Goal: Task Accomplishment & Management: Use online tool/utility

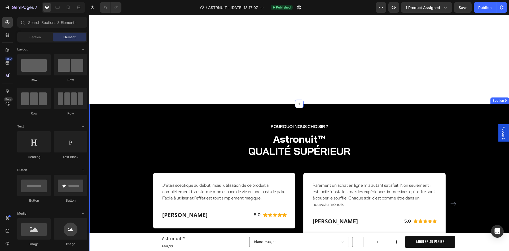
scroll to position [1071, 0]
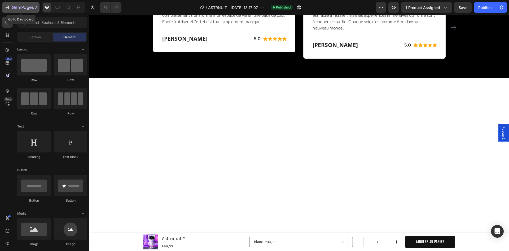
click at [18, 5] on div "7" at bounding box center [24, 7] width 25 height 6
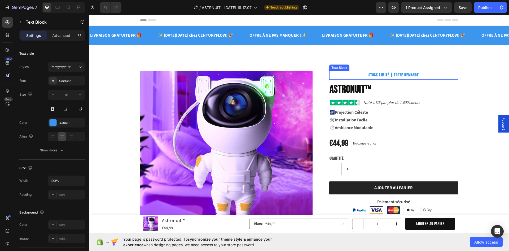
click at [401, 76] on strong "STOCK LIMITÉ | FORTE DEMANDE" at bounding box center [394, 74] width 50 height 5
click at [410, 76] on strong "STOCK LIMITÉ | FORTE DEMANDE" at bounding box center [394, 74] width 50 height 5
click at [394, 75] on strong "STOCK LIMITÉ | FORTE DEMANDE" at bounding box center [394, 74] width 50 height 5
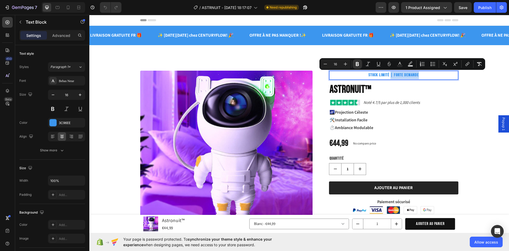
drag, startPoint x: 390, startPoint y: 75, endPoint x: 429, endPoint y: 76, distance: 39.3
click at [429, 76] on p "STOCK LIMITÉ | FORTE DEMANDE" at bounding box center [394, 75] width 128 height 8
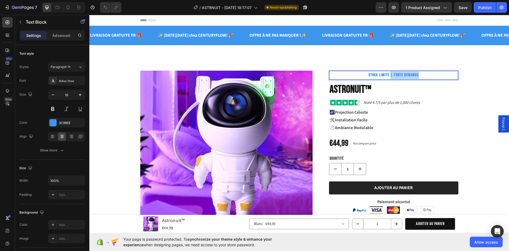
drag, startPoint x: 413, startPoint y: 76, endPoint x: 389, endPoint y: 75, distance: 23.6
click at [389, 75] on p "STOCK LIMITÉ | FORTE DEMANDE" at bounding box center [394, 75] width 128 height 8
click at [371, 59] on div "Product Images STOCK LIMITÉ Text Block 8 Astronuit™ Product Title Image Noté 4.…" at bounding box center [299, 201] width 420 height 305
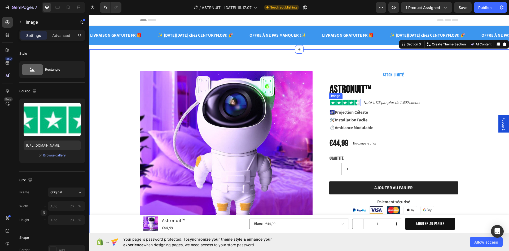
click at [355, 103] on img at bounding box center [345, 102] width 32 height 7
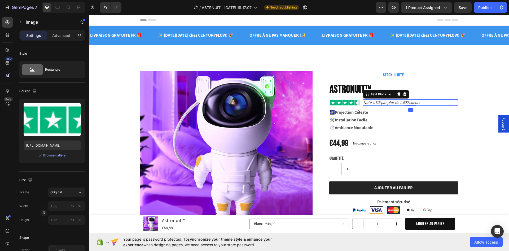
click at [423, 102] on p "Noté 4.7/5 par plus de 1,000 clients" at bounding box center [411, 102] width 94 height 5
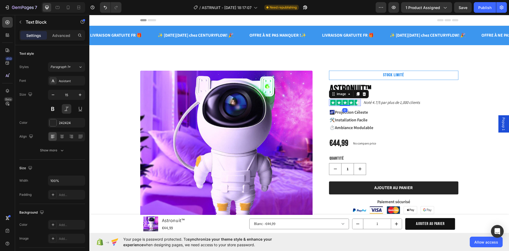
click at [350, 100] on img at bounding box center [345, 102] width 32 height 7
click at [379, 102] on p "Noté 4.7/5 par plus de 1,000 clients" at bounding box center [411, 102] width 94 height 5
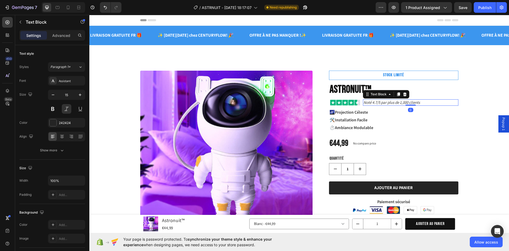
click at [430, 102] on p "Noté 4.7/5 par plus de 1,000 clients" at bounding box center [411, 102] width 94 height 5
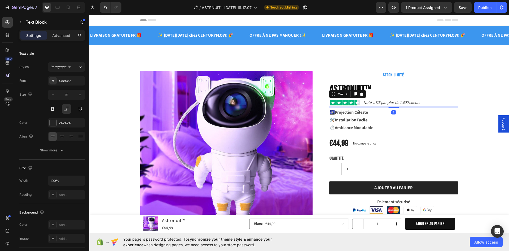
click at [360, 102] on div "Image Noté 4.7/5 par plus de 1,000 clients Text Block Row 8" at bounding box center [393, 102] width 129 height 7
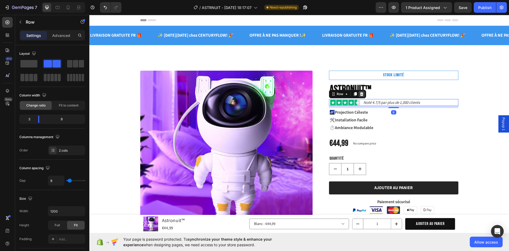
click at [360, 94] on icon at bounding box center [361, 94] width 3 height 4
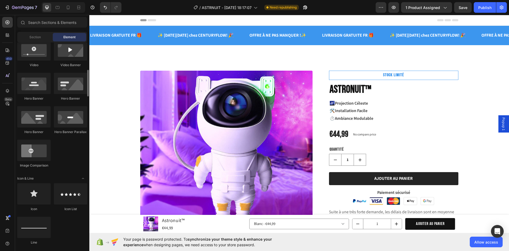
scroll to position [239, 0]
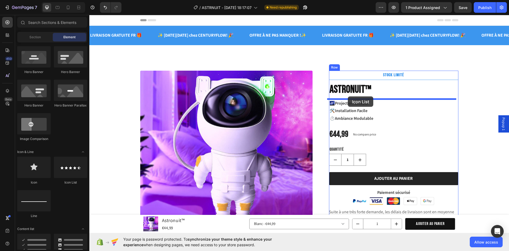
drag, startPoint x: 157, startPoint y: 184, endPoint x: 348, endPoint y: 96, distance: 210.4
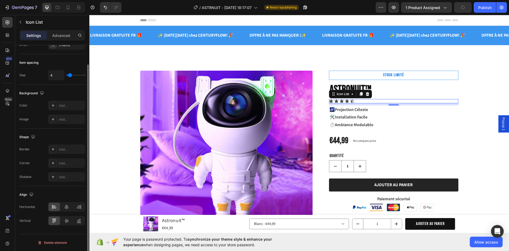
scroll to position [0, 0]
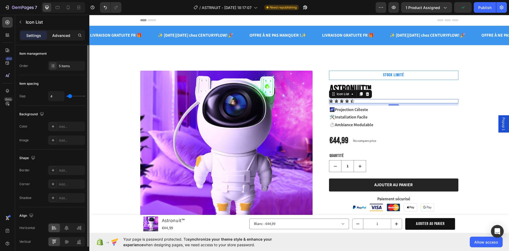
click at [63, 39] on div "Advanced" at bounding box center [61, 35] width 27 height 8
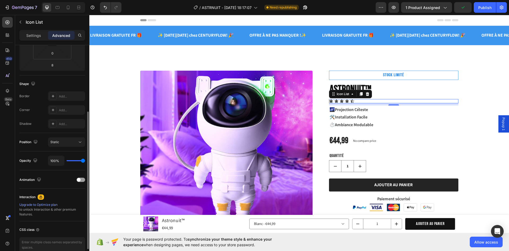
scroll to position [133, 0]
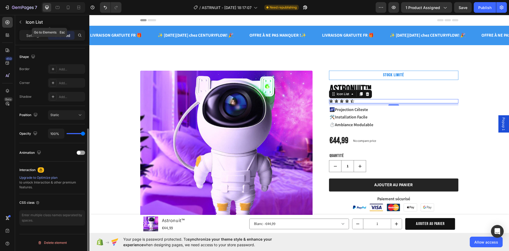
click at [35, 22] on p "Icon List" at bounding box center [54, 22] width 57 height 6
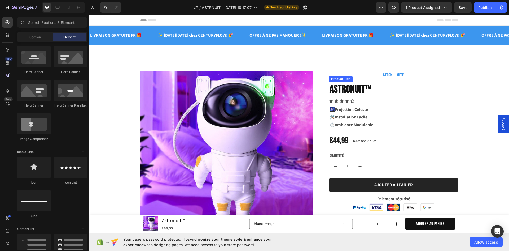
click at [345, 102] on div "Icon" at bounding box center [347, 101] width 4 height 4
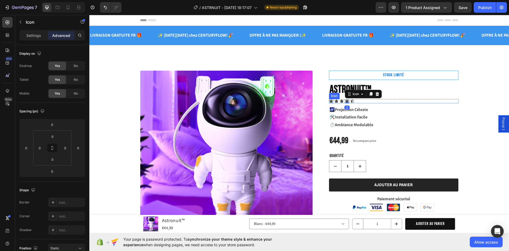
click at [330, 100] on icon at bounding box center [332, 100] width 4 height 3
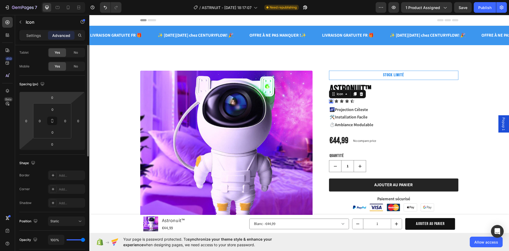
scroll to position [0, 0]
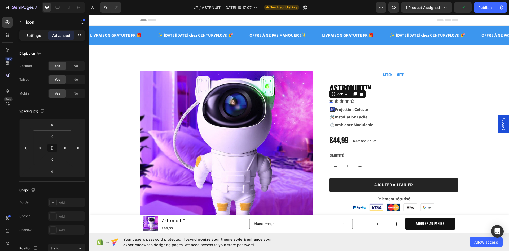
click at [36, 36] on p "Settings" at bounding box center [33, 36] width 15 height 6
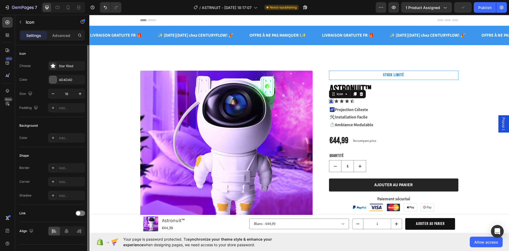
scroll to position [10, 0]
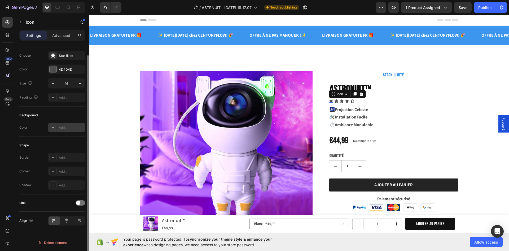
click at [54, 125] on div at bounding box center [52, 127] width 7 height 7
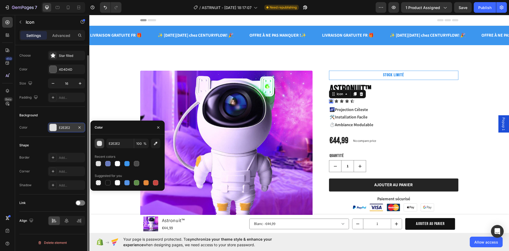
click at [98, 144] on div "button" at bounding box center [99, 143] width 5 height 5
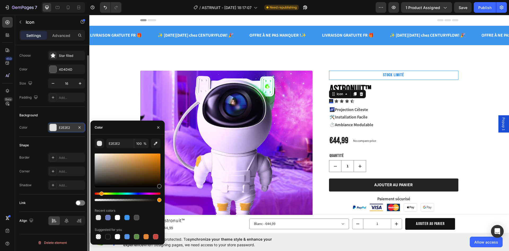
click at [101, 193] on div "Hue" at bounding box center [128, 193] width 66 height 2
drag, startPoint x: 242, startPoint y: 170, endPoint x: 169, endPoint y: 150, distance: 75.8
type input "FF8C00"
click at [158, 128] on icon "button" at bounding box center [158, 127] width 4 height 4
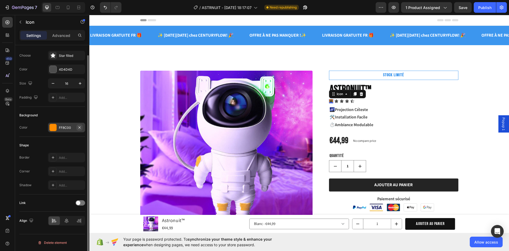
click at [80, 128] on icon "button" at bounding box center [79, 127] width 4 height 4
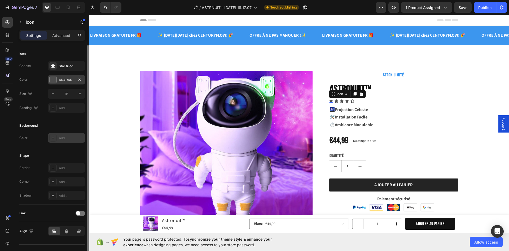
click at [53, 78] on div at bounding box center [53, 79] width 7 height 7
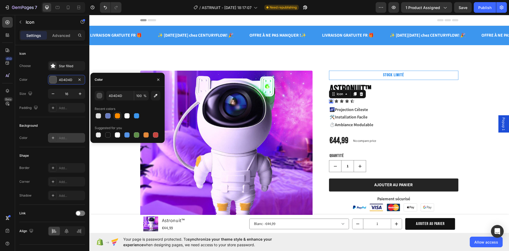
click at [119, 117] on div at bounding box center [117, 115] width 5 height 5
click at [101, 96] on div "button" at bounding box center [99, 95] width 5 height 5
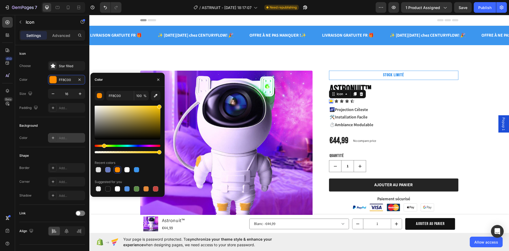
click at [103, 146] on div "Hue" at bounding box center [104, 146] width 4 height 4
drag, startPoint x: 148, startPoint y: 113, endPoint x: 150, endPoint y: 98, distance: 14.7
click at [150, 98] on div "FFD12B 100 % Recent colors Suggested for you" at bounding box center [128, 142] width 66 height 102
drag, startPoint x: 105, startPoint y: 146, endPoint x: 148, endPoint y: 114, distance: 53.6
click at [102, 145] on div "Hue" at bounding box center [103, 146] width 4 height 4
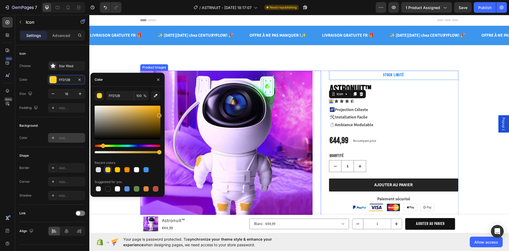
drag, startPoint x: 243, startPoint y: 125, endPoint x: 165, endPoint y: 114, distance: 78.2
type input "FFB619"
drag, startPoint x: 155, startPoint y: 116, endPoint x: 154, endPoint y: 94, distance: 21.2
click at [154, 94] on div "FFB619 100 % Recent colors Suggested for you" at bounding box center [128, 142] width 66 height 102
click at [118, 96] on input "FFB619" at bounding box center [120, 96] width 28 height 10
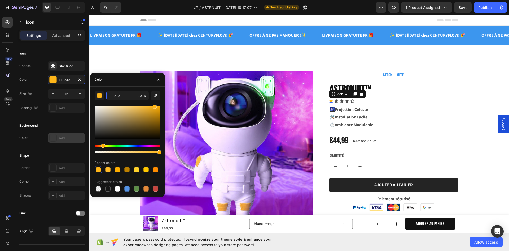
click at [118, 96] on input "FFB619" at bounding box center [120, 96] width 28 height 10
click at [335, 100] on icon at bounding box center [337, 101] width 4 height 4
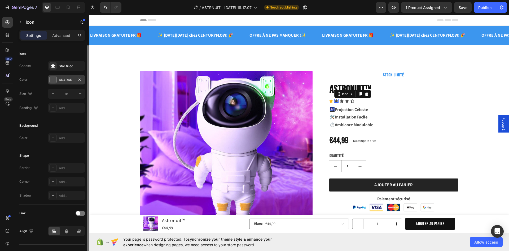
click at [71, 80] on div "4D4D4D" at bounding box center [66, 79] width 15 height 5
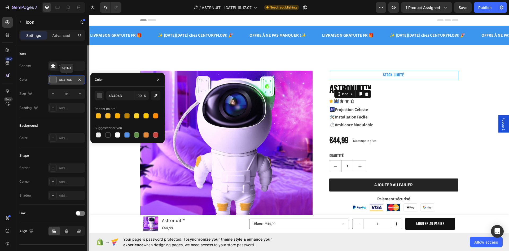
click at [71, 80] on div "4D4D4D" at bounding box center [66, 79] width 15 height 5
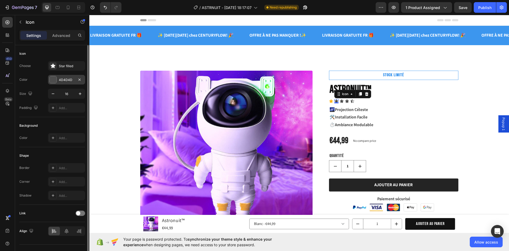
click at [68, 79] on div "4D4D4D" at bounding box center [66, 79] width 15 height 5
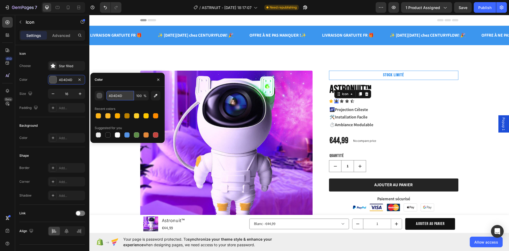
click at [123, 98] on input "4D4D4D" at bounding box center [120, 96] width 28 height 10
paste input "FFB619"
type input "FFB619"
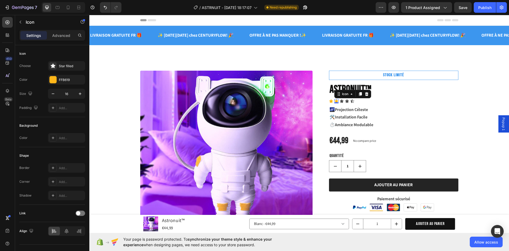
click at [334, 101] on div "0" at bounding box center [336, 103] width 5 height 4
click at [340, 101] on div "Icon" at bounding box center [342, 101] width 4 height 4
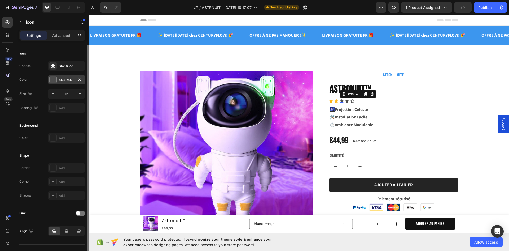
click at [72, 80] on div "4D4D4D" at bounding box center [66, 79] width 15 height 5
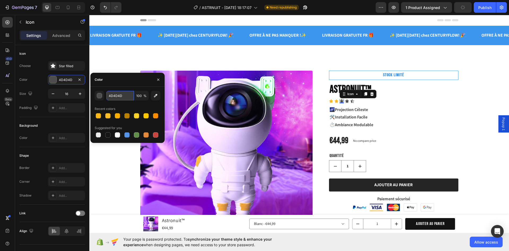
click at [115, 92] on input "4D4D4D" at bounding box center [120, 96] width 28 height 10
paste input "FFB619"
type input "FFB619"
click at [350, 101] on icon at bounding box center [352, 101] width 4 height 4
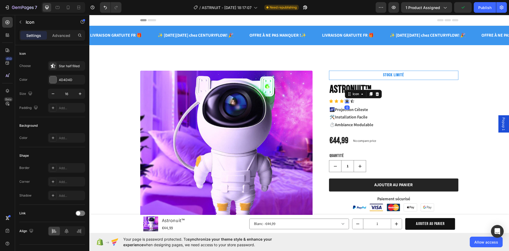
click at [345, 101] on icon at bounding box center [347, 100] width 4 height 3
click at [64, 80] on div "4D4D4D" at bounding box center [66, 79] width 15 height 5
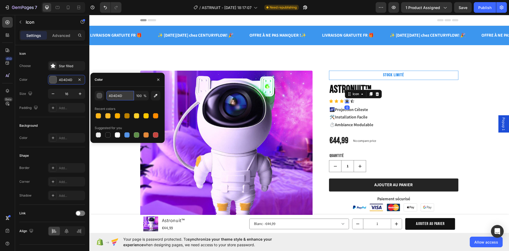
click at [118, 93] on input "4D4D4D" at bounding box center [120, 96] width 28 height 10
paste input "FFB619"
type input "FFB619"
click at [360, 104] on div "STOCK LIMITÉ Text Block Astronuit™ Product Title Icon Icon Icon Icon 0 Icon Ico…" at bounding box center [393, 203] width 129 height 264
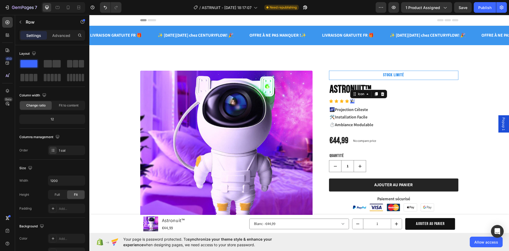
click at [351, 101] on div "Icon 0" at bounding box center [352, 101] width 4 height 4
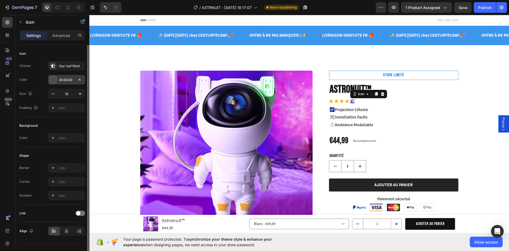
click at [67, 80] on div "4D4D4D" at bounding box center [66, 79] width 15 height 5
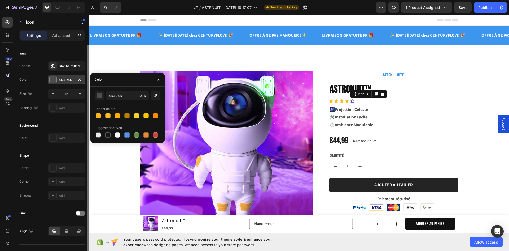
click at [63, 80] on div "4D4D4D" at bounding box center [66, 79] width 15 height 5
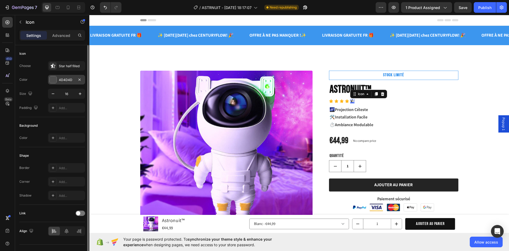
click at [70, 80] on div "4D4D4D" at bounding box center [66, 79] width 15 height 5
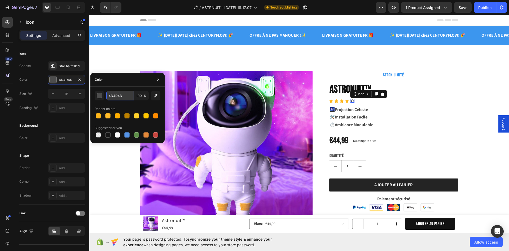
click at [117, 95] on input "4D4D4D" at bounding box center [120, 96] width 28 height 10
paste input "FFB619"
type input "FFB619"
click at [413, 109] on p "🌌 Projection Céleste" at bounding box center [394, 110] width 128 height 8
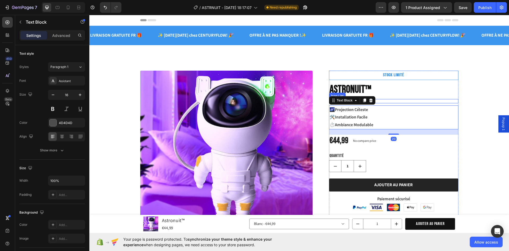
click at [416, 102] on div "Icon Icon Icon Icon Icon" at bounding box center [393, 101] width 129 height 4
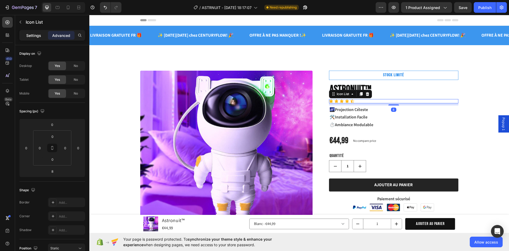
click at [32, 36] on p "Settings" at bounding box center [33, 36] width 15 height 6
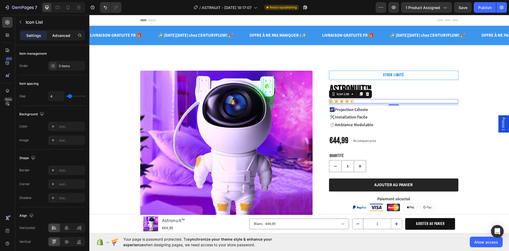
click at [59, 33] on p "Advanced" at bounding box center [61, 36] width 18 height 6
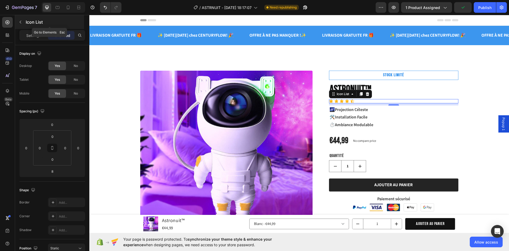
click at [26, 23] on p "Icon List" at bounding box center [54, 22] width 57 height 6
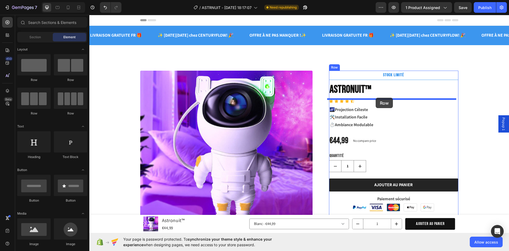
drag, startPoint x: 158, startPoint y: 80, endPoint x: 376, endPoint y: 98, distance: 218.5
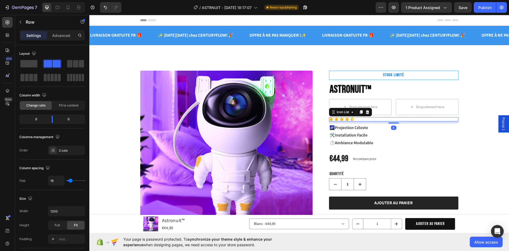
click at [365, 119] on div "Icon Icon Icon Icon Icon" at bounding box center [393, 119] width 129 height 4
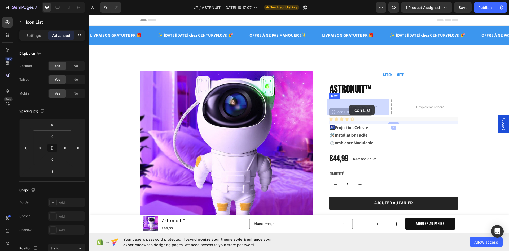
drag, startPoint x: 332, startPoint y: 113, endPoint x: 349, endPoint y: 105, distance: 19.5
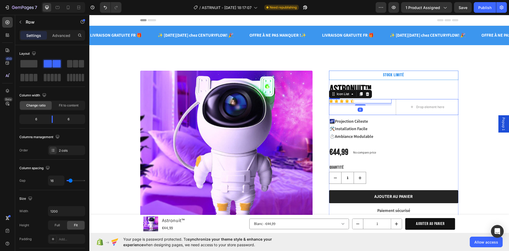
click at [389, 111] on div "Icon Icon Icon Icon Icon Icon List 8" at bounding box center [360, 107] width 63 height 16
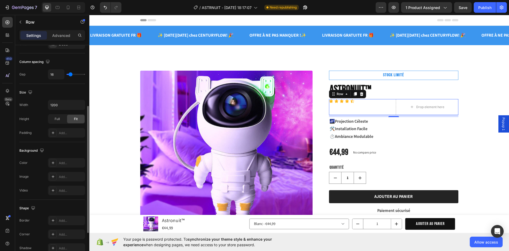
scroll to position [163, 0]
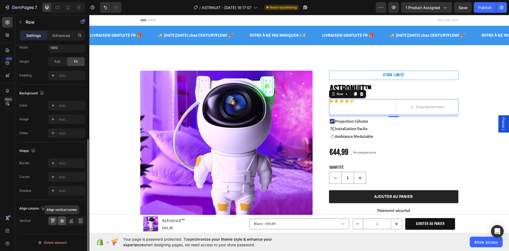
click at [63, 222] on icon at bounding box center [62, 221] width 4 height 4
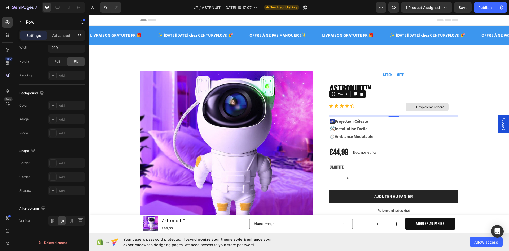
click at [400, 102] on div "Drop element here" at bounding box center [427, 107] width 63 height 16
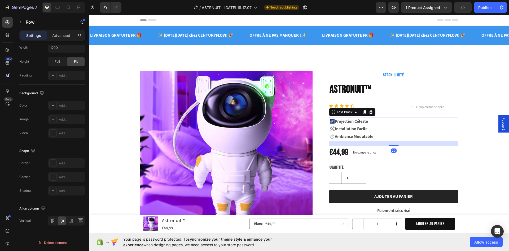
click at [443, 131] on p "🛠️ Installation Facile" at bounding box center [394, 129] width 128 height 8
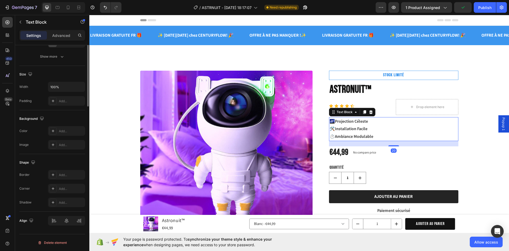
scroll to position [0, 0]
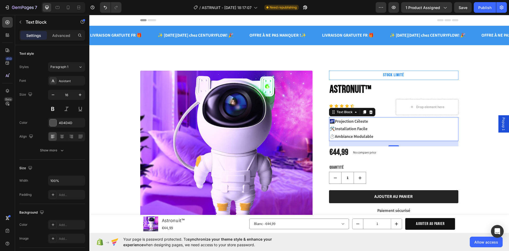
click at [363, 118] on strong "Projection Céleste" at bounding box center [351, 121] width 33 height 6
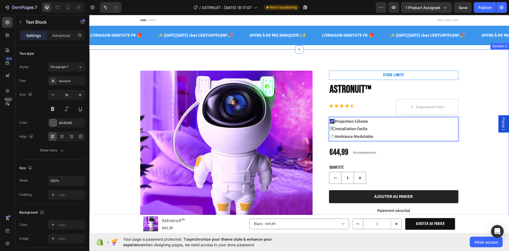
click at [470, 115] on div "Product Images STOCK LIMITÉ Text Block Astronuit™ Product Title Icon Icon Icon …" at bounding box center [299, 211] width 412 height 280
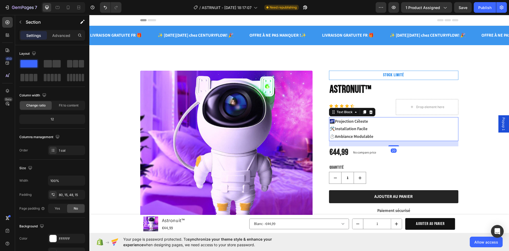
click at [395, 129] on p "🛠️ Installation Facile" at bounding box center [394, 129] width 128 height 8
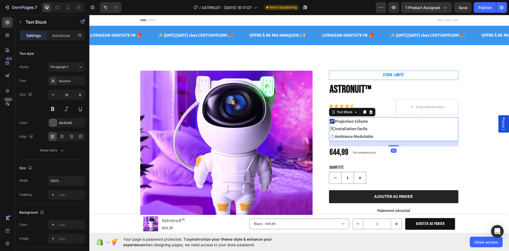
click at [363, 114] on icon at bounding box center [364, 112] width 3 height 4
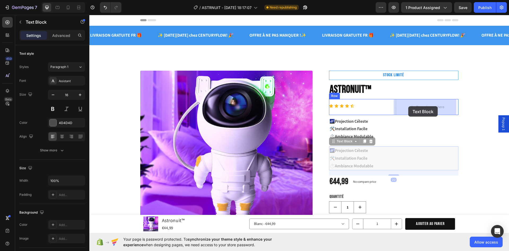
drag, startPoint x: 335, startPoint y: 141, endPoint x: 409, endPoint y: 106, distance: 81.9
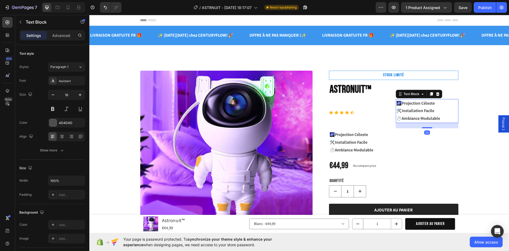
click at [412, 116] on strong "Ambiance Modulable" at bounding box center [421, 118] width 38 height 6
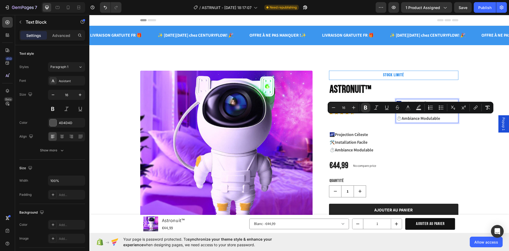
click at [445, 119] on p "⏱️ Ambiance Modulable" at bounding box center [428, 119] width 62 height 8
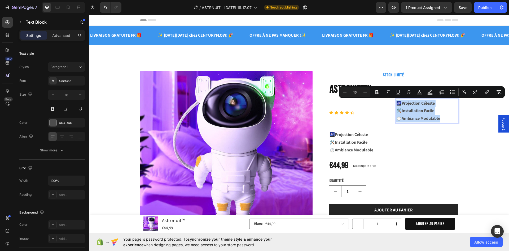
drag, startPoint x: 441, startPoint y: 118, endPoint x: 397, endPoint y: 104, distance: 45.8
click at [397, 104] on div "🌌 Projection Céleste 🛠️ Installation Facile ⏱️ Ambiance Modulable" at bounding box center [427, 111] width 63 height 24
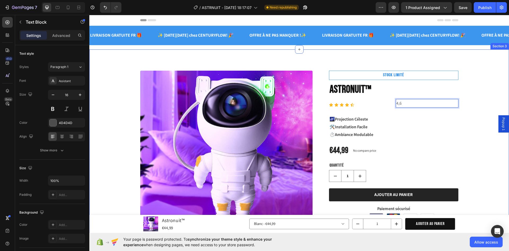
click at [490, 94] on div "Product Images STOCK LIMITÉ Text Block Astronuit™ Product Title Icon Icon Icon …" at bounding box center [299, 210] width 412 height 278
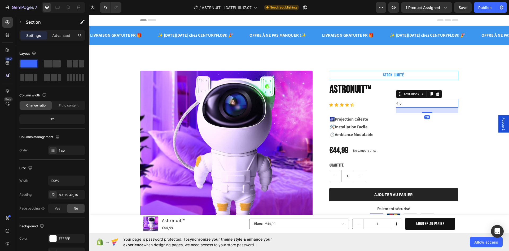
click at [407, 104] on p "4,6" at bounding box center [428, 103] width 62 height 8
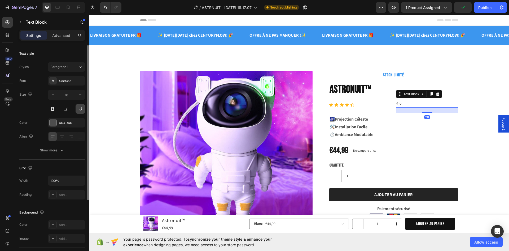
click at [52, 110] on button at bounding box center [53, 109] width 10 height 10
click at [434, 119] on p "🌌 Projection Céleste" at bounding box center [394, 119] width 128 height 8
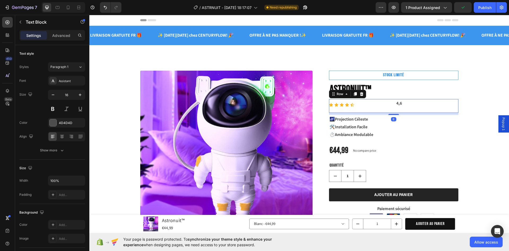
click at [383, 101] on div "Icon Icon Icon Icon Icon Icon List" at bounding box center [360, 106] width 63 height 14
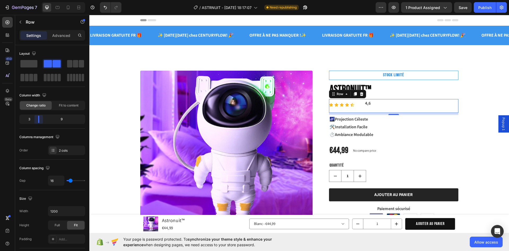
drag, startPoint x: 53, startPoint y: 117, endPoint x: 121, endPoint y: 91, distance: 72.7
click at [36, 0] on body "7 Version history / ASTRNUIT - Mar 18, 18:17:07 Need republishing Preview 1 pro…" at bounding box center [254, 0] width 509 height 0
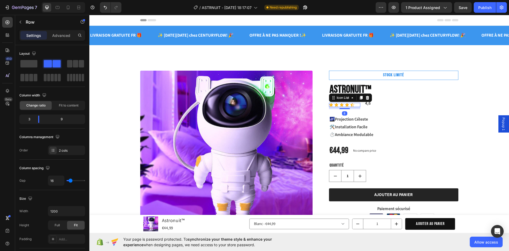
click at [356, 105] on div "Icon Icon Icon Icon Icon" at bounding box center [344, 105] width 31 height 4
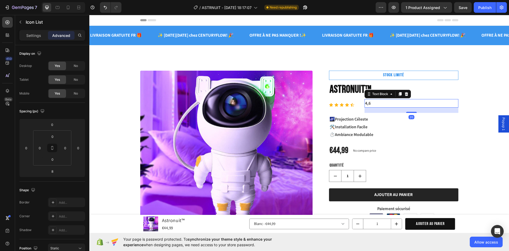
click at [367, 103] on p "4,6" at bounding box center [411, 103] width 93 height 8
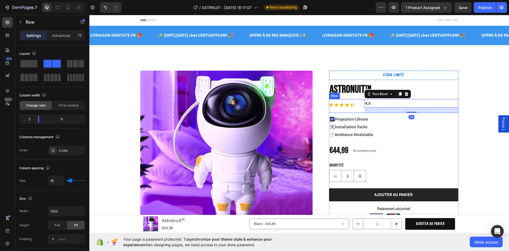
click at [362, 110] on div "Icon Icon Icon Icon Icon Icon List 4,6 Text Block 20 Row" at bounding box center [393, 106] width 129 height 14
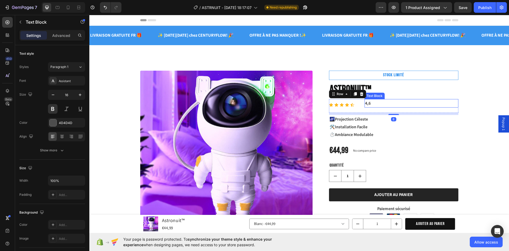
click at [383, 104] on p "4,6" at bounding box center [411, 103] width 93 height 8
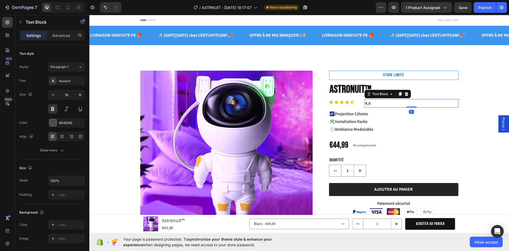
drag, startPoint x: 410, startPoint y: 112, endPoint x: 407, endPoint y: 101, distance: 11.8
click at [411, 99] on div "4,6 Text Block 0" at bounding box center [412, 103] width 94 height 9
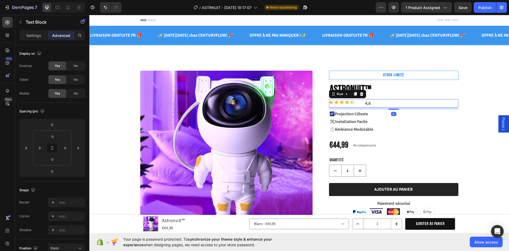
click at [359, 102] on div "Icon Icon Icon Icon Icon Icon List 4,6 Text Block Row 8" at bounding box center [393, 103] width 129 height 9
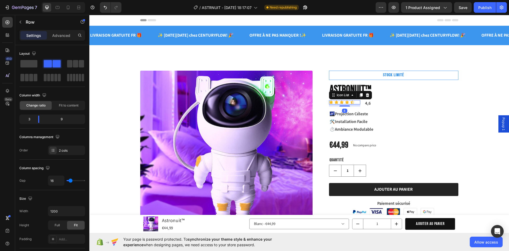
click at [354, 102] on div "Icon Icon Icon Icon Icon" at bounding box center [344, 102] width 31 height 4
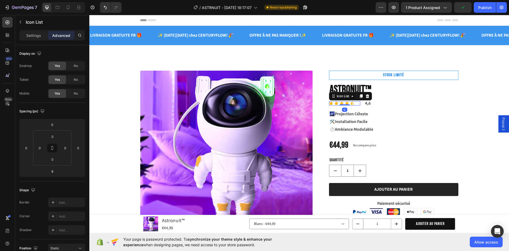
drag, startPoint x: 346, startPoint y: 106, endPoint x: 360, endPoint y: 101, distance: 14.4
click at [348, 100] on div "Icon Icon Icon Icon Icon Icon List 0" at bounding box center [344, 103] width 31 height 9
type input "0"
click at [369, 102] on p "4,6" at bounding box center [411, 103] width 93 height 8
click at [359, 103] on div "Icon Icon Icon Icon Icon Icon List 4,6 Text Block Row 8" at bounding box center [393, 103] width 129 height 9
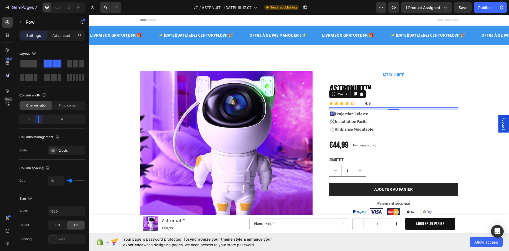
drag, startPoint x: 39, startPoint y: 119, endPoint x: 82, endPoint y: 109, distance: 44.1
click at [34, 0] on body "7 Version history / ASTRNUIT - Mar 18, 18:17:07 Need republishing Preview 1 pro…" at bounding box center [254, 0] width 509 height 0
click at [404, 102] on p "4,6" at bounding box center [411, 103] width 93 height 8
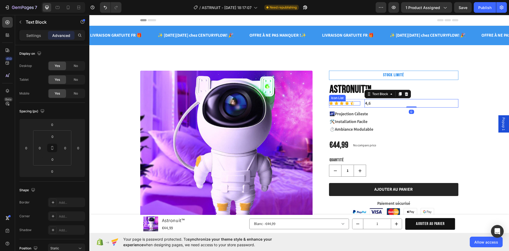
click at [354, 101] on div "Icon Icon Icon Icon Icon" at bounding box center [344, 103] width 31 height 4
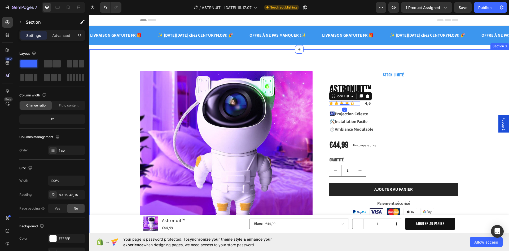
click at [495, 82] on div "Product Images STOCK LIMITÉ Text Block Astronuit™ Product Title Icon Icon Icon …" at bounding box center [299, 207] width 412 height 273
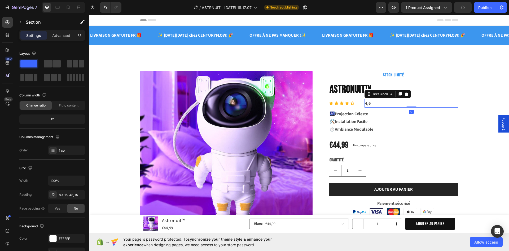
click at [377, 104] on p "4,6" at bounding box center [411, 103] width 93 height 8
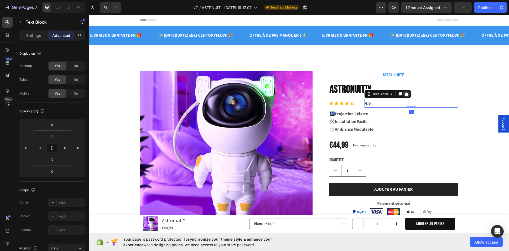
click at [405, 93] on icon at bounding box center [406, 94] width 3 height 4
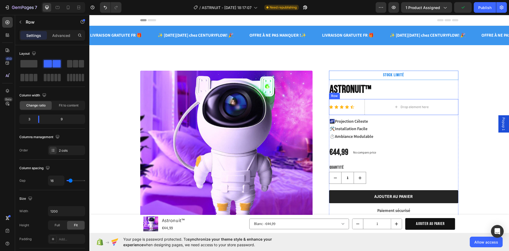
click at [359, 101] on div "Icon Icon Icon Icon Icon Icon List Drop element here Row" at bounding box center [393, 107] width 129 height 16
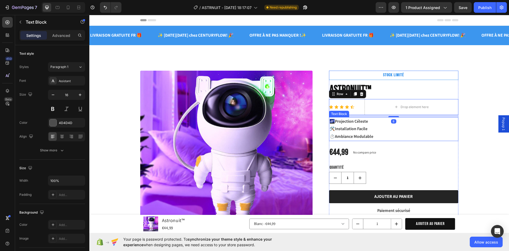
click at [392, 117] on div "🌌 Projection Céleste 🛠️ Installation Facile ⏱️ Ambiance Modulable" at bounding box center [393, 129] width 129 height 24
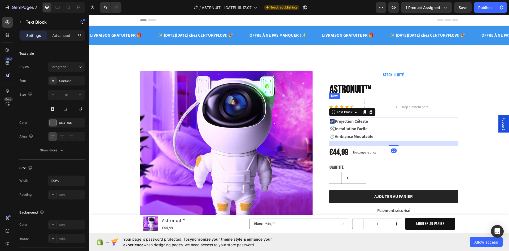
click at [357, 102] on div "Icon Icon Icon Icon Icon Icon List" at bounding box center [344, 107] width 31 height 16
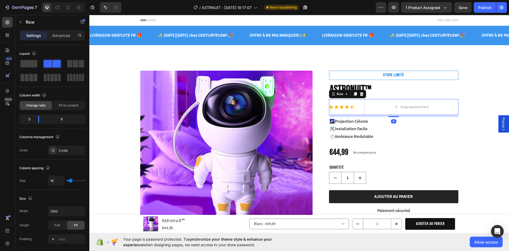
drag, startPoint x: 392, startPoint y: 116, endPoint x: 393, endPoint y: 99, distance: 17.3
click at [393, 99] on div "Icon Icon Icon Icon Icon Icon List Drop element here Row 8" at bounding box center [393, 107] width 129 height 16
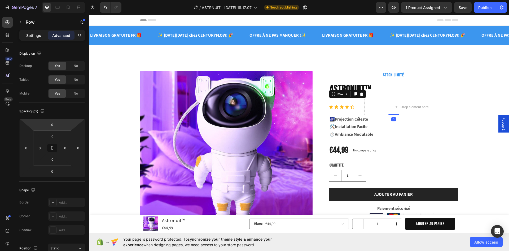
click at [38, 36] on p "Settings" at bounding box center [33, 36] width 15 height 6
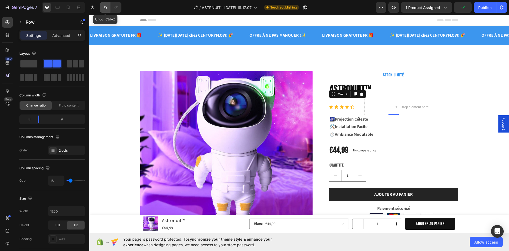
click at [104, 8] on icon "Undo/Redo" at bounding box center [105, 7] width 5 height 5
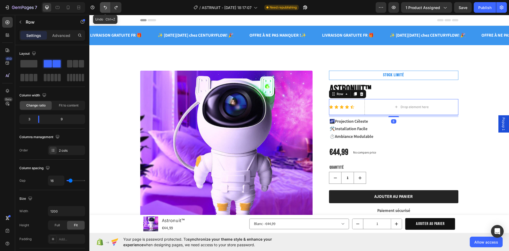
click at [104, 8] on icon "Undo/Redo" at bounding box center [105, 7] width 5 height 5
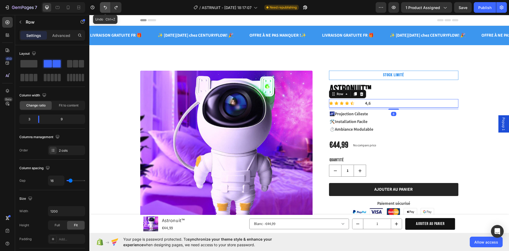
click at [104, 8] on icon "Undo/Redo" at bounding box center [105, 7] width 5 height 5
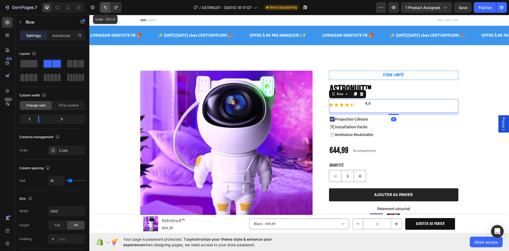
click at [104, 8] on icon "Undo/Redo" at bounding box center [105, 7] width 5 height 5
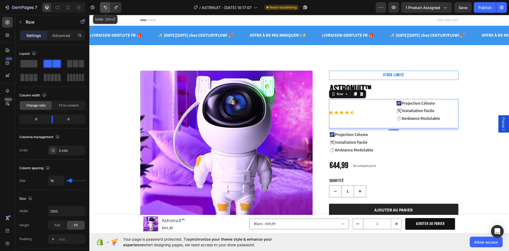
click at [104, 8] on icon "Undo/Redo" at bounding box center [105, 7] width 5 height 5
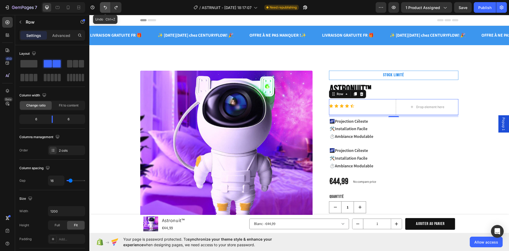
click at [104, 8] on icon "Undo/Redo" at bounding box center [105, 7] width 5 height 5
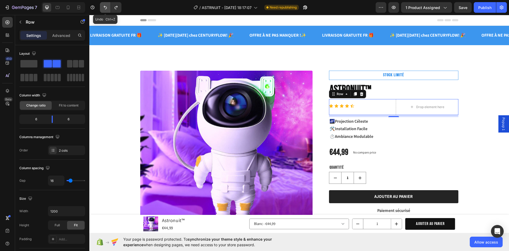
click at [104, 8] on icon "Undo/Redo" at bounding box center [105, 7] width 5 height 5
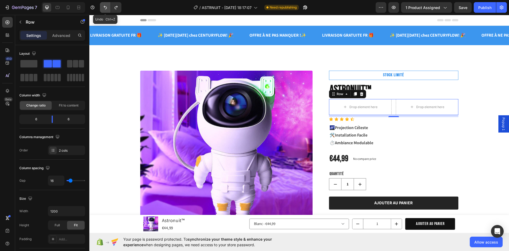
click at [104, 8] on icon "Undo/Redo" at bounding box center [105, 7] width 5 height 5
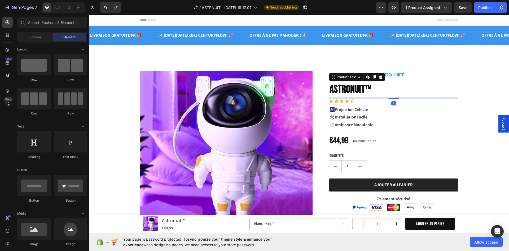
click at [361, 87] on h1 "Astronuit™" at bounding box center [393, 89] width 129 height 15
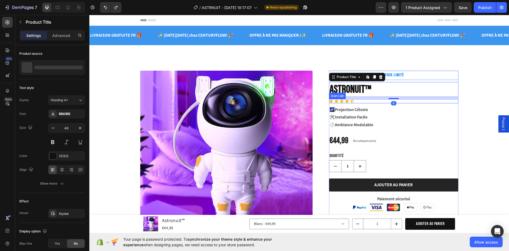
click at [367, 101] on div "Icon Icon Icon Icon Icon" at bounding box center [393, 101] width 129 height 4
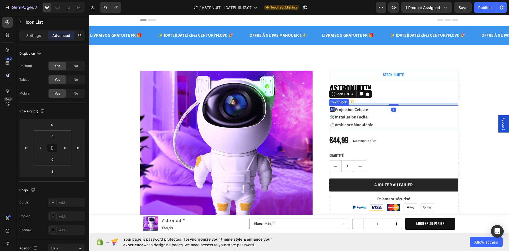
click at [370, 110] on p "🌌 Projection Céleste" at bounding box center [394, 110] width 128 height 8
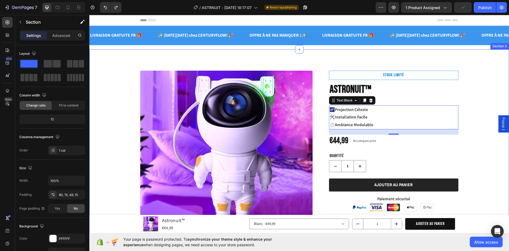
click at [481, 99] on div "Product Images STOCK LIMITÉ Text Block Astronuit™ Product Title Icon Icon Icon …" at bounding box center [299, 205] width 412 height 269
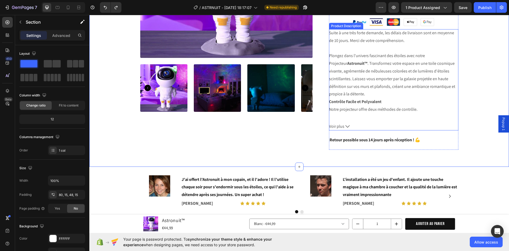
scroll to position [186, 0]
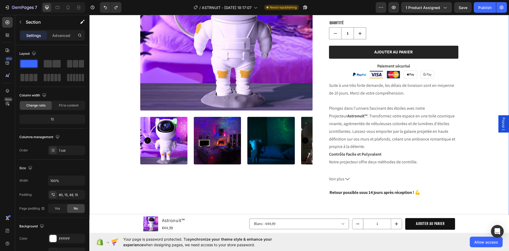
click at [474, 79] on div "Product Images STOCK LIMITÉ Text Block Astronuit™ Product Title Icon Icon Icon …" at bounding box center [299, 72] width 412 height 269
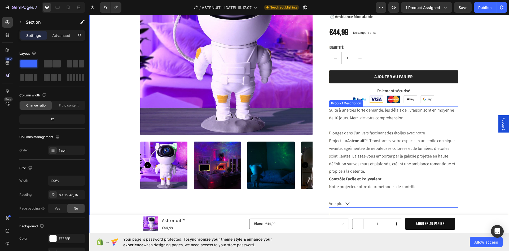
scroll to position [106, 0]
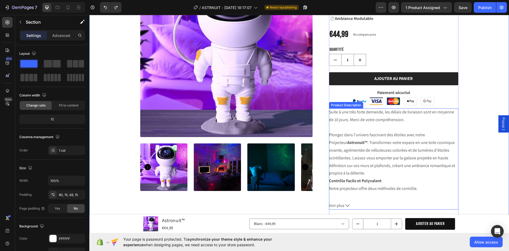
click at [366, 130] on div "Suite à une très forte demande, les délais de livraison sont en moyenne de 10 j…" at bounding box center [393, 152] width 129 height 89
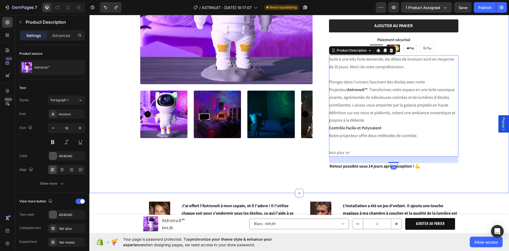
scroll to position [159, 0]
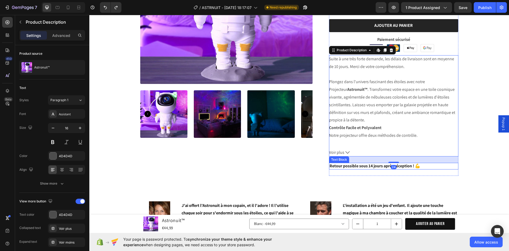
click at [434, 167] on p "Retour possible sous 14 jours après réception ! 💪" at bounding box center [394, 166] width 128 height 6
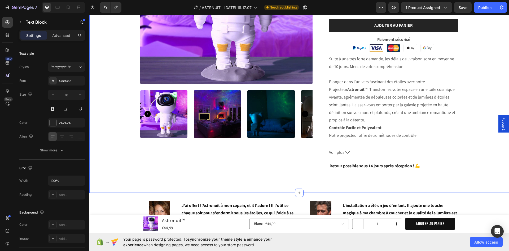
click at [486, 145] on div "Product Images STOCK LIMITÉ Text Block Astronuit™ Product Title Icon Icon Icon …" at bounding box center [299, 45] width 412 height 269
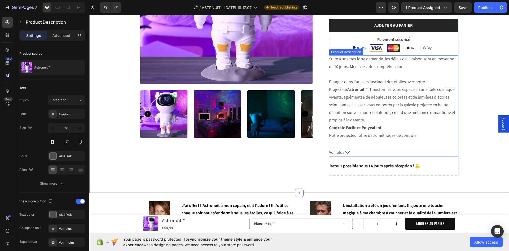
click at [346, 152] on icon at bounding box center [348, 152] width 4 height 4
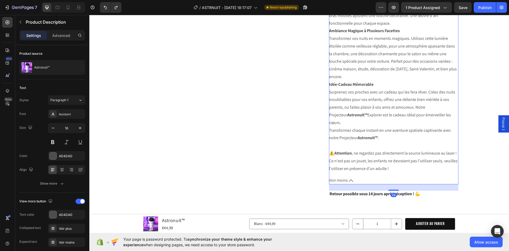
scroll to position [425, 0]
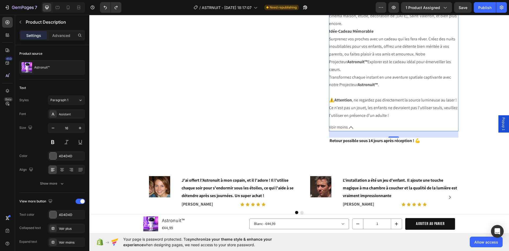
click at [350, 125] on icon at bounding box center [351, 127] width 4 height 4
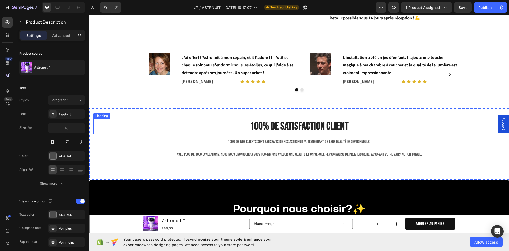
scroll to position [265, 0]
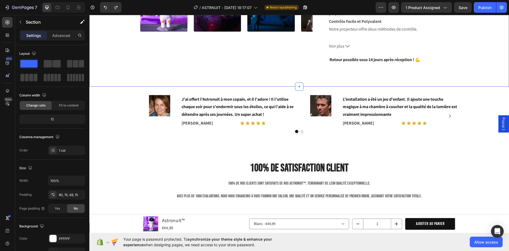
click at [488, 95] on div "Image J'ai offert l'Astronuit à mon copain, et il l'adore ! Il l'utilise chaque…" at bounding box center [299, 118] width 420 height 46
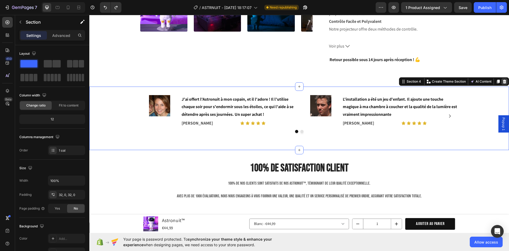
click at [503, 81] on icon at bounding box center [505, 81] width 4 height 4
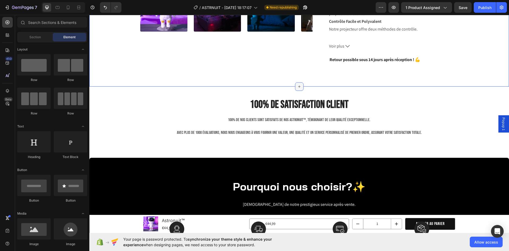
click at [297, 85] on icon at bounding box center [299, 86] width 4 height 4
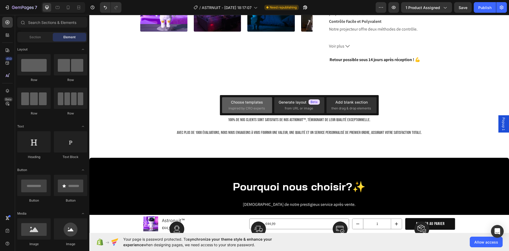
click at [257, 105] on div "Choose templates inspired by CRO experts" at bounding box center [247, 104] width 37 height 11
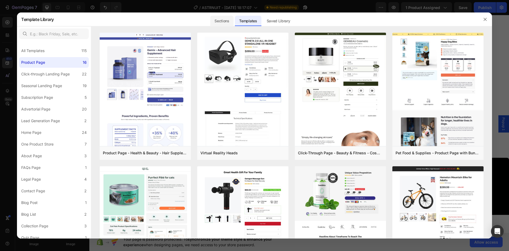
click at [223, 20] on div "Sections" at bounding box center [221, 21] width 23 height 11
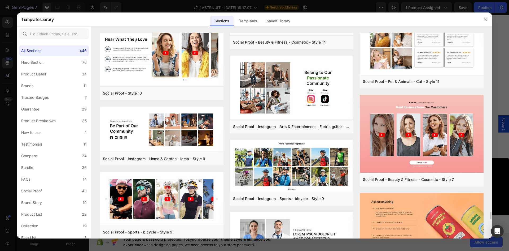
scroll to position [4830, 0]
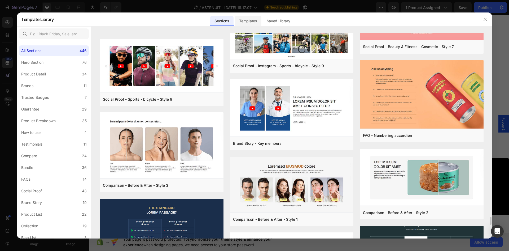
click at [252, 23] on div "Templates" at bounding box center [248, 21] width 26 height 11
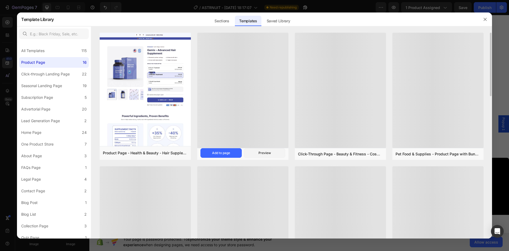
scroll to position [4625, 0]
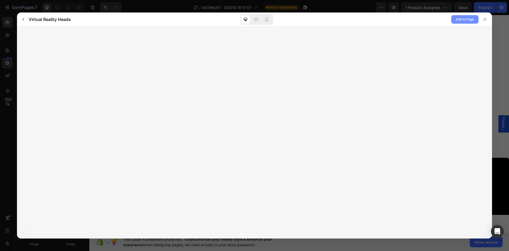
click at [458, 18] on span "Add to Page" at bounding box center [465, 19] width 18 height 6
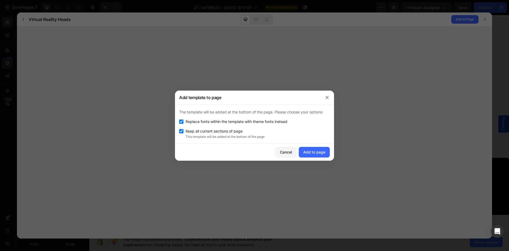
click at [183, 122] on input "checkbox" at bounding box center [181, 121] width 4 height 4
checkbox input "false"
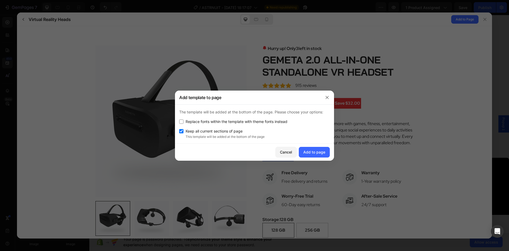
scroll to position [0, 0]
click at [318, 152] on div "Add to page" at bounding box center [315, 152] width 22 height 6
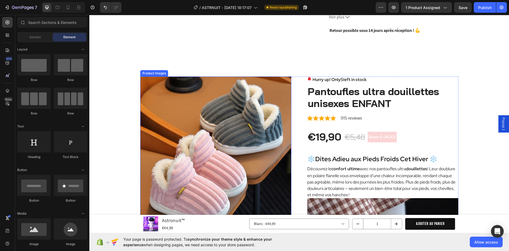
scroll to position [345, 0]
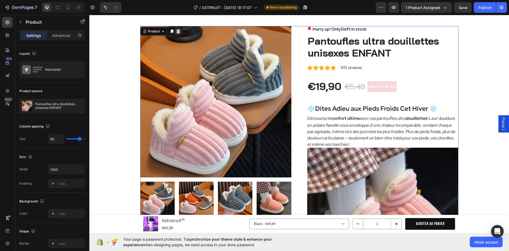
click at [178, 30] on icon at bounding box center [178, 31] width 4 height 4
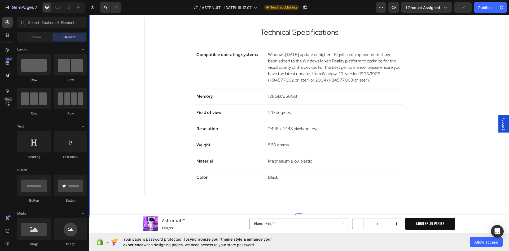
click at [466, 80] on div "Product Specifications Product Details Product Services Technical Specification…" at bounding box center [299, 100] width 412 height 198
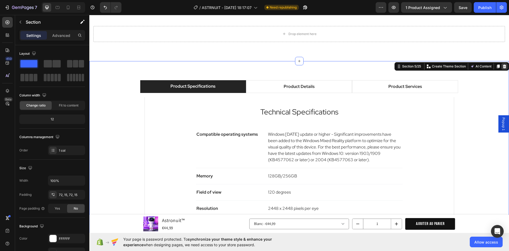
click at [503, 67] on icon at bounding box center [505, 66] width 4 height 4
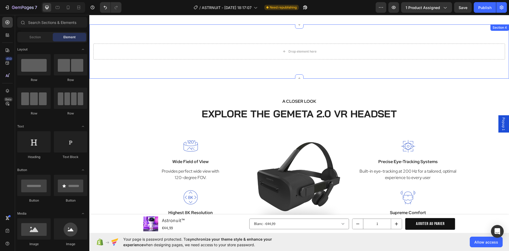
scroll to position [292, 0]
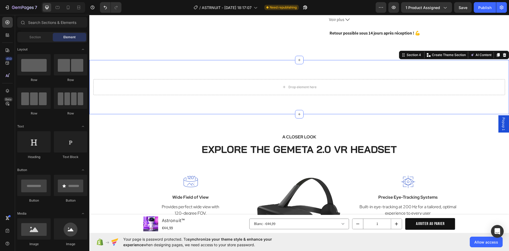
click at [487, 66] on div "Drop element here Section 4 You can create reusable sections Create Theme Secti…" at bounding box center [299, 87] width 420 height 54
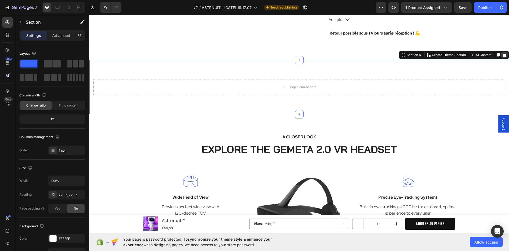
click at [503, 54] on icon at bounding box center [504, 55] width 3 height 4
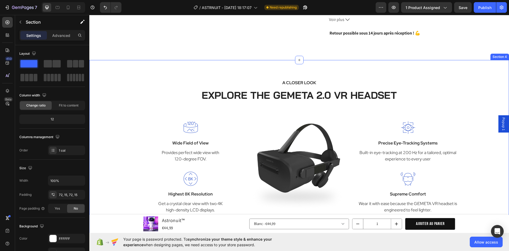
click at [325, 76] on div "A CLOSER LOOK Text block EXPLORE THE GEMETA 2.0 VR HEADSET Heading Row Image Wi…" at bounding box center [299, 148] width 420 height 177
click at [63, 38] on p "Advanced" at bounding box center [61, 36] width 18 height 6
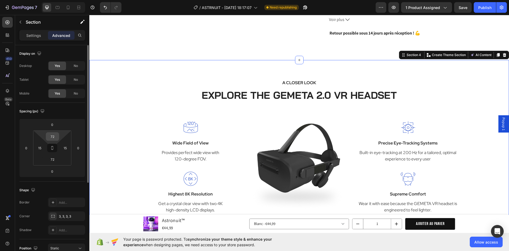
click at [50, 135] on input "72" at bounding box center [52, 136] width 11 height 8
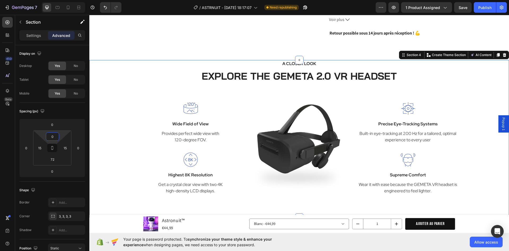
type input "0"
click at [148, 78] on div "A CLOSER LOOK Text block EXPLORE THE GEMETA 2.0 VR HEADSET Heading Row Image Wi…" at bounding box center [299, 129] width 412 height 139
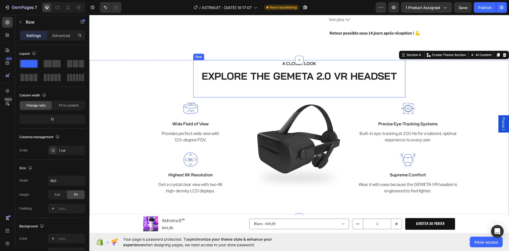
click at [238, 85] on div "A CLOSER LOOK Text block EXPLORE THE GEMETA 2.0 VR HEADSET Heading" at bounding box center [299, 79] width 212 height 38
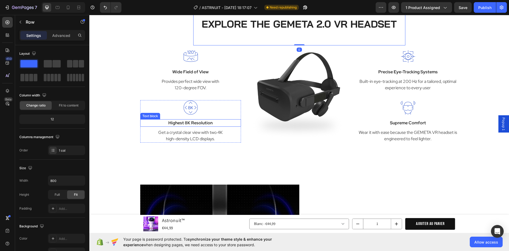
scroll to position [345, 0]
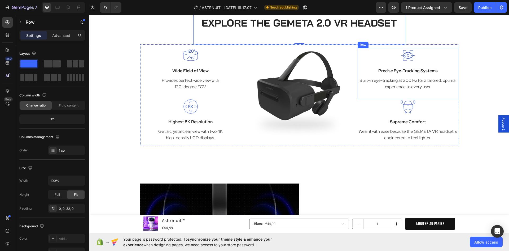
click at [440, 66] on div "Image Precise Eye-Tracking Systems Text block Built-in eye-tracking at 200 Hz f…" at bounding box center [408, 69] width 101 height 42
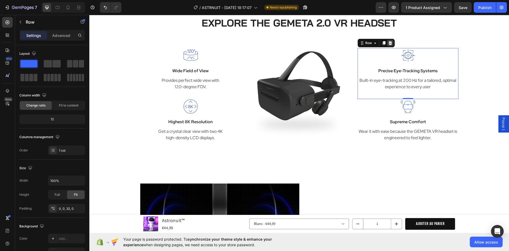
click at [390, 43] on icon at bounding box center [390, 43] width 4 height 4
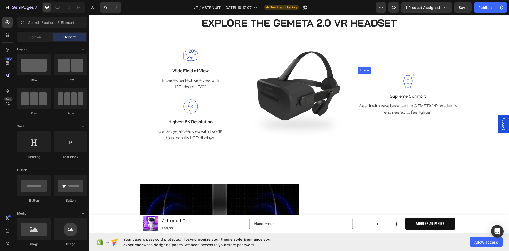
click at [432, 79] on div at bounding box center [408, 80] width 101 height 15
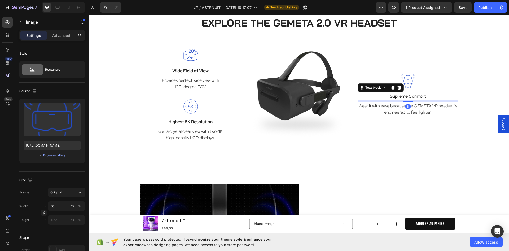
click at [447, 95] on p "Supreme Comfort" at bounding box center [408, 96] width 100 height 6
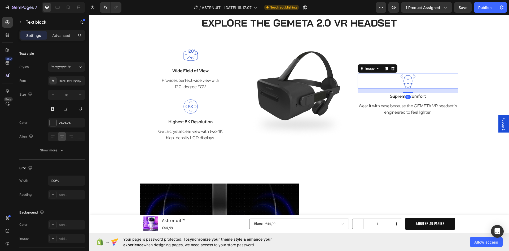
click at [447, 82] on div at bounding box center [408, 80] width 101 height 15
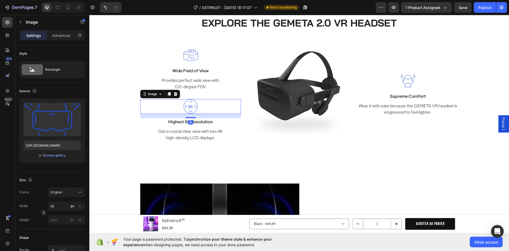
click at [198, 109] on div at bounding box center [190, 106] width 101 height 15
click at [166, 94] on div at bounding box center [169, 94] width 6 height 6
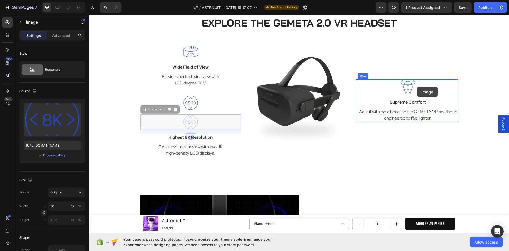
drag, startPoint x: 147, startPoint y: 110, endPoint x: 417, endPoint y: 86, distance: 271.4
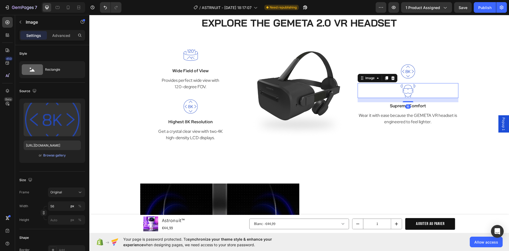
click at [412, 90] on img at bounding box center [408, 90] width 15 height 15
click at [391, 78] on icon at bounding box center [393, 78] width 4 height 4
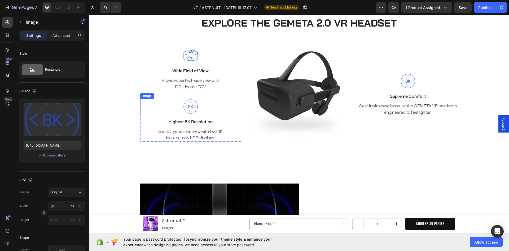
click at [209, 108] on div at bounding box center [190, 106] width 101 height 15
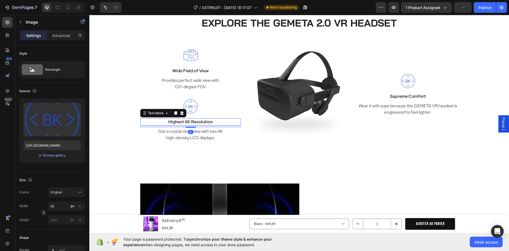
click at [237, 119] on p "Highest 8K Resolution" at bounding box center [191, 122] width 100 height 6
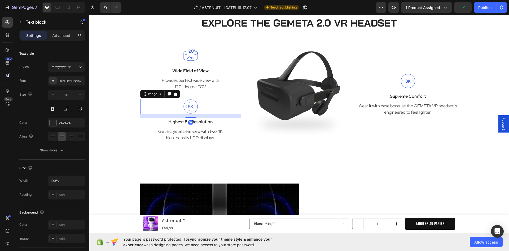
click at [235, 110] on div at bounding box center [190, 106] width 101 height 15
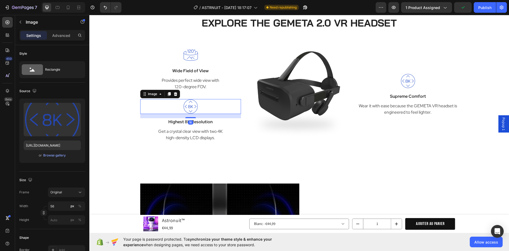
click at [232, 116] on div "16" at bounding box center [190, 116] width 101 height 4
click at [155, 95] on div "Image" at bounding box center [152, 94] width 11 height 5
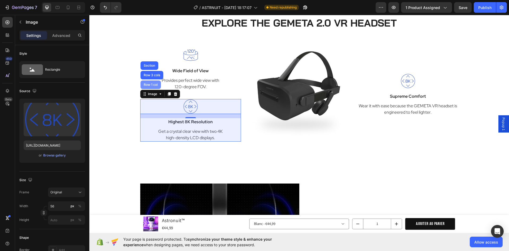
click at [154, 83] on div "Row 1 col" at bounding box center [151, 84] width 16 height 3
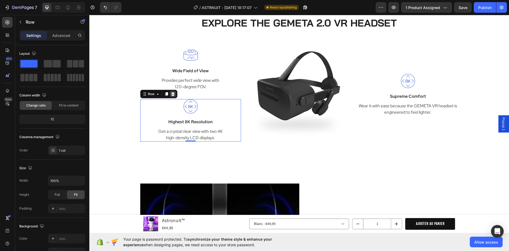
click at [171, 94] on icon at bounding box center [173, 94] width 4 height 4
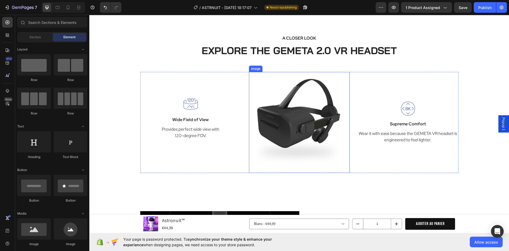
scroll to position [318, 0]
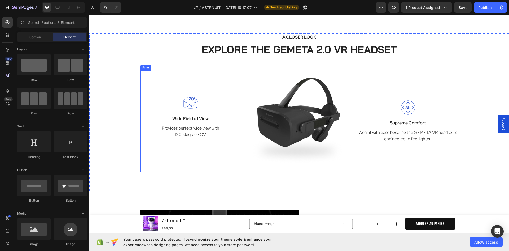
click at [306, 107] on img at bounding box center [299, 121] width 101 height 101
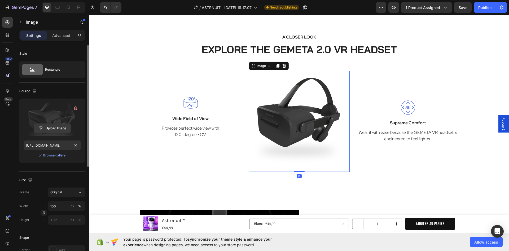
click at [56, 125] on input "file" at bounding box center [52, 128] width 37 height 9
type input "C:\fakepath\505668222259823495-f19d4d8c-59f2-432a-9de1-744a0a3a4623_180x180.avif"
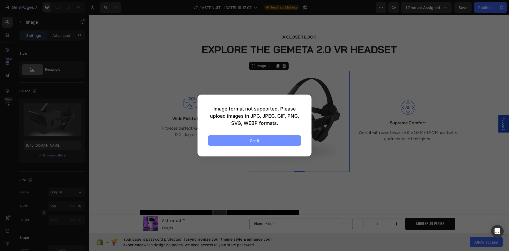
click at [248, 137] on button "Got it" at bounding box center [254, 140] width 93 height 11
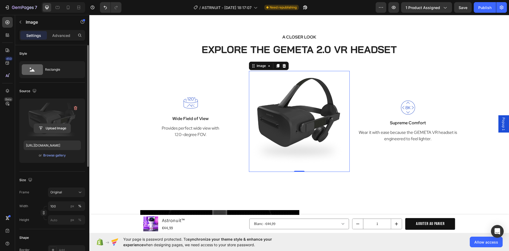
click at [52, 126] on input "file" at bounding box center [52, 128] width 37 height 9
click at [59, 125] on input "file" at bounding box center [52, 128] width 37 height 9
click at [63, 91] on div "Source" at bounding box center [52, 91] width 66 height 8
click at [51, 128] on input "file" at bounding box center [52, 128] width 37 height 9
click at [58, 155] on div "Browse gallery" at bounding box center [54, 155] width 23 height 5
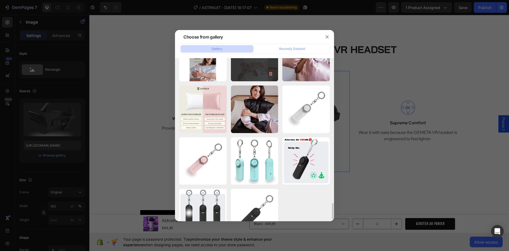
scroll to position [1494, 0]
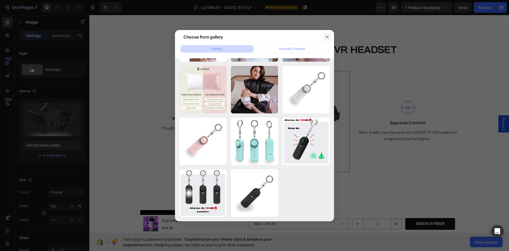
click at [330, 39] on button "button" at bounding box center [327, 37] width 8 height 8
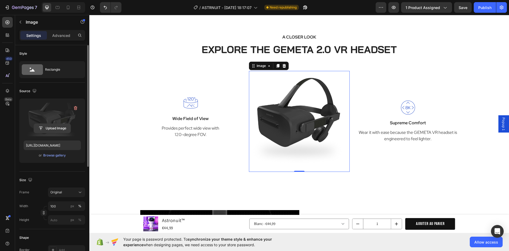
click at [59, 129] on input "file" at bounding box center [52, 128] width 37 height 9
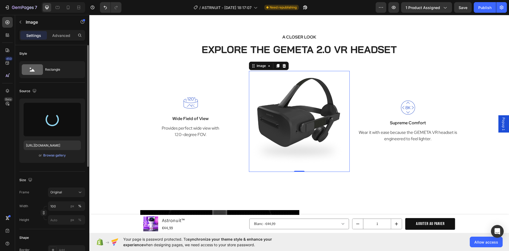
type input "https://cdn.shopify.com/s/files/1/0826/5541/2564/files/gempages_505418011709014…"
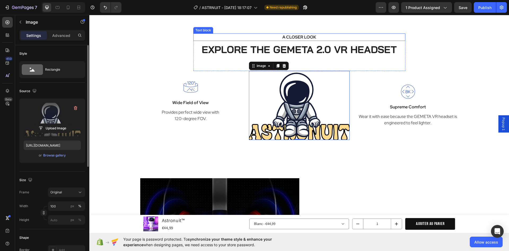
click at [301, 34] on p "A CLOSER LOOK" at bounding box center [299, 37] width 203 height 6
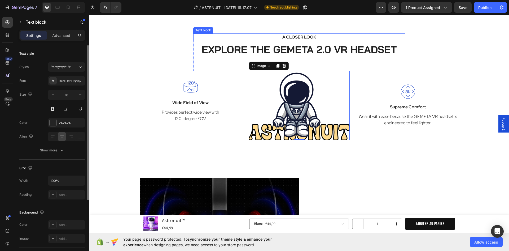
click at [301, 34] on p "A CLOSER LOOK" at bounding box center [299, 37] width 203 height 6
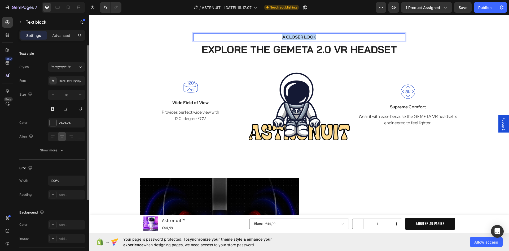
click at [301, 34] on p "A CLOSER LOOK" at bounding box center [299, 37] width 203 height 6
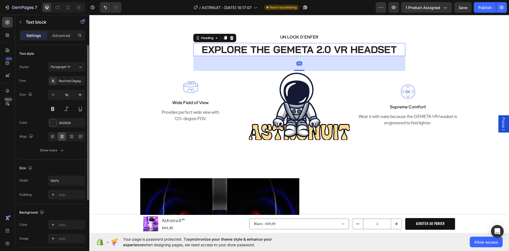
click at [280, 50] on p "EXPLORE THE GEMETA 2.0 VR HEADSET" at bounding box center [299, 50] width 211 height 12
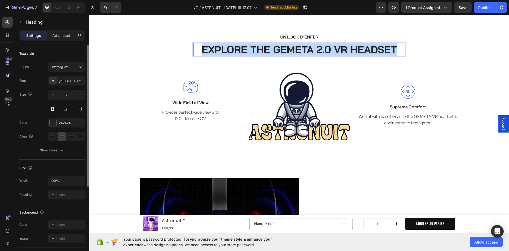
click at [280, 50] on p "EXPLORE THE GEMETA 2.0 VR HEADSET" at bounding box center [299, 50] width 211 height 12
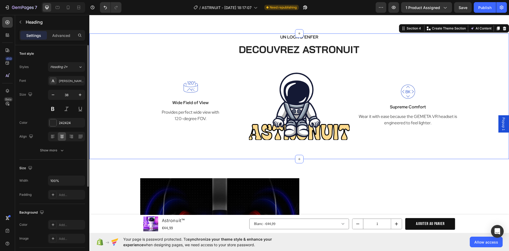
click at [453, 62] on div "UN LOOK D'ENFER Text block DECOUVREZ ASTRONUIT Heading Row Image Wide Field of …" at bounding box center [299, 86] width 412 height 107
click at [287, 51] on p "DECOUVREZ ASTRONUIT" at bounding box center [299, 50] width 211 height 12
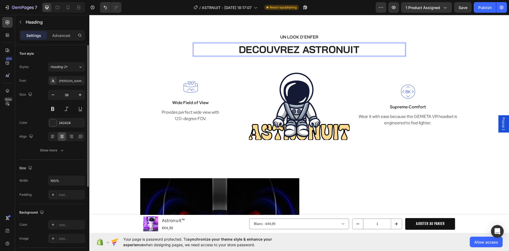
click at [252, 48] on p "DECOUVREZ ASTRONUIT" at bounding box center [299, 50] width 211 height 12
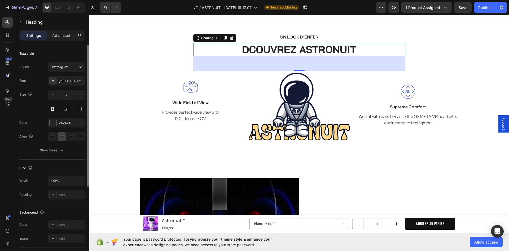
click at [249, 53] on p "DCOUVREZ ASTRONUIT" at bounding box center [299, 50] width 211 height 12
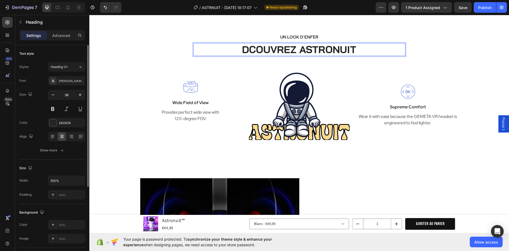
click at [249, 51] on p "DCOUVREZ ASTRONUIT" at bounding box center [299, 50] width 211 height 12
click at [258, 51] on p "DCOUVREZ ASTRONUIT" at bounding box center [299, 50] width 211 height 12
click at [248, 50] on p "DCOUVREZ ASTRONUIT" at bounding box center [299, 50] width 211 height 12
click at [254, 49] on p "DCOUVREZ ASTRONUIT" at bounding box center [299, 50] width 211 height 12
click at [249, 49] on p "DCOUVREZ ASTRONUIT" at bounding box center [299, 50] width 211 height 12
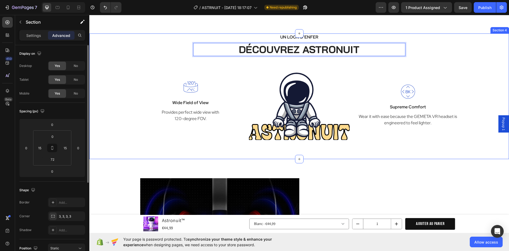
click at [152, 41] on div "UN LOOK D'ENFER Text block DÉCOUVREZ ASTRONUIT Heading 56 Row Image Wide Field …" at bounding box center [299, 86] width 412 height 107
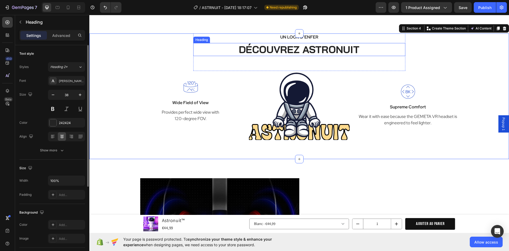
click at [359, 47] on p "DÉCOUVREZ ASTRONUIT" at bounding box center [299, 50] width 211 height 12
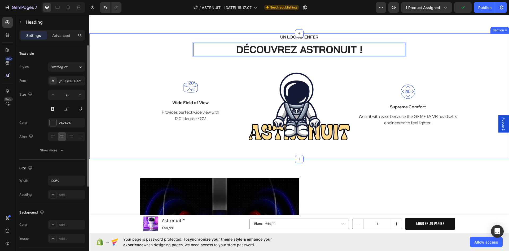
click at [439, 56] on div "UN LOOK D'ENFER Text block DÉCOUVREZ ASTRONUIT ! Heading 56 Row Image Wide Fiel…" at bounding box center [299, 86] width 412 height 107
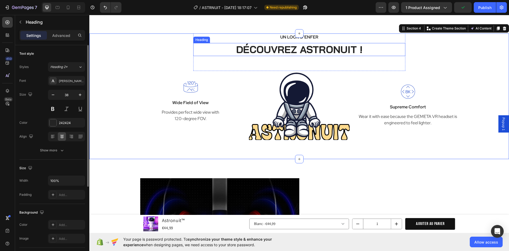
click at [315, 49] on p "DÉCOUVREZ ASTRONUIT !" at bounding box center [299, 50] width 211 height 12
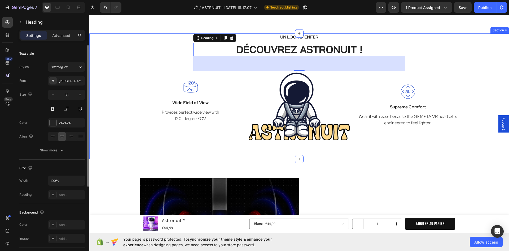
click at [424, 43] on div "UN LOOK D'ENFER Text block DÉCOUVREZ ASTRONUIT ! Heading 56 Row Image Wide Fiel…" at bounding box center [299, 86] width 412 height 107
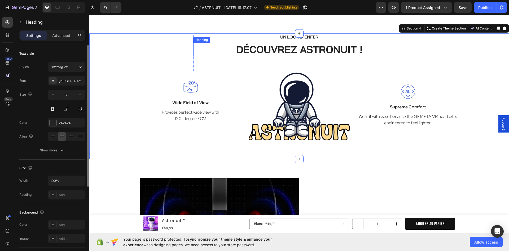
click at [349, 50] on p "DÉCOUVREZ ASTRONUIT !" at bounding box center [299, 50] width 211 height 12
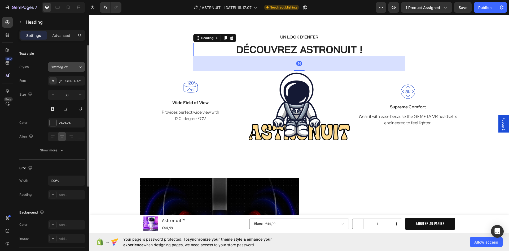
click at [77, 67] on div "Heading 2*" at bounding box center [64, 66] width 28 height 5
click at [66, 55] on div "Text style" at bounding box center [52, 53] width 66 height 8
click at [71, 81] on div "Bai Jamjuree" at bounding box center [71, 81] width 25 height 5
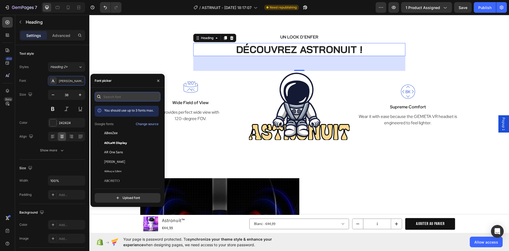
click at [118, 99] on input "text" at bounding box center [128, 97] width 66 height 10
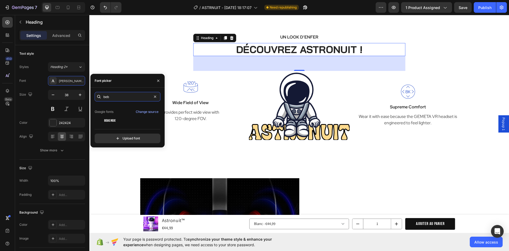
scroll to position [13, 0]
type input "beb"
click at [119, 118] on div "Bebas Neue" at bounding box center [131, 120] width 54 height 5
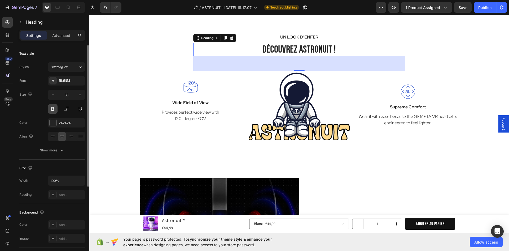
click at [54, 110] on button at bounding box center [53, 109] width 10 height 10
click at [57, 149] on div "Show more" at bounding box center [52, 150] width 25 height 5
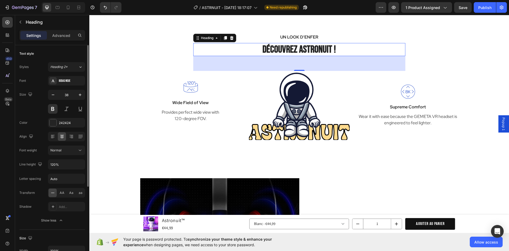
scroll to position [27, 0]
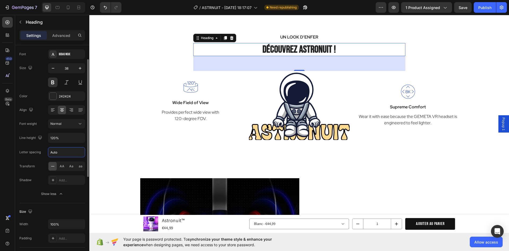
click at [70, 154] on input "Auto" at bounding box center [66, 152] width 37 height 10
type input "1"
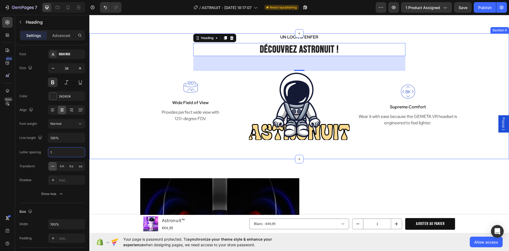
click at [169, 70] on div "UN LOOK D'ENFER Text block DÉCOUVREZ ASTRONUIT ! Heading 56 Row Image Wide Fiel…" at bounding box center [299, 86] width 412 height 107
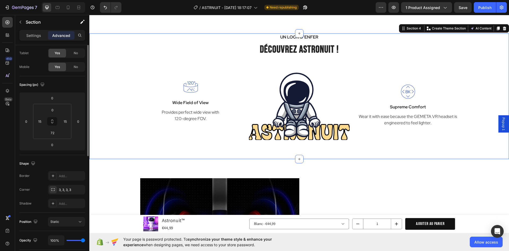
scroll to position [0, 0]
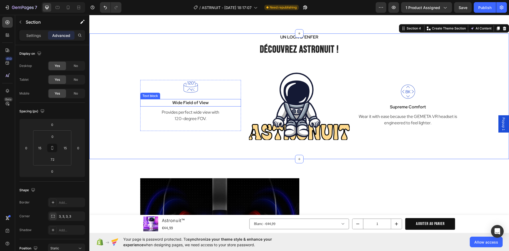
click at [198, 103] on p "Wide Field of View" at bounding box center [191, 102] width 100 height 6
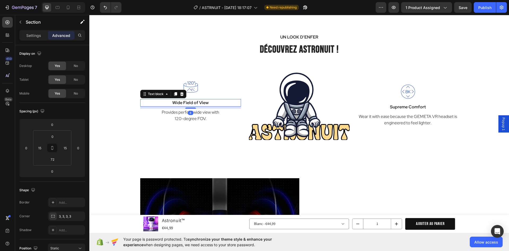
click at [198, 103] on p "Wide Field of View" at bounding box center [191, 102] width 100 height 6
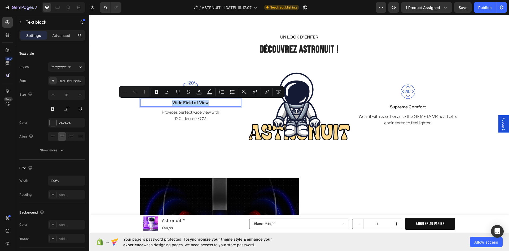
click at [198, 103] on p "Wide Field of View" at bounding box center [191, 102] width 100 height 6
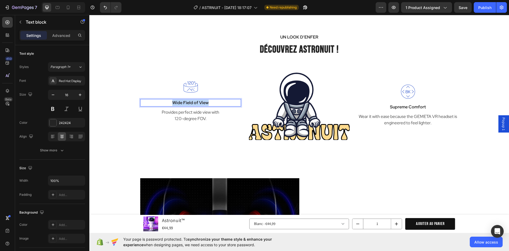
click at [198, 103] on p "Wide Field of View" at bounding box center [191, 102] width 100 height 6
click at [198, 113] on p "Provides perfect wide view with 120-degree FOV." at bounding box center [191, 115] width 100 height 13
click at [203, 99] on p "PROJECTEUR" at bounding box center [191, 102] width 100 height 6
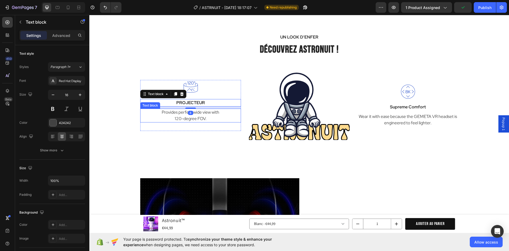
click at [200, 121] on p "Provides perfect wide view with 120-degree FOV." at bounding box center [191, 115] width 100 height 13
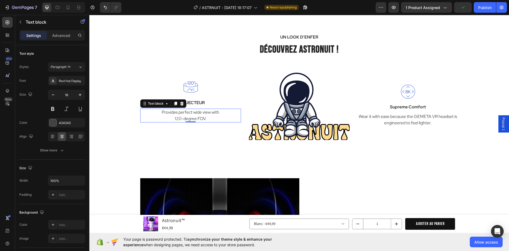
click at [200, 121] on p "Provides perfect wide view with 120-degree FOV." at bounding box center [191, 115] width 100 height 13
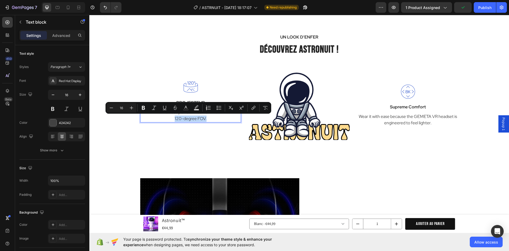
click at [207, 119] on p "Provides perfect wide view with 120-degree FOV." at bounding box center [191, 115] width 100 height 13
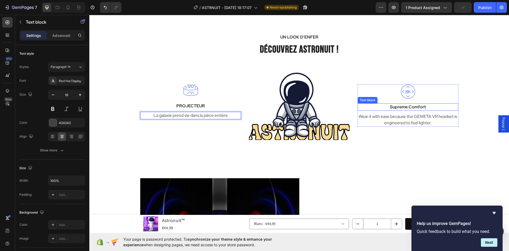
click at [413, 108] on p "Supreme Comfort" at bounding box center [408, 107] width 100 height 6
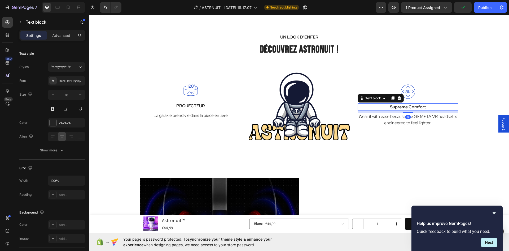
click at [413, 108] on p "Supreme Comfort" at bounding box center [408, 107] width 100 height 6
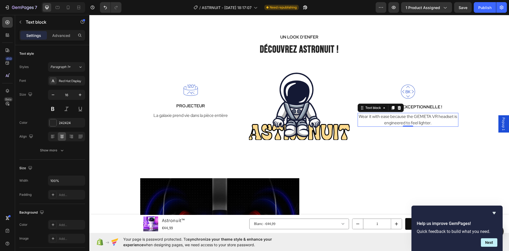
click at [400, 118] on p "Wear it with ease because the GEMETA VR headset is engineered to feel lighter." at bounding box center [408, 119] width 100 height 13
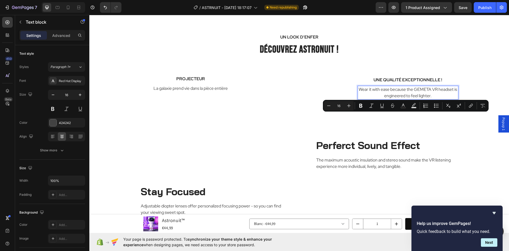
scroll to position [322, 0]
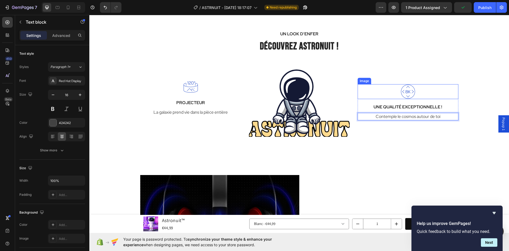
click at [466, 92] on div "UN LOOK D'ENFER Text [PERSON_NAME] DÉCOUVREZ ASTRONUIT ! Heading Row Image PROJ…" at bounding box center [299, 83] width 412 height 107
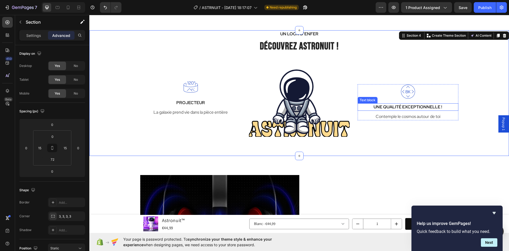
click at [425, 105] on p "UNE QUALITÉ EXCEPTIONNELLE !" at bounding box center [408, 107] width 100 height 6
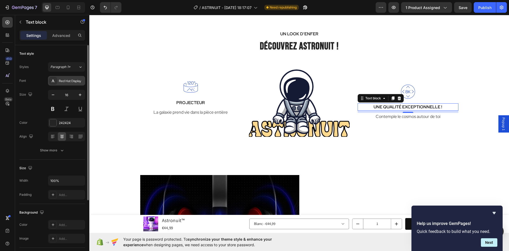
click at [75, 81] on div "Red Hat Display" at bounding box center [71, 81] width 25 height 5
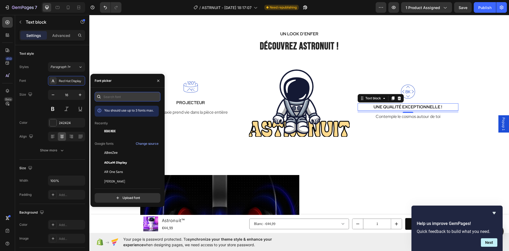
click at [123, 98] on input "text" at bounding box center [128, 97] width 66 height 10
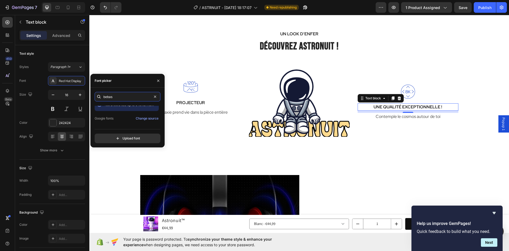
scroll to position [13, 0]
type input "bebas"
click at [124, 121] on div "Bebas Neue" at bounding box center [131, 120] width 54 height 5
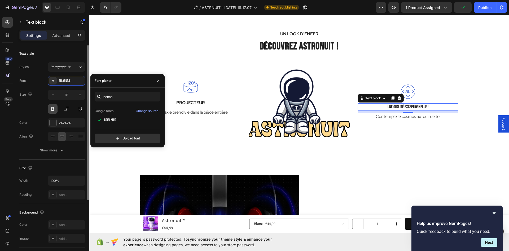
click at [54, 109] on button at bounding box center [53, 109] width 10 height 10
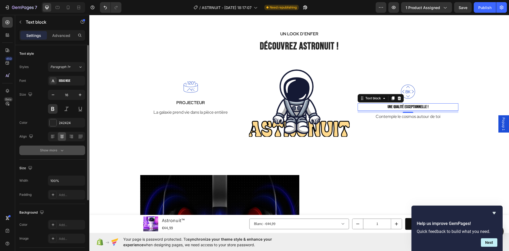
click at [57, 147] on button "Show more" at bounding box center [52, 150] width 66 height 10
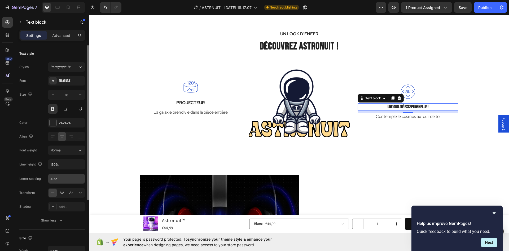
click at [56, 180] on input "Auto" at bounding box center [66, 179] width 37 height 10
type input "1"
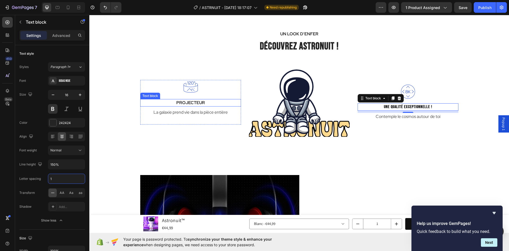
click at [187, 103] on p "PROJECTEUR" at bounding box center [191, 102] width 100 height 6
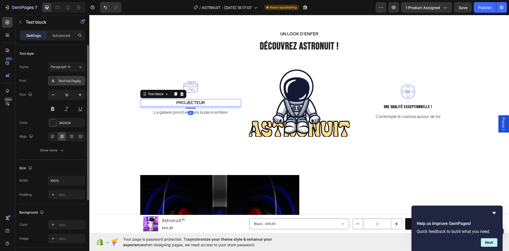
click at [68, 80] on div "Red Hat Display" at bounding box center [71, 81] width 25 height 5
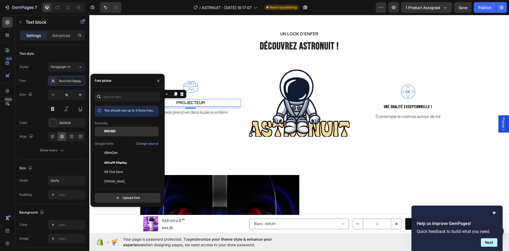
click at [125, 128] on div "Bebas Neue" at bounding box center [127, 132] width 64 height 10
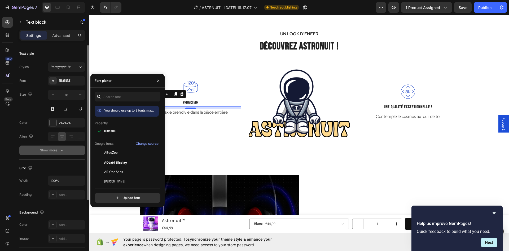
click at [55, 151] on div "Show more" at bounding box center [52, 150] width 25 height 5
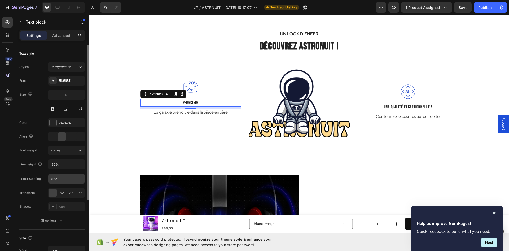
click at [61, 178] on input "Auto" at bounding box center [66, 179] width 37 height 10
type input "1"
click at [54, 109] on button at bounding box center [53, 109] width 10 height 10
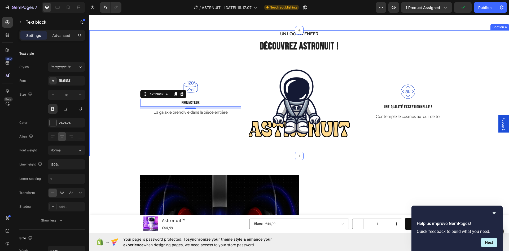
click at [127, 75] on div "UN LOOK D'ENFER Text block DÉCOUVREZ ASTRONUIT ! Heading Row Image PROJECTEUR T…" at bounding box center [299, 83] width 412 height 107
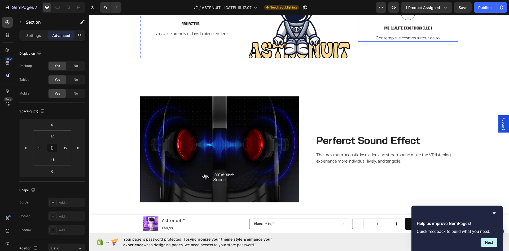
scroll to position [454, 0]
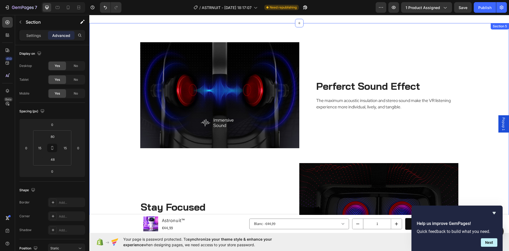
click at [477, 63] on div "Image Perferct Sound Effect Heading The maximum acoustic insulation and stereo …" at bounding box center [299, 178] width 412 height 273
click at [503, 28] on icon at bounding box center [504, 29] width 3 height 4
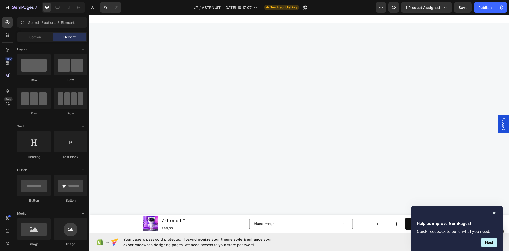
click at [486, 55] on div at bounding box center [299, 193] width 420 height 340
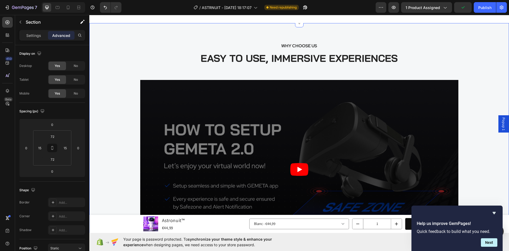
scroll to position [428, 0]
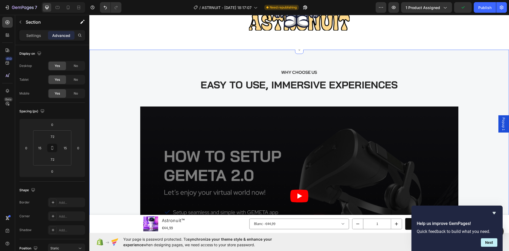
click at [484, 64] on div "WHY CHOOSE US Text block EASY TO USE, IMMERSIVE EXPERIENCES Heading Video Image…" at bounding box center [299, 220] width 420 height 340
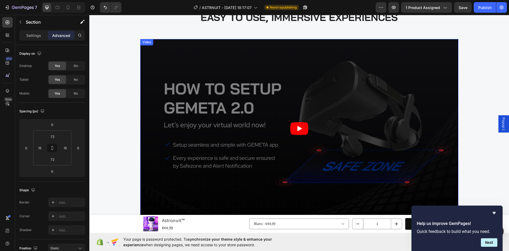
scroll to position [401, 0]
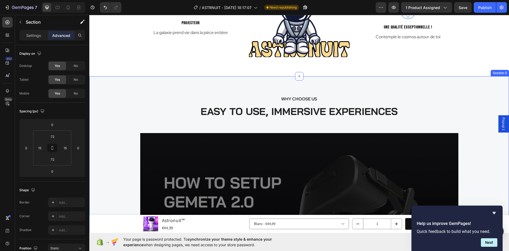
click at [486, 92] on div "WHY CHOOSE US Text block EASY TO USE, IMMERSIVE EXPERIENCES Heading Video Image…" at bounding box center [299, 246] width 420 height 340
click at [492, 72] on div "Section 5" at bounding box center [500, 73] width 16 height 5
click at [165, 53] on div "Image PROJECTEUR Text block La galaxie prend vie dans la pièce entière Text blo…" at bounding box center [190, 22] width 101 height 69
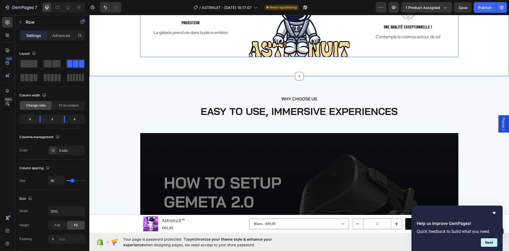
click at [161, 68] on div "UN LOOK D'ENFER Text block DÉCOUVREZ ASTRONUIT ! Heading Row Image PROJECTEUR T…" at bounding box center [299, 14] width 420 height 126
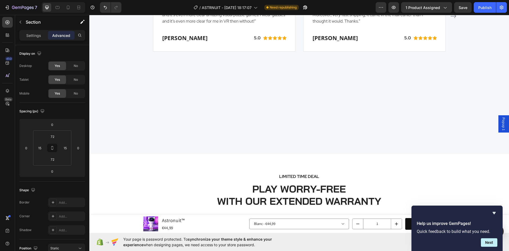
scroll to position [733, 0]
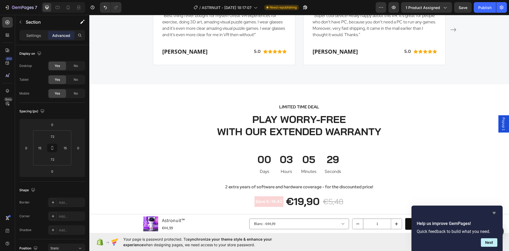
click at [495, 212] on icon "Hide survey" at bounding box center [494, 213] width 3 height 2
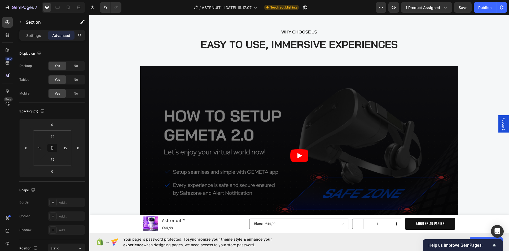
click at [487, 93] on div "WHY CHOOSE US Text block EASY TO USE, IMMERSIVE EXPERIENCES Heading Video Image…" at bounding box center [299, 179] width 412 height 302
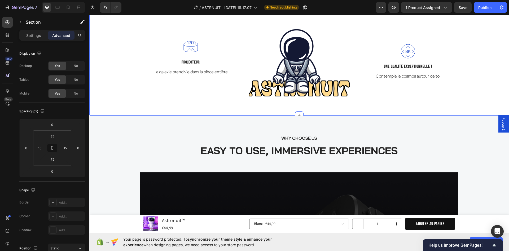
click at [321, 115] on div "UN LOOK D'ENFER Text block DÉCOUVREZ ASTRONUIT ! Heading Row Image PROJECTEUR T…" at bounding box center [299, 53] width 420 height 126
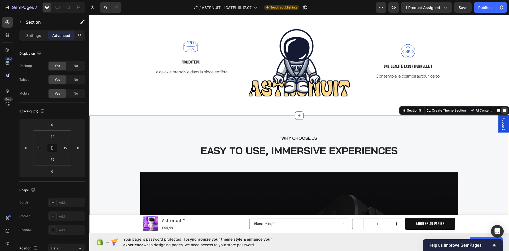
click at [503, 110] on icon at bounding box center [505, 110] width 4 height 4
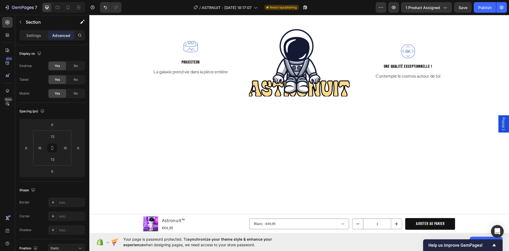
drag, startPoint x: 456, startPoint y: 145, endPoint x: 454, endPoint y: 133, distance: 11.5
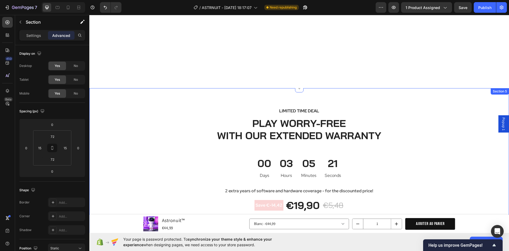
scroll to position [388, 0]
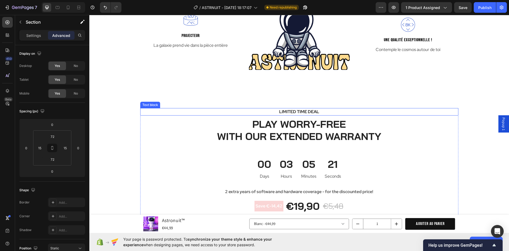
click at [417, 109] on p "LIMITED TIME DEAL" at bounding box center [299, 112] width 309 height 6
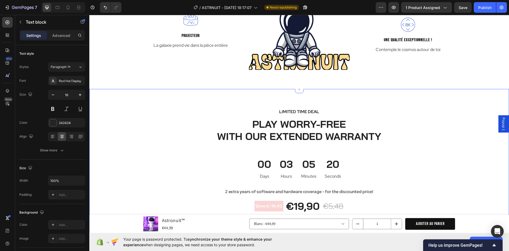
click at [444, 95] on div "LIMITED TIME DEAL Text block PLAY WORRY-FREE WITH OUR EXTENDED WARRANTY Heading…" at bounding box center [299, 249] width 420 height 320
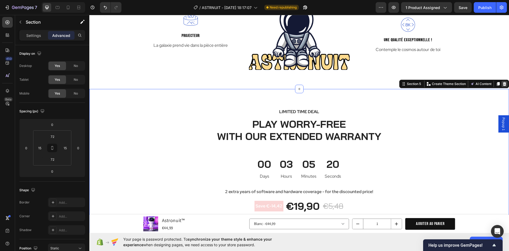
click at [503, 84] on icon at bounding box center [505, 84] width 4 height 4
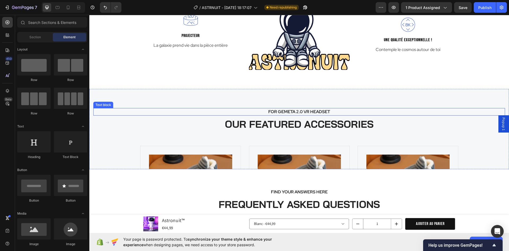
click at [476, 96] on div "FOR GEMETA 2.0 VR HEADSET Text block OUR FEATURED ACCESSORIES Heading Product I…" at bounding box center [299, 129] width 420 height 80
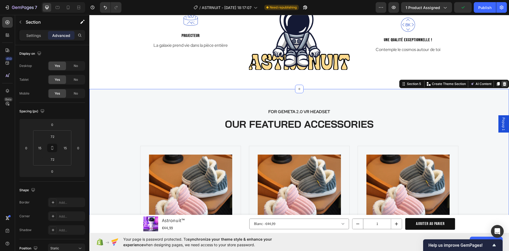
click at [503, 84] on icon at bounding box center [504, 84] width 3 height 4
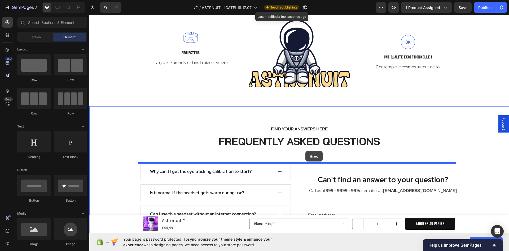
scroll to position [371, 0]
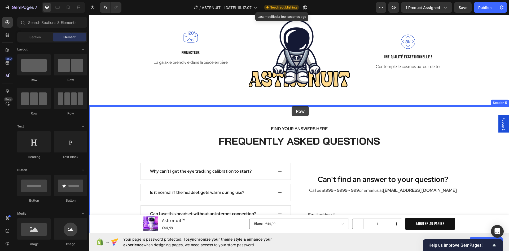
drag, startPoint x: 178, startPoint y: 97, endPoint x: 292, endPoint y: 106, distance: 114.4
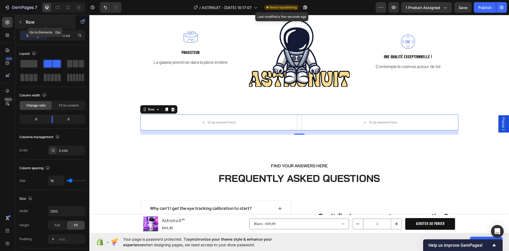
click at [23, 21] on button "button" at bounding box center [20, 22] width 8 height 8
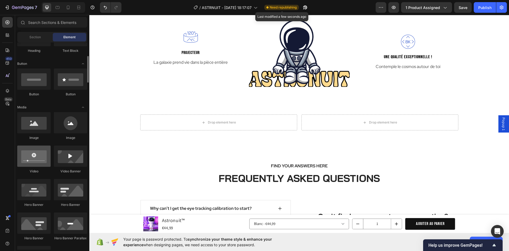
scroll to position [133, 0]
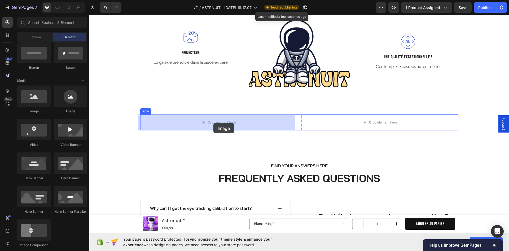
drag, startPoint x: 121, startPoint y: 114, endPoint x: 212, endPoint y: 124, distance: 91.3
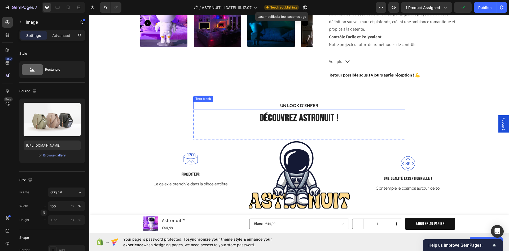
scroll to position [292, 0]
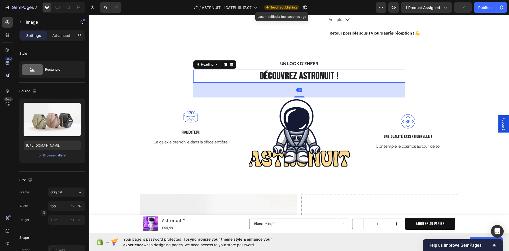
click at [322, 76] on h2 "DÉCOUVREZ ASTRONUIT !" at bounding box center [299, 76] width 212 height 13
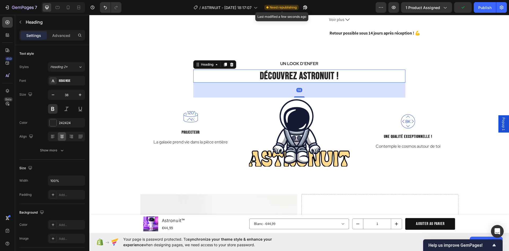
click at [223, 65] on icon at bounding box center [225, 64] width 4 height 4
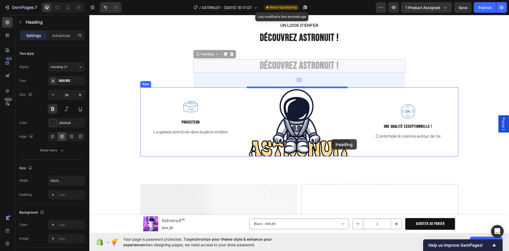
scroll to position [371, 0]
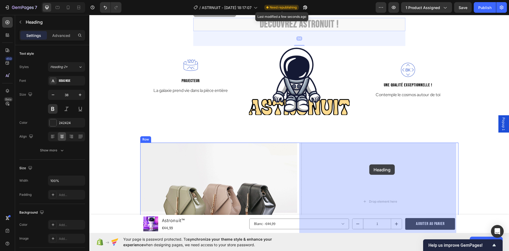
drag, startPoint x: 201, startPoint y: 93, endPoint x: 370, endPoint y: 164, distance: 183.1
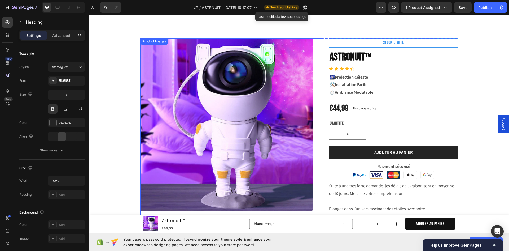
scroll to position [0, 0]
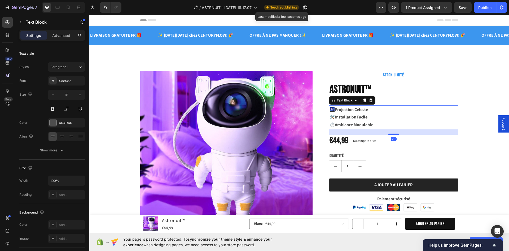
click at [363, 119] on strong "Installation Facile" at bounding box center [351, 117] width 33 height 6
click at [364, 98] on icon at bounding box center [364, 100] width 3 height 4
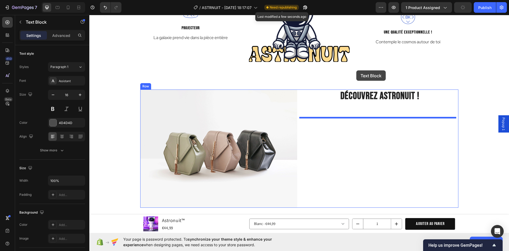
scroll to position [425, 0]
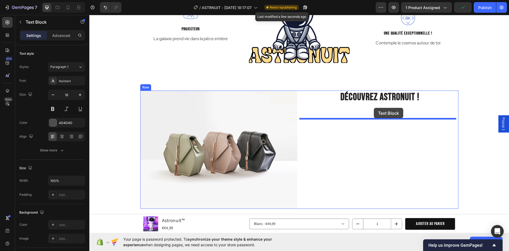
drag, startPoint x: 338, startPoint y: 130, endPoint x: 374, endPoint y: 108, distance: 42.3
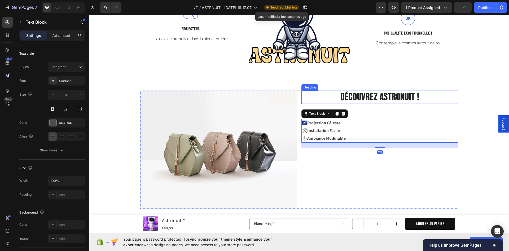
click at [356, 97] on h2 "DÉCOUVREZ ASTRONUIT !" at bounding box center [380, 96] width 157 height 13
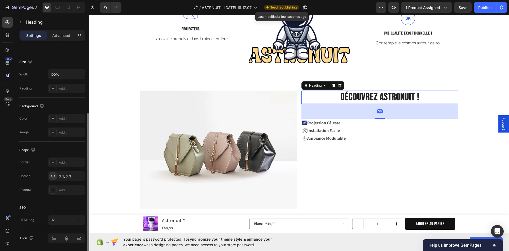
scroll to position [124, 0]
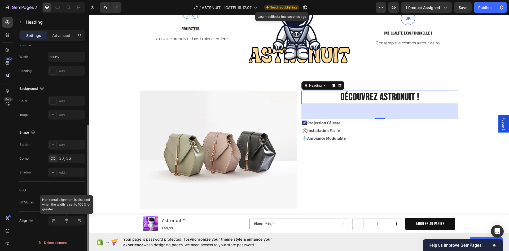
click at [54, 218] on div at bounding box center [66, 221] width 37 height 10
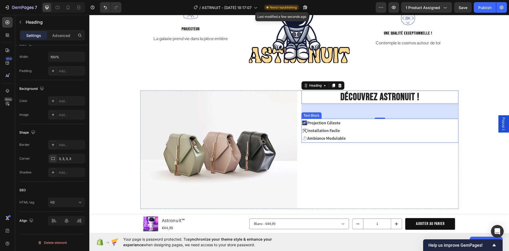
click at [391, 127] on p "🛠️ Installation Facile" at bounding box center [380, 131] width 156 height 8
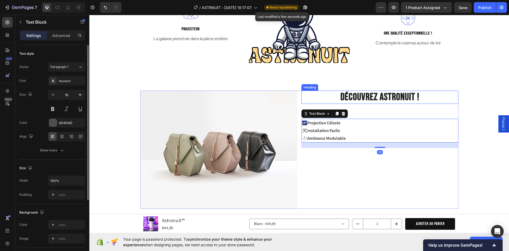
click at [380, 99] on h2 "DÉCOUVREZ ASTRONUIT !" at bounding box center [380, 96] width 157 height 13
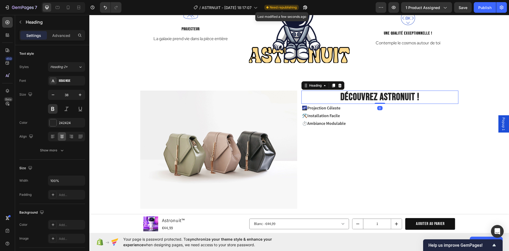
drag, startPoint x: 380, startPoint y: 118, endPoint x: 380, endPoint y: 96, distance: 21.8
click at [380, 96] on div "DÉCOUVREZ ASTRONUIT ! Heading 0" at bounding box center [380, 96] width 157 height 13
click at [451, 124] on p "⏱️ Ambiance Modulable" at bounding box center [380, 124] width 156 height 8
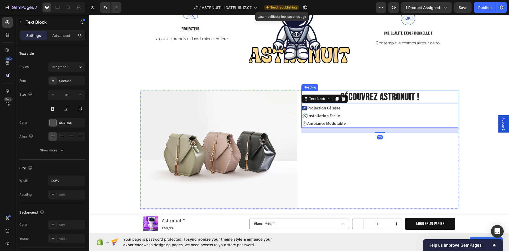
click at [330, 92] on h2 "DÉCOUVREZ ASTRONUIT !" at bounding box center [380, 96] width 157 height 13
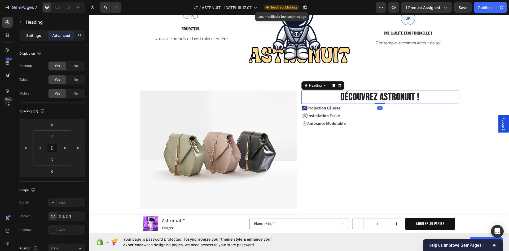
click at [33, 36] on p "Settings" at bounding box center [33, 36] width 15 height 6
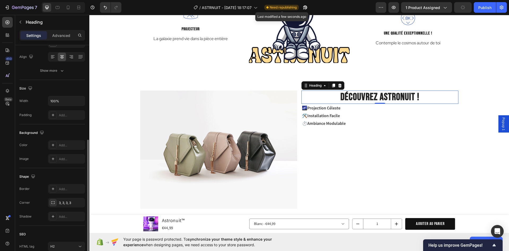
scroll to position [124, 0]
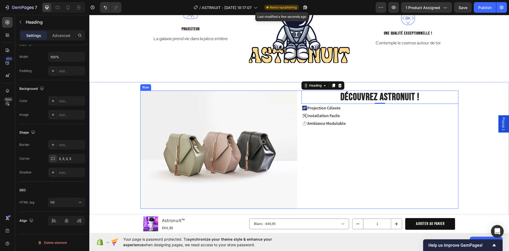
click at [402, 153] on div "DÉCOUVREZ ASTRONUIT ! Heading 0 🌌 Projection Céleste 🛠️ Installation Facile ⏱️ …" at bounding box center [380, 149] width 157 height 118
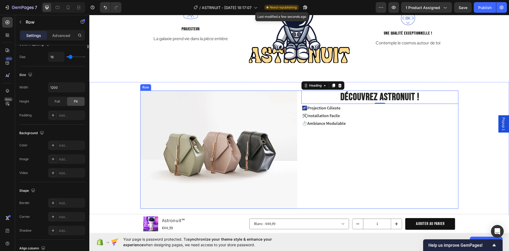
scroll to position [0, 0]
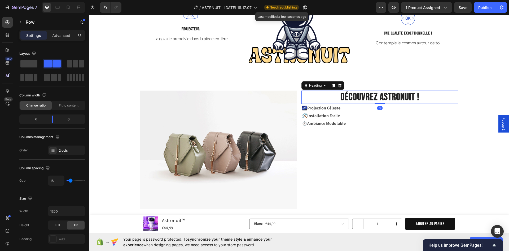
click at [346, 98] on h2 "DÉCOUVREZ ASTRONUIT !" at bounding box center [380, 96] width 157 height 13
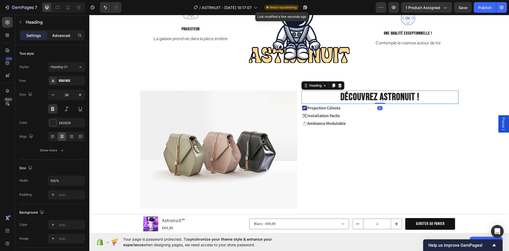
click at [64, 35] on p "Advanced" at bounding box center [61, 36] width 18 height 6
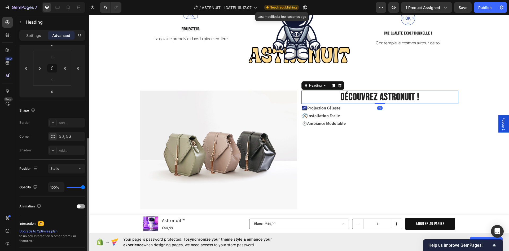
scroll to position [106, 0]
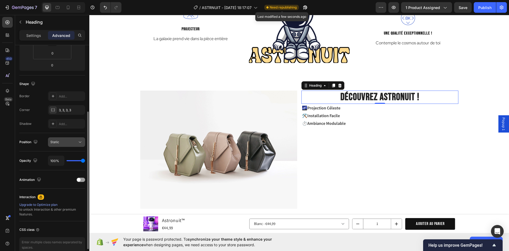
click at [72, 144] on div "Static" at bounding box center [63, 142] width 27 height 5
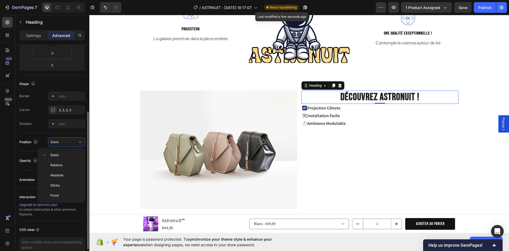
click at [34, 131] on div "Shape Border Add... Corner 3, 3, 3, 3 Shadow Add..." at bounding box center [52, 104] width 66 height 58
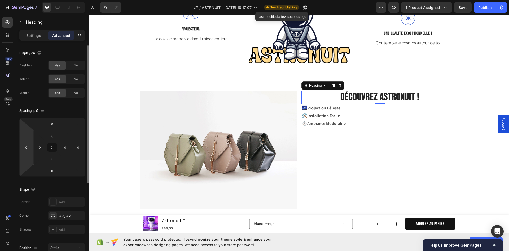
scroll to position [0, 0]
click at [36, 34] on p "Settings" at bounding box center [33, 36] width 15 height 6
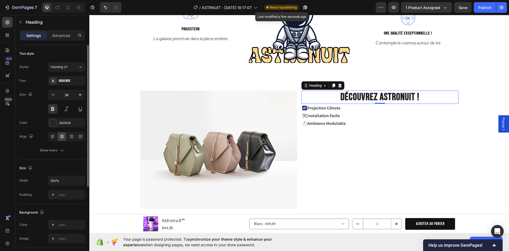
scroll to position [106, 0]
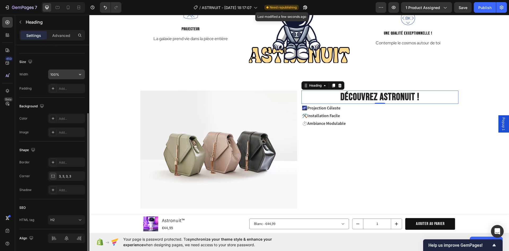
click at [57, 75] on input "100%" at bounding box center [66, 75] width 37 height 10
click at [78, 76] on icon "button" at bounding box center [79, 74] width 5 height 5
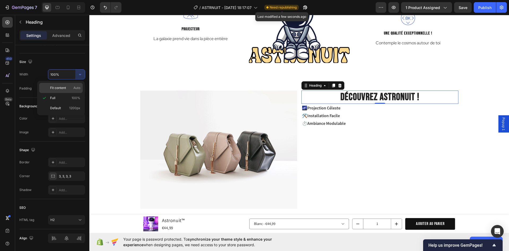
click at [67, 87] on p "Fit content Auto" at bounding box center [65, 87] width 30 height 5
type input "Auto"
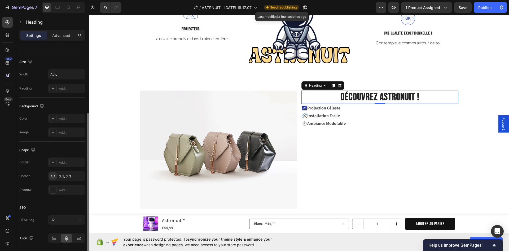
scroll to position [124, 0]
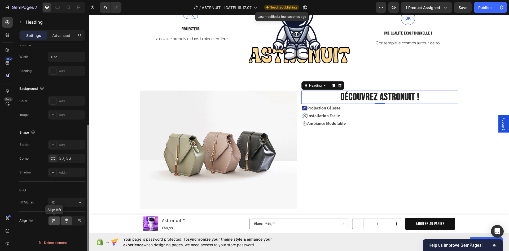
click at [54, 220] on icon at bounding box center [54, 219] width 3 height 1
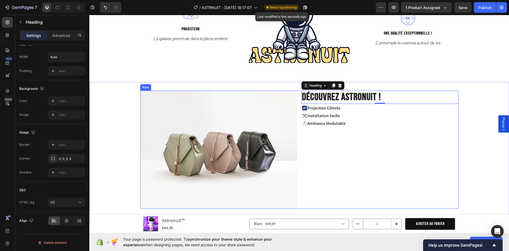
click at [388, 159] on div "DÉCOUVREZ ASTRONUIT ! Heading 0 🌌 Projection Céleste 🛠️ Installation Facile ⏱️ …" at bounding box center [380, 149] width 157 height 118
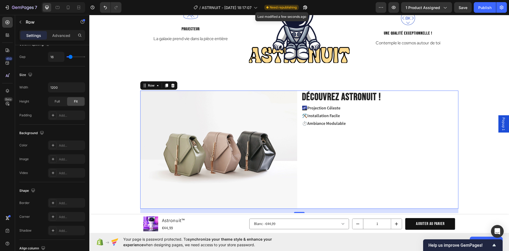
scroll to position [0, 0]
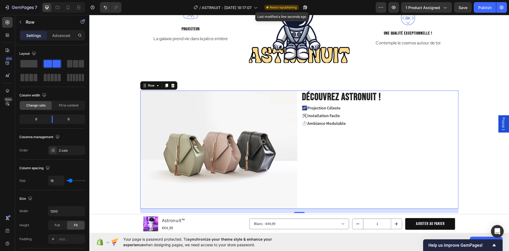
click at [298, 109] on div "Image DÉCOUVREZ ASTRONUIT ! Heading 🌌 Projection Céleste 🛠️ Installation Facile…" at bounding box center [299, 149] width 318 height 118
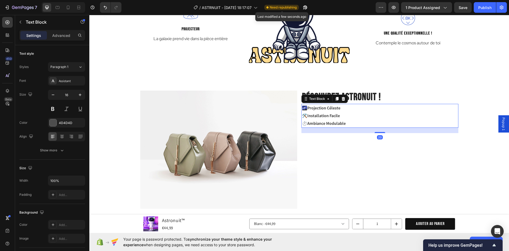
click at [308, 109] on strong "Projection Céleste" at bounding box center [324, 108] width 33 height 6
click at [412, 156] on div "DÉCOUVREZ ASTRONUIT ! Heading 🌌 Projection Céleste 🛠️ Installation Facile ⏱️ Am…" at bounding box center [380, 149] width 157 height 118
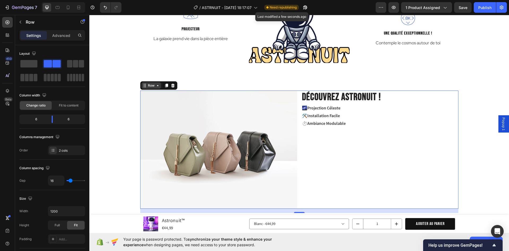
click at [152, 87] on div "Row" at bounding box center [151, 85] width 9 height 5
click at [341, 98] on h2 "DÉCOUVREZ ASTRONUIT !" at bounding box center [342, 96] width 80 height 13
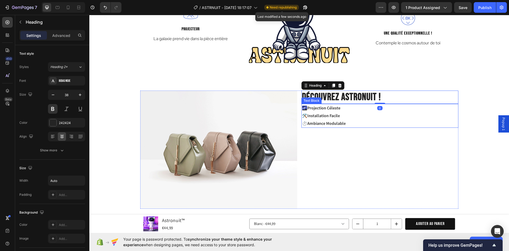
click at [329, 114] on strong "Installation Facile" at bounding box center [324, 116] width 33 height 6
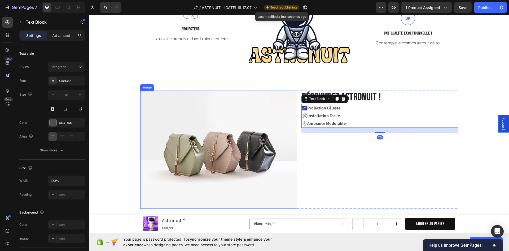
click at [270, 136] on img at bounding box center [218, 149] width 157 height 118
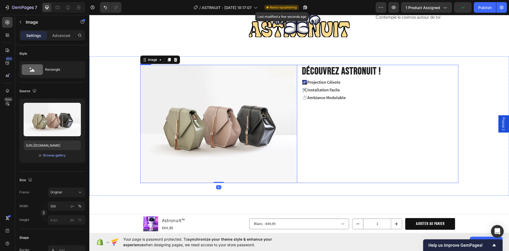
scroll to position [451, 0]
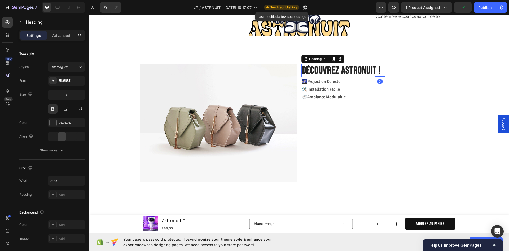
click at [340, 67] on h2 "DÉCOUVREZ ASTRONUIT !" at bounding box center [342, 70] width 80 height 13
click at [327, 87] on strong "Installation Facile" at bounding box center [324, 89] width 33 height 6
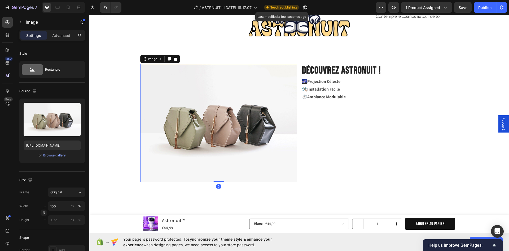
click at [198, 128] on img at bounding box center [218, 123] width 157 height 118
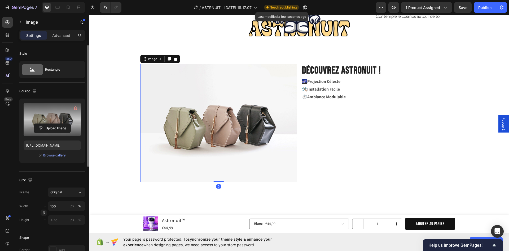
click at [57, 123] on label at bounding box center [52, 119] width 57 height 33
click at [57, 124] on input "file" at bounding box center [52, 128] width 37 height 9
type input "C:\fakepath\S65535361cadf40618574004943a77f2fX.jpg_960x960q75.jpg_.avif"
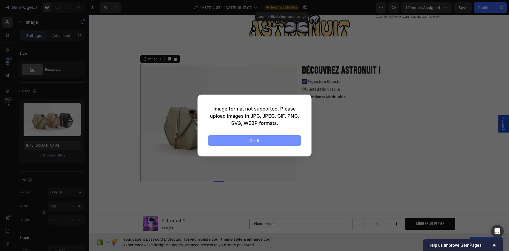
click at [265, 143] on button "Got it" at bounding box center [254, 140] width 93 height 11
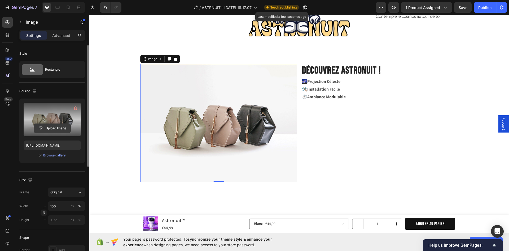
click at [59, 127] on input "file" at bounding box center [52, 128] width 37 height 9
click at [49, 129] on input "file" at bounding box center [52, 128] width 37 height 9
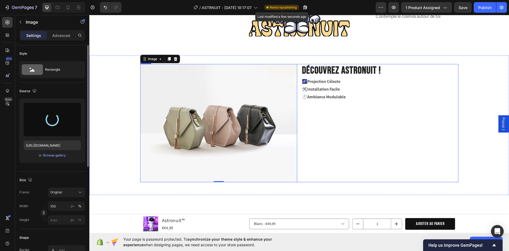
click at [373, 122] on div "DÉCOUVREZ ASTRONUIT ! Heading 🌌 Projection Céleste 🛠️ Installation Facile ⏱️ Am…" at bounding box center [380, 123] width 157 height 118
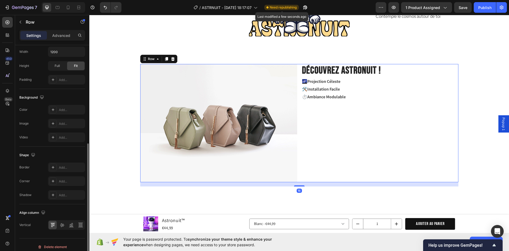
scroll to position [163, 0]
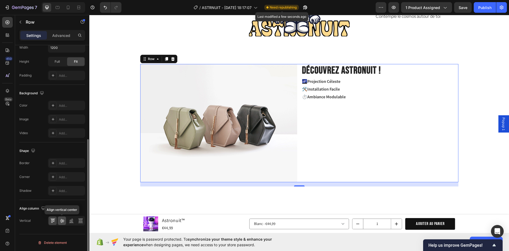
click at [63, 222] on icon at bounding box center [62, 221] width 4 height 4
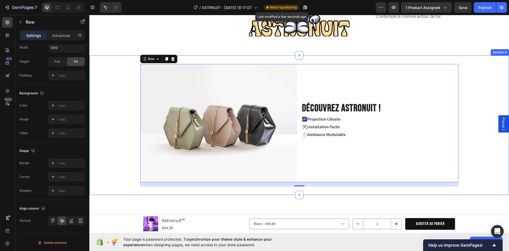
click at [464, 60] on div "Image DÉCOUVREZ ASTRONUIT ! Heading 🌌 Projection Céleste 🛠️ Installation Facile…" at bounding box center [299, 124] width 420 height 139
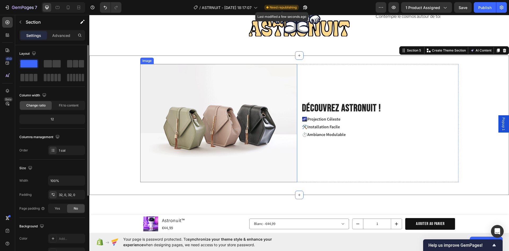
click at [233, 112] on img at bounding box center [218, 123] width 157 height 118
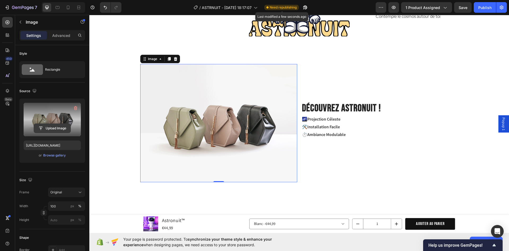
click at [57, 126] on input "file" at bounding box center [52, 128] width 37 height 9
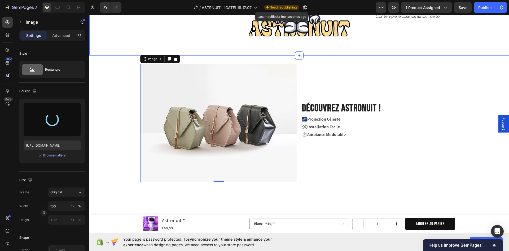
type input "https://cdn.shopify.com/s/files/1/0826/5541/2564/files/gempages_505418011709014…"
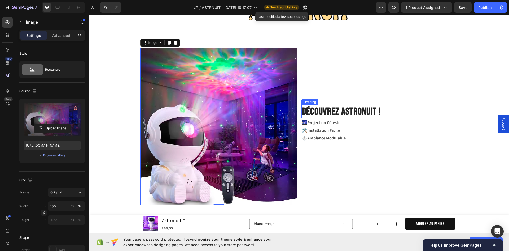
scroll to position [478, 0]
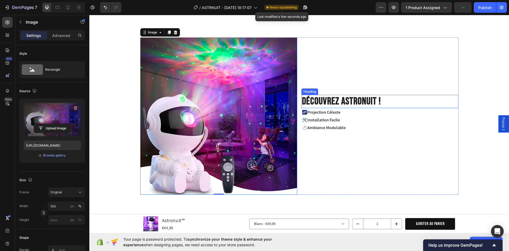
click at [310, 98] on h2 "DÉCOUVREZ ASTRONUIT !" at bounding box center [342, 101] width 80 height 13
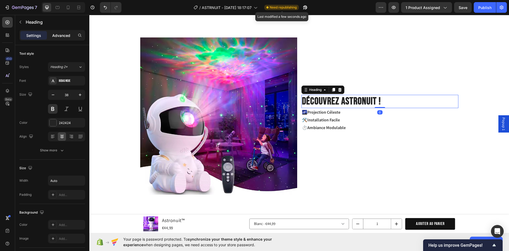
click at [59, 37] on p "Advanced" at bounding box center [61, 36] width 18 height 6
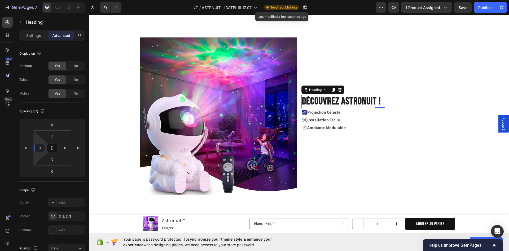
click at [40, 149] on input "0" at bounding box center [40, 148] width 8 height 8
click at [38, 149] on input "20" at bounding box center [40, 148] width 8 height 8
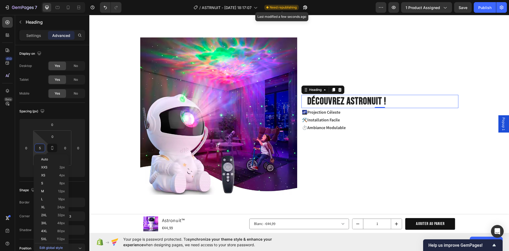
type input "50"
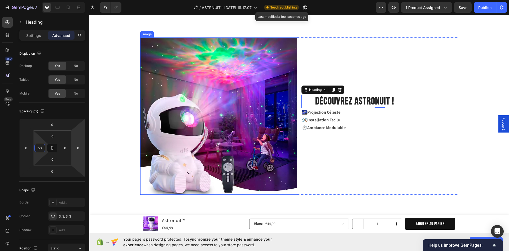
click at [317, 123] on p "🛠️ Installation Facile" at bounding box center [380, 120] width 156 height 8
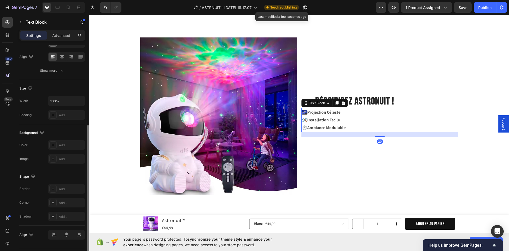
scroll to position [94, 0]
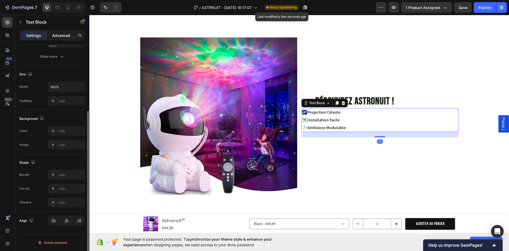
click at [54, 36] on p "Advanced" at bounding box center [61, 36] width 18 height 6
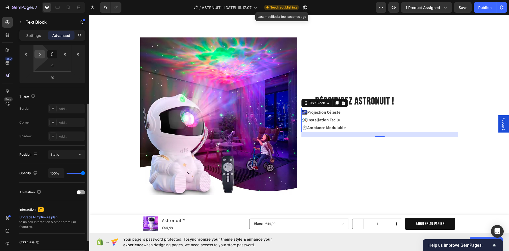
click at [40, 58] on input "0" at bounding box center [40, 54] width 8 height 8
type input "50"
click at [391, 109] on p "🌌 Projection Céleste" at bounding box center [386, 113] width 143 height 8
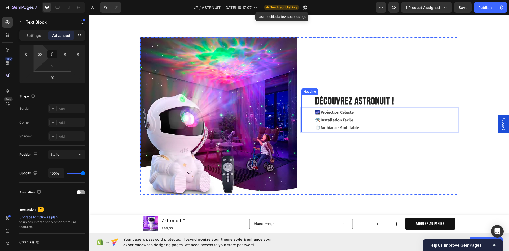
click at [380, 103] on h2 "DÉCOUVREZ ASTRONUIT !" at bounding box center [355, 101] width 80 height 13
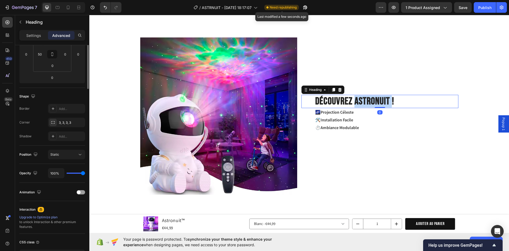
scroll to position [0, 0]
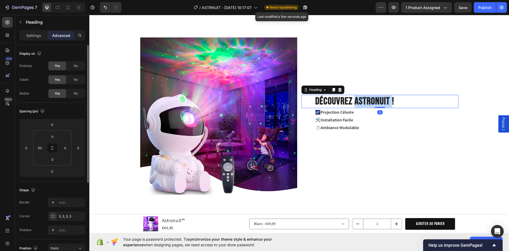
click at [380, 103] on h2 "DÉCOUVREZ ASTRONUIT !" at bounding box center [355, 101] width 80 height 13
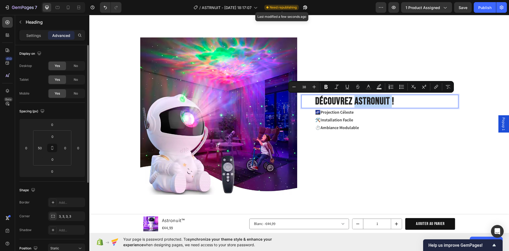
click at [383, 103] on p "DÉCOUVREZ ASTRONUIT !" at bounding box center [354, 101] width 79 height 12
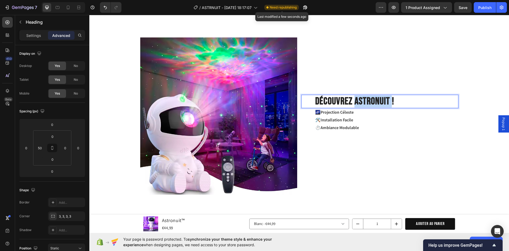
click at [383, 103] on p "DÉCOUVREZ ASTRONUIT !" at bounding box center [354, 101] width 79 height 12
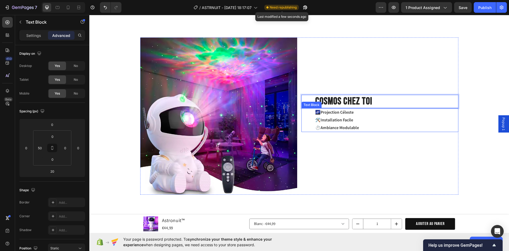
click at [370, 114] on p "🌌 Projection Céleste" at bounding box center [386, 113] width 143 height 8
click at [345, 113] on strong "Projection Céleste" at bounding box center [337, 112] width 33 height 6
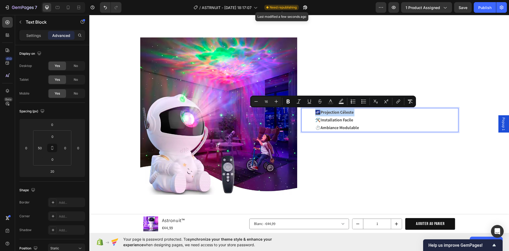
click at [345, 112] on strong "Projection Céleste" at bounding box center [337, 112] width 33 height 6
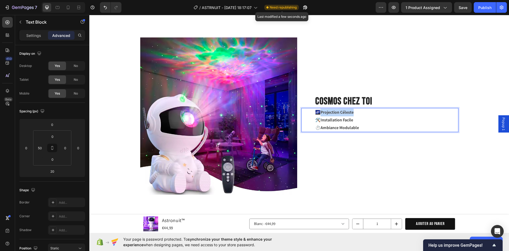
drag, startPoint x: 355, startPoint y: 112, endPoint x: 320, endPoint y: 112, distance: 34.8
click at [320, 112] on p "🌌 Projection Céleste" at bounding box center [386, 113] width 143 height 8
click at [347, 112] on strong "Projection Céleste" at bounding box center [337, 112] width 33 height 6
drag, startPoint x: 355, startPoint y: 111, endPoint x: 320, endPoint y: 112, distance: 34.8
click at [320, 112] on p "🌌 Projection Céleste" at bounding box center [386, 113] width 143 height 8
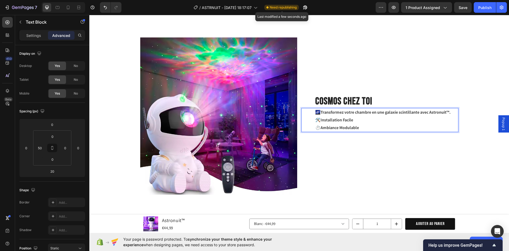
click at [372, 111] on strong "Transformez votre chambre en une galaxie scintillante avec Astronuit™." at bounding box center [386, 112] width 130 height 6
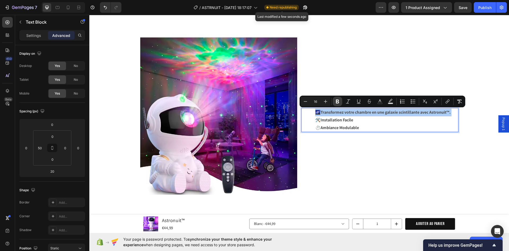
click at [339, 102] on icon "Editor contextual toolbar" at bounding box center [337, 101] width 3 height 4
click at [354, 114] on p "🌌 Transformez votre chambre en une galaxie scintillante avec Astronuit™." at bounding box center [386, 113] width 143 height 8
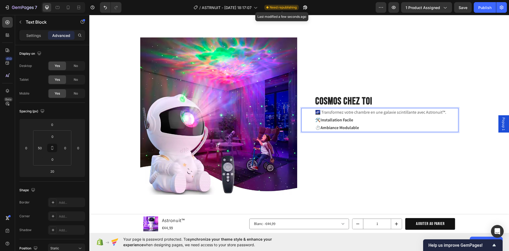
click at [448, 114] on p "🌌 Transformez votre chambre en une galaxie scintillante avec Astronuit™." at bounding box center [386, 113] width 143 height 8
click at [443, 112] on p "🌌 Transformez votre chambre en une galaxie scintillante avec Astronuit™." at bounding box center [386, 113] width 143 height 8
click at [400, 119] on p "🛠️ Installation Facile" at bounding box center [386, 120] width 143 height 8
click at [342, 121] on strong "Installation Facile" at bounding box center [337, 120] width 33 height 6
drag, startPoint x: 352, startPoint y: 120, endPoint x: 320, endPoint y: 120, distance: 31.8
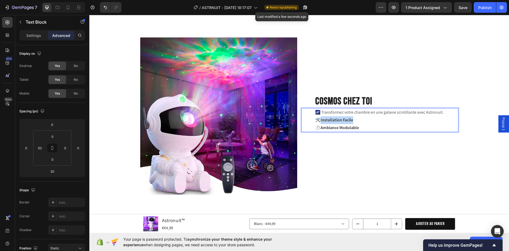
click at [321, 120] on strong "Installation Facile" at bounding box center [337, 120] width 33 height 6
click at [358, 120] on strong "Vivez une aventure spatiale sans quitter votre lit ou salon !" at bounding box center [374, 120] width 107 height 6
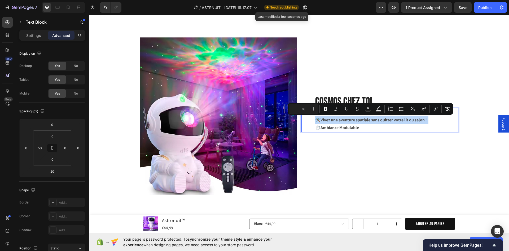
click at [425, 119] on strong "Vivez une aventure spatiale sans quitter votre lit ou salon !" at bounding box center [374, 120] width 107 height 6
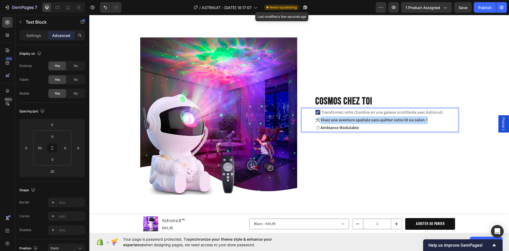
drag, startPoint x: 434, startPoint y: 119, endPoint x: 321, endPoint y: 118, distance: 112.8
click at [321, 118] on p "🛠️ Vivez une aventure spatiale sans quitter votre lit ou salon !" at bounding box center [386, 120] width 143 height 8
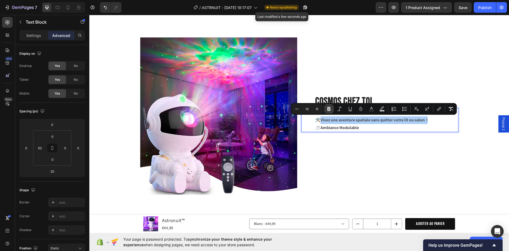
click at [331, 111] on icon "Editor contextual toolbar" at bounding box center [329, 108] width 5 height 5
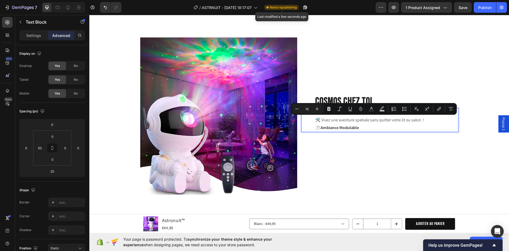
click at [335, 121] on p "🛠️ Vivez une aventure spatiale sans quitter votre lit ou salon !" at bounding box center [386, 120] width 143 height 8
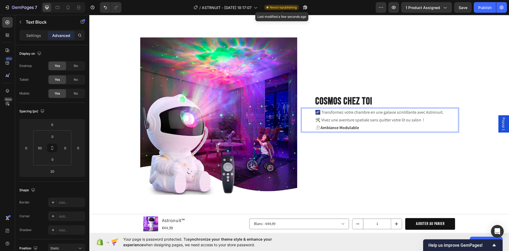
click at [319, 119] on p "🛠️ Vivez une aventure spatiale sans quitter votre lit ou salon !" at bounding box center [386, 120] width 143 height 8
drag, startPoint x: 319, startPoint y: 120, endPoint x: 314, endPoint y: 120, distance: 5.0
click at [315, 120] on p "🛠️ Vivez une aventure spatiale sans quitter votre lit ou salon !" at bounding box center [386, 120] width 143 height 8
click at [318, 127] on p "⏱️ Ambiance Modulable" at bounding box center [386, 128] width 143 height 8
drag, startPoint x: 348, startPoint y: 127, endPoint x: 313, endPoint y: 125, distance: 34.8
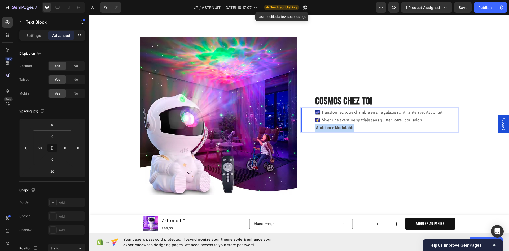
click at [315, 125] on div "🌌 Transformez votre chambre en une galaxie scintillante avec Astronuit. 🌠 Vivez…" at bounding box center [387, 120] width 144 height 24
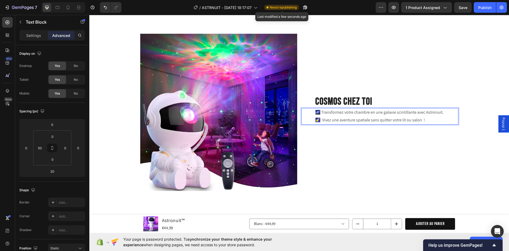
click at [316, 119] on p "🌠 Vivez une aventure spatiale sans quitter votre lit ou salon !" at bounding box center [386, 120] width 143 height 8
click at [351, 120] on p "🌠 Vivez une aventure spatiale sans quitter votre lit ou salon !" at bounding box center [386, 120] width 143 height 8
click at [428, 154] on div "COSMOS CHEZ TOI Heading 🌌 Transformez votre chambre en une galaxie scintillante…" at bounding box center [380, 112] width 157 height 157
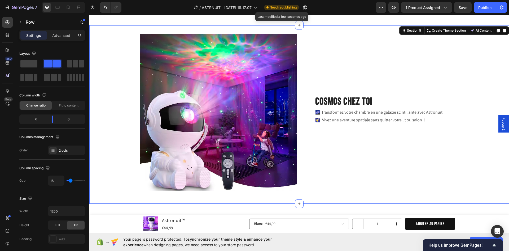
click at [482, 70] on div "Image COSMOS CHEZ TOI Heading 🌌 Transformez votre chambre en une galaxie scinti…" at bounding box center [299, 114] width 420 height 161
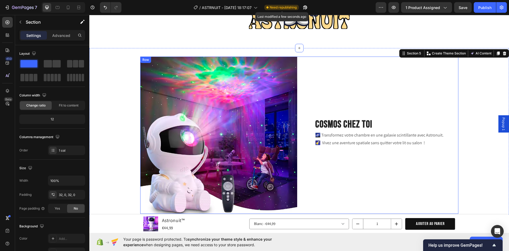
scroll to position [455, 0]
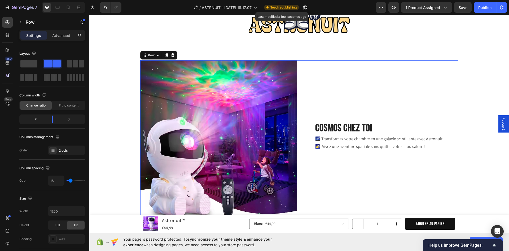
click at [320, 67] on div "COSMOS CHEZ TOI Heading 🌌 Transformez votre chambre en une galaxie scintillante…" at bounding box center [380, 138] width 157 height 157
click at [165, 54] on icon at bounding box center [166, 56] width 3 height 4
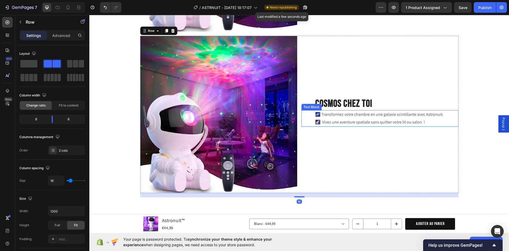
scroll to position [643, 0]
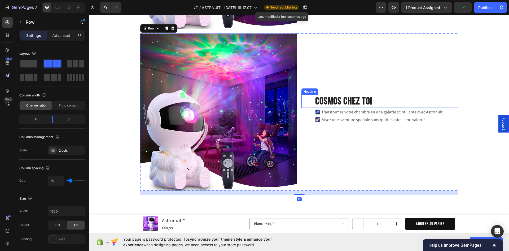
click at [348, 103] on h2 "COSMOS CHEZ TOI" at bounding box center [344, 101] width 58 height 13
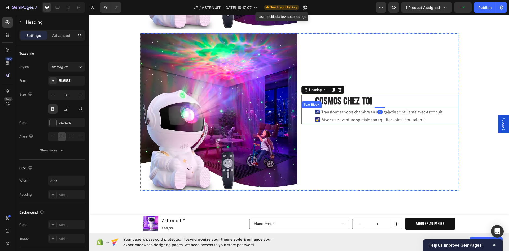
click at [309, 119] on div "🌌 Transformez votre chambre en une galaxie scintillante avec Astronuit. 🌠 Vivez…" at bounding box center [380, 116] width 157 height 16
click at [303, 90] on div "Heading" at bounding box center [315, 89] width 25 height 6
click at [254, 79] on img at bounding box center [218, 111] width 157 height 157
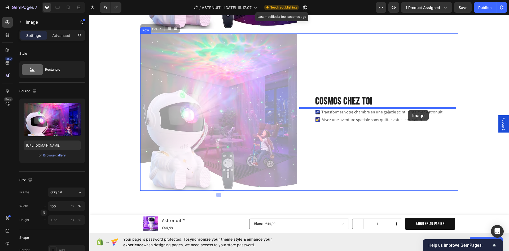
drag, startPoint x: 179, startPoint y: 102, endPoint x: 408, endPoint y: 110, distance: 229.9
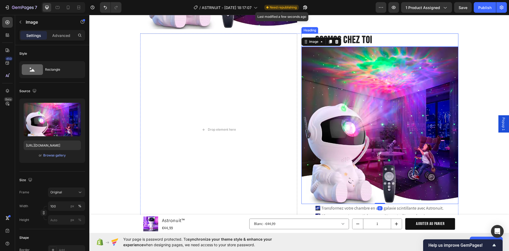
click at [363, 37] on h2 "COSMOS CHEZ TOI" at bounding box center [344, 39] width 58 height 13
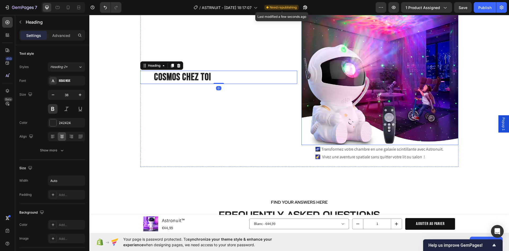
scroll to position [696, 0]
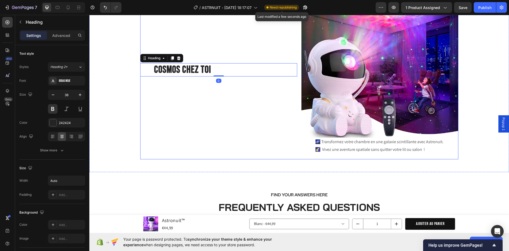
click at [371, 145] on p "🌌 Transformez votre chambre en une galaxie scintillante avec Astronuit." at bounding box center [386, 142] width 143 height 8
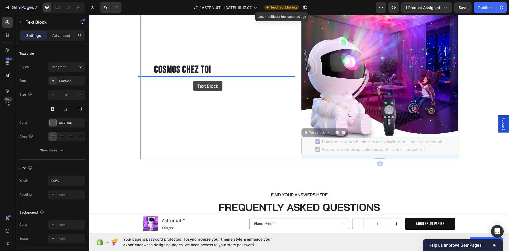
drag, startPoint x: 309, startPoint y: 132, endPoint x: 189, endPoint y: 78, distance: 131.6
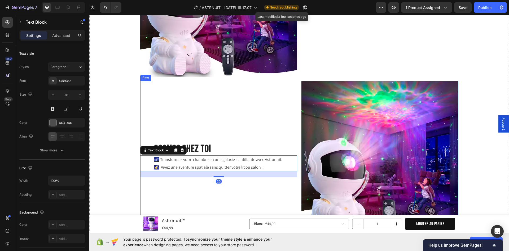
scroll to position [595, 0]
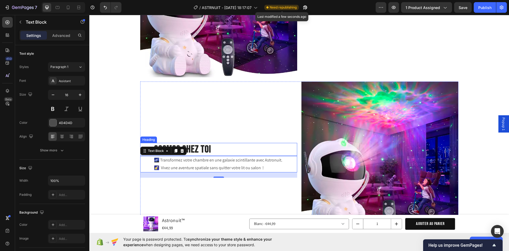
click at [211, 145] on div "COSMOS CHEZ TOI" at bounding box center [226, 149] width 144 height 13
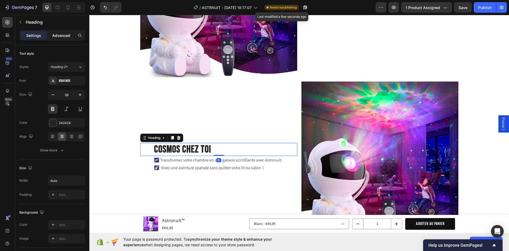
click at [58, 38] on p "Advanced" at bounding box center [61, 36] width 18 height 6
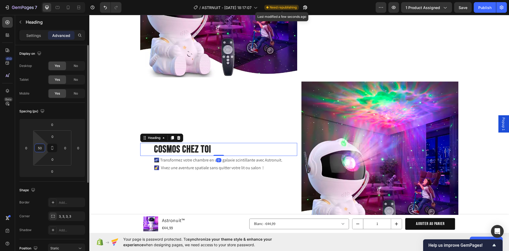
click at [42, 146] on input "50" at bounding box center [40, 148] width 8 height 8
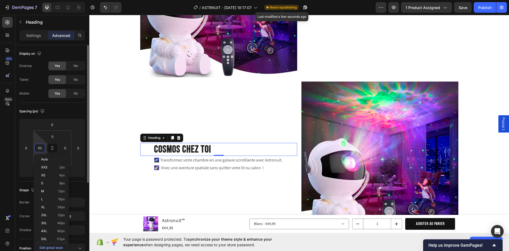
type input "0"
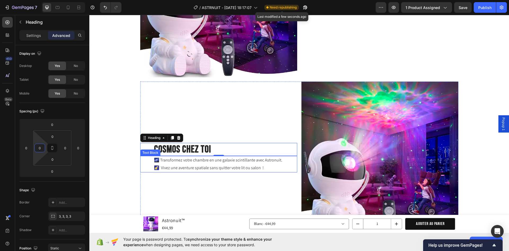
click at [170, 169] on p "🌠 Vivez une aventure spatiale sans quitter votre lit ou salon !" at bounding box center [225, 168] width 143 height 8
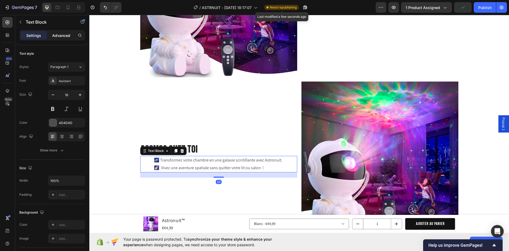
click at [54, 32] on div "Advanced" at bounding box center [61, 35] width 27 height 8
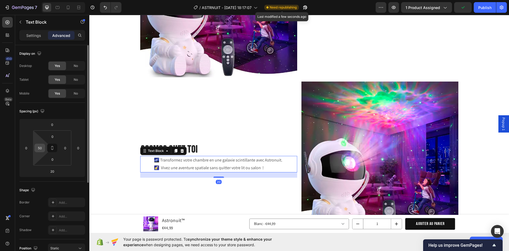
click at [42, 147] on input "50" at bounding box center [40, 148] width 8 height 8
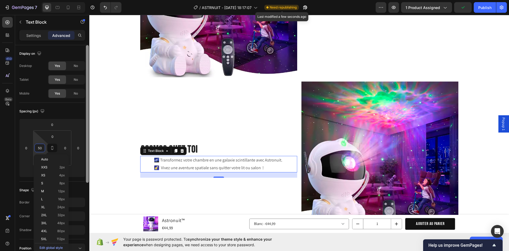
type input "0"
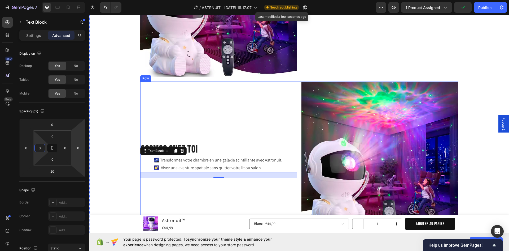
click at [190, 114] on div "COSMOS CHEZ TOI Heading 🌌 Transformez votre chambre en une galaxie scintillante…" at bounding box center [218, 159] width 157 height 157
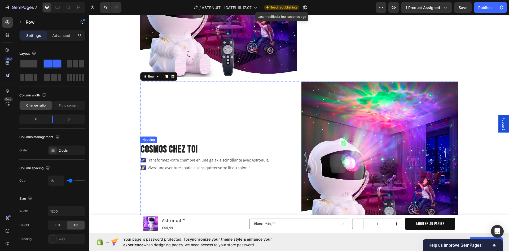
click at [183, 146] on h2 "COSMOS CHEZ TOI" at bounding box center [169, 149] width 58 height 13
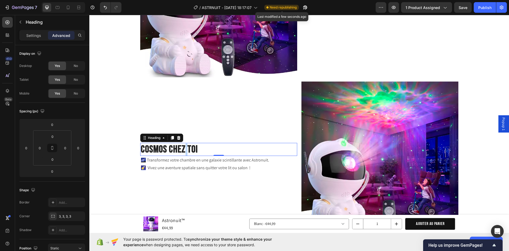
click at [183, 146] on h2 "COSMOS CHEZ TOI" at bounding box center [169, 149] width 58 height 13
click at [183, 146] on p "COSMOS CHEZ TOI" at bounding box center [169, 149] width 57 height 12
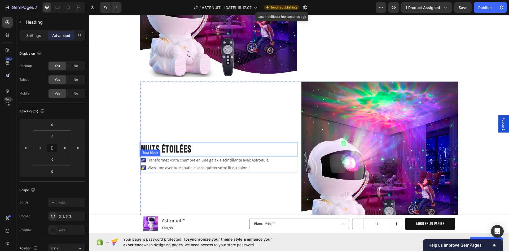
click at [216, 167] on p "🌠 Vivez une aventure spatiale sans quitter votre lit ou salon !" at bounding box center [219, 168] width 156 height 8
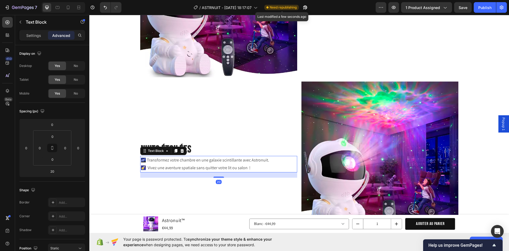
click at [189, 163] on p "🌌 Transformez votre chambre en une galaxie scintillante avec Astronuit." at bounding box center [219, 160] width 156 height 8
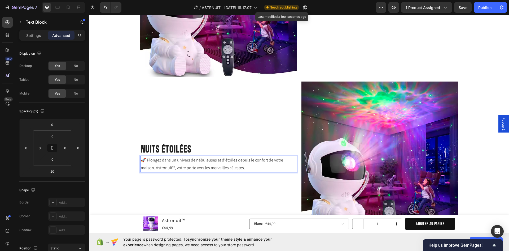
click at [158, 167] on p "🚀 Plongez dans un univers de nébuleuses et d'étoiles depuis le confort de votre…" at bounding box center [219, 163] width 156 height 15
click at [115, 135] on div "Image COSMOS CHEZ TOI Heading 🌌 Transformez votre chambre en une galaxie scinti…" at bounding box center [299, 81] width 420 height 323
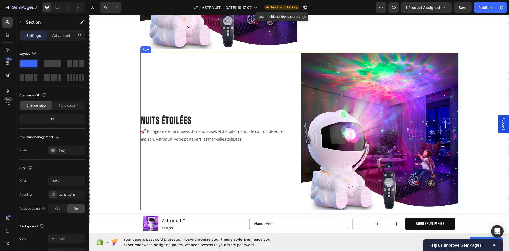
scroll to position [621, 0]
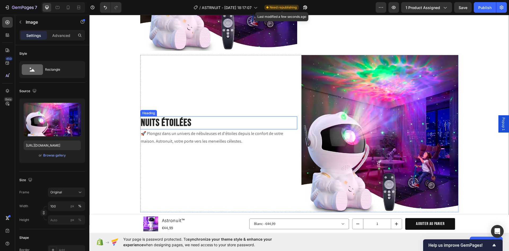
click at [339, 101] on img at bounding box center [380, 133] width 157 height 157
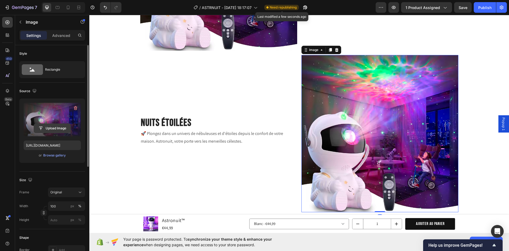
click at [42, 126] on input "file" at bounding box center [52, 128] width 37 height 9
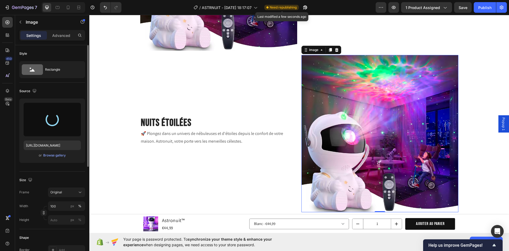
type input "https://cdn.shopify.com/s/files/1/0826/5541/2564/files/gempages_505418011709014…"
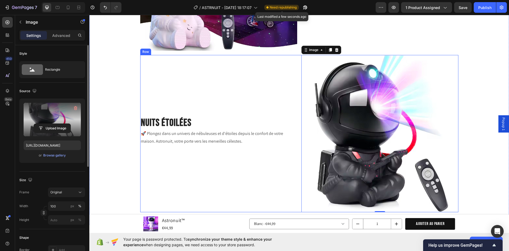
click at [237, 74] on div "Nuits Étoilées Heading 🚀 Plongez dans un univers de nébuleuses et d'étoiles dep…" at bounding box center [218, 133] width 157 height 157
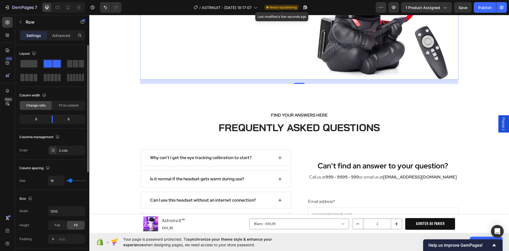
scroll to position [754, 0]
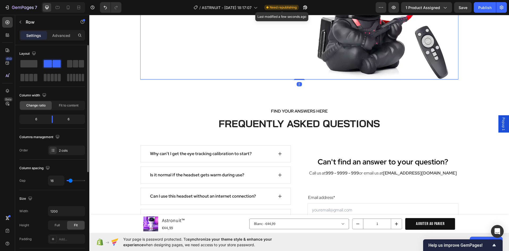
drag, startPoint x: 298, startPoint y: 83, endPoint x: 299, endPoint y: 70, distance: 13.3
click at [300, 69] on div "Nuits Étoilées Heading 🚀 Plongez dans un univers de nébuleuses et d'étoiles dep…" at bounding box center [299, 0] width 318 height 157
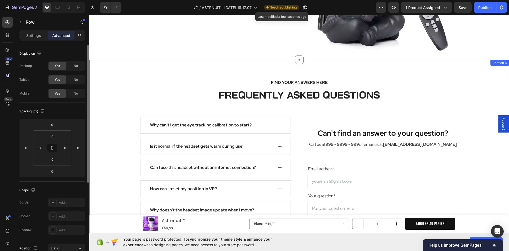
scroll to position [781, 0]
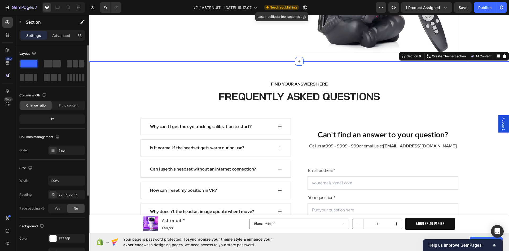
click at [481, 68] on div "FIND YOUR ANSWERS HERE Text block FREQUENTLY ASKED QUESTIONS Heading Row Why ca…" at bounding box center [299, 178] width 420 height 235
click at [503, 55] on icon at bounding box center [505, 56] width 4 height 4
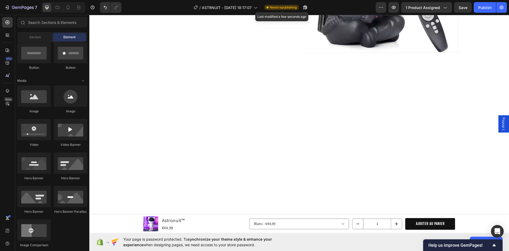
click at [390, 69] on div at bounding box center [299, 86] width 420 height 50
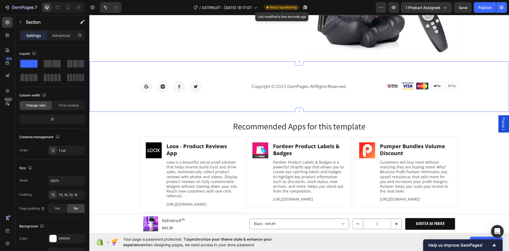
click at [484, 67] on div "Image Image Image Image Row Copyright © 2023 GemPages. All Rights Reserved. Tex…" at bounding box center [299, 86] width 420 height 50
click at [478, 71] on div "Image Image Image Image Row Copyright © 2023 GemPages. All Rights Reserved. Tex…" at bounding box center [299, 86] width 420 height 50
click at [468, 72] on div "Image Image Image Image Row Copyright © 2023 GemPages. All Rights Reserved. Tex…" at bounding box center [299, 86] width 420 height 50
click at [503, 58] on icon at bounding box center [504, 56] width 3 height 4
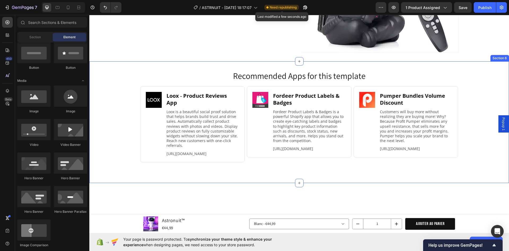
click at [479, 74] on h2 "Recommended Apps for this template" at bounding box center [299, 76] width 409 height 12
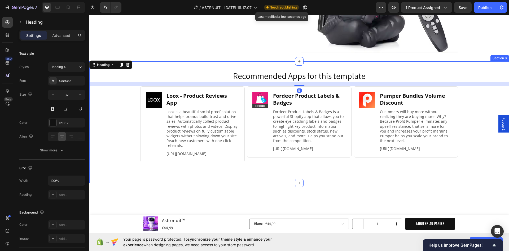
click at [492, 61] on div "Recommended Apps for this template Heading 16 Image Loox ‑ Product Reviews App …" at bounding box center [299, 121] width 420 height 121
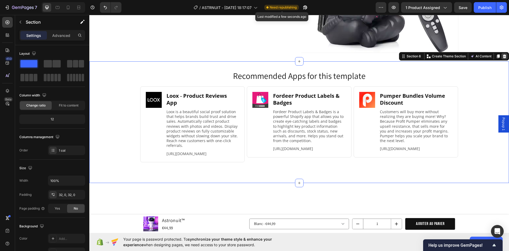
click at [504, 57] on div at bounding box center [505, 56] width 6 height 6
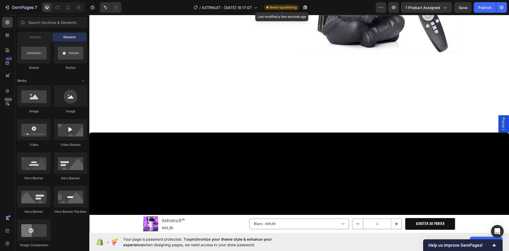
click at [489, 67] on div at bounding box center [299, 96] width 420 height 71
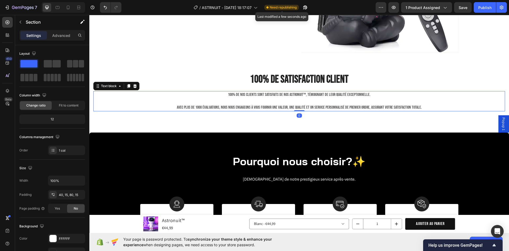
click at [299, 94] on p "100% de nos clients sont satisfaits de nos Astronuit™, témoignant de leur quali…" at bounding box center [299, 95] width 411 height 6
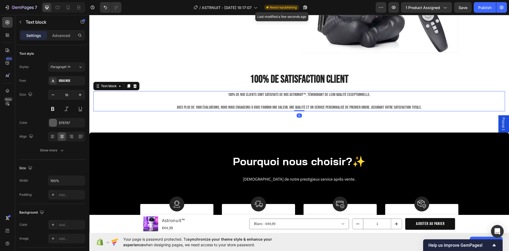
click at [302, 94] on p "100% de nos clients sont satisfaits de nos Astronuit™, témoignant de leur quali…" at bounding box center [299, 95] width 411 height 6
click at [304, 95] on p "100% de nos clients sont satisfaits de nos Astronuit™, témoignant de leur quali…" at bounding box center [299, 95] width 411 height 6
drag, startPoint x: 315, startPoint y: 96, endPoint x: 379, endPoint y: 94, distance: 63.2
click at [379, 94] on p "100% de nos clients sont satisfaits de nos Astronuit, témoignant de leur qualit…" at bounding box center [299, 95] width 411 height 6
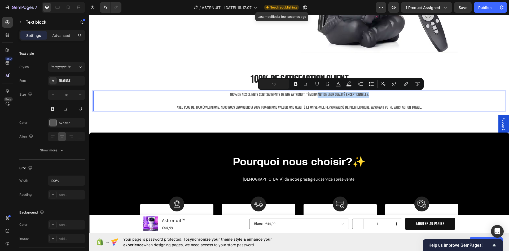
click at [379, 94] on p "100% de nos clients sont satisfaits de nos Astronuit, témoignant de leur qualit…" at bounding box center [299, 95] width 411 height 6
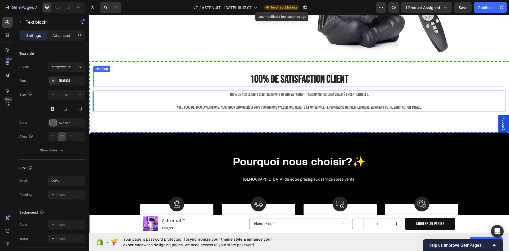
click at [324, 81] on h2 "100% de satisfaction client" at bounding box center [299, 79] width 412 height 15
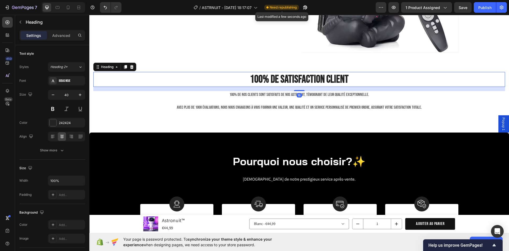
click at [335, 81] on h2 "100% de satisfaction client" at bounding box center [299, 79] width 412 height 15
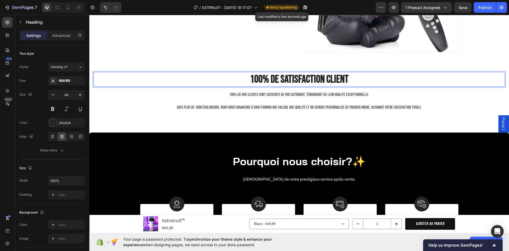
click at [335, 81] on p "100% de satisfaction client" at bounding box center [299, 79] width 411 height 14
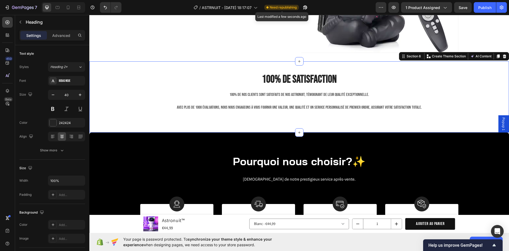
click at [395, 67] on div "100% de satisfaction Heading 100% de nos clients sont satisfaits de nos Astronu…" at bounding box center [299, 96] width 420 height 71
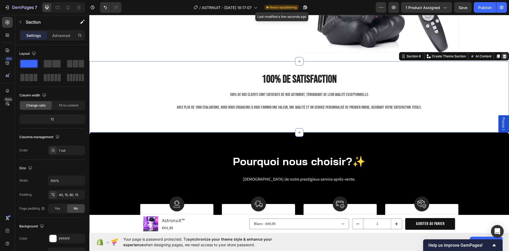
click at [503, 56] on icon at bounding box center [504, 56] width 3 height 4
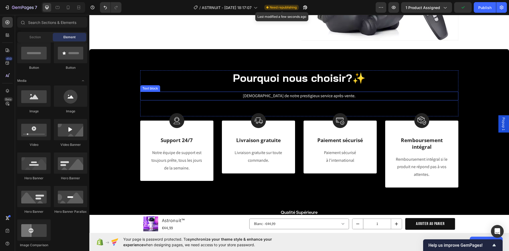
scroll to position [834, 0]
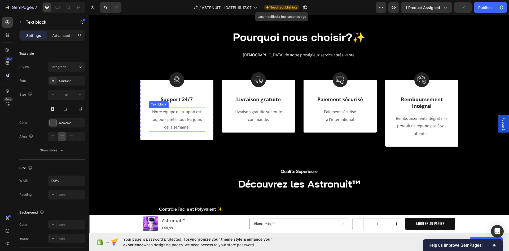
click at [167, 112] on p "Notre équipe de support est toujours prête, tous les jours de la semaine." at bounding box center [176, 119] width 55 height 23
click at [192, 119] on p "Notre équipe de support est toujours prête, tous les jours de la semaine." at bounding box center [176, 119] width 55 height 23
drag, startPoint x: 181, startPoint y: 112, endPoint x: 151, endPoint y: 114, distance: 30.0
click at [151, 114] on p "Notre équipe de support est toujours prête, tous les jours de la semaine." at bounding box center [176, 119] width 55 height 23
click at [163, 118] on p "Support est toujours prête, tous les jours de la semaine." at bounding box center [176, 119] width 55 height 23
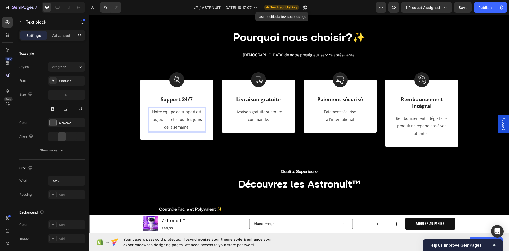
click at [189, 122] on p "Notre équipe de support est toujours prête, tous les jours de la semaine." at bounding box center [176, 119] width 55 height 23
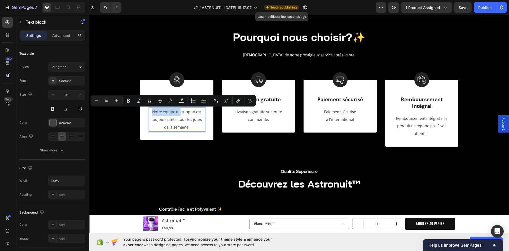
drag, startPoint x: 178, startPoint y: 112, endPoint x: 150, endPoint y: 112, distance: 28.1
click at [150, 112] on p "Notre équipe de support est toujours prête, tous les jours de la semaine." at bounding box center [176, 119] width 55 height 23
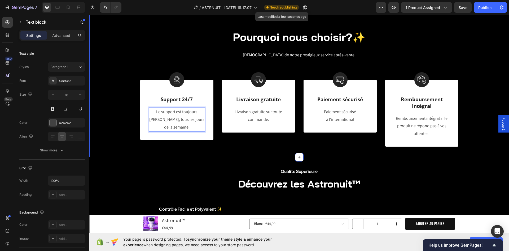
click at [127, 61] on div "Pourquoi nous choisir?✨ Heading Profitez de notre prestigieux service après-ven…" at bounding box center [299, 87] width 412 height 117
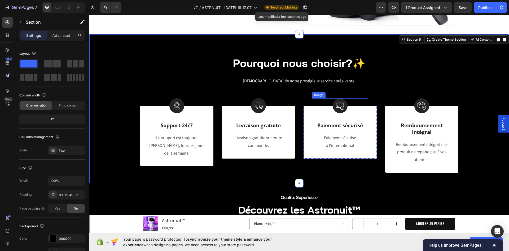
scroll to position [807, 0]
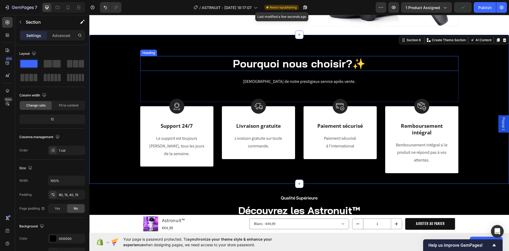
click at [295, 66] on h2 "Pourquoi nous choisir?✨" at bounding box center [299, 63] width 318 height 15
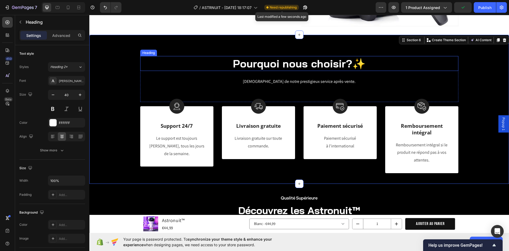
click at [295, 66] on h2 "Pourquoi nous choisir?✨" at bounding box center [299, 63] width 318 height 15
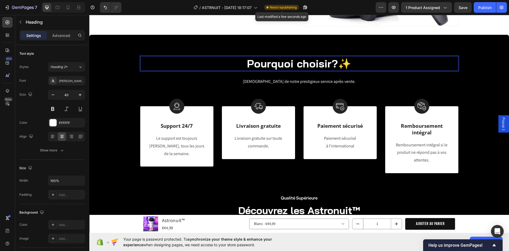
click at [330, 64] on p "Pourquoi choisir?✨" at bounding box center [299, 64] width 317 height 14
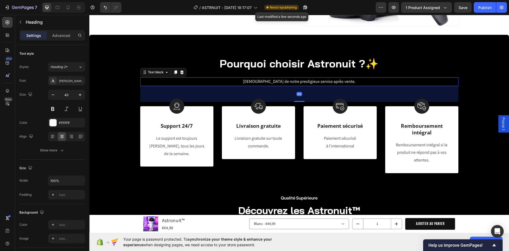
click at [377, 81] on p "Profitez de notre prestigieux service après-vente." at bounding box center [299, 82] width 317 height 8
click at [284, 84] on p "Profitez de notre prestigieux service après-vente." at bounding box center [299, 82] width 317 height 8
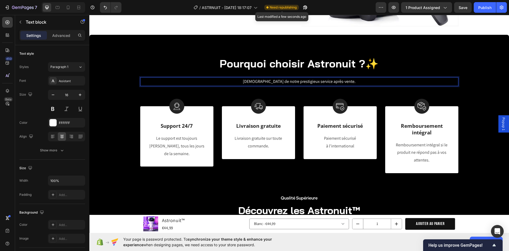
click at [277, 82] on p "Profitez de notre prestigieux service après-vente." at bounding box center [299, 82] width 317 height 8
click at [279, 81] on p "Profitez de notre prestigieux service après-vente." at bounding box center [299, 82] width 317 height 8
click at [275, 80] on p "Profitez de'un prestigieux service après-vente." at bounding box center [299, 82] width 317 height 8
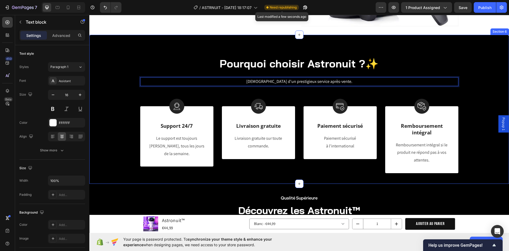
click at [239, 45] on div "Pourquoi choisir Astronuit ?✨ Heading Profitez d'un prestigieux service après-v…" at bounding box center [299, 109] width 420 height 149
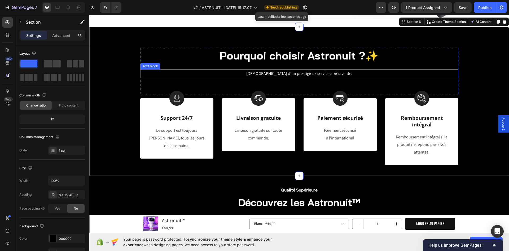
scroll to position [860, 0]
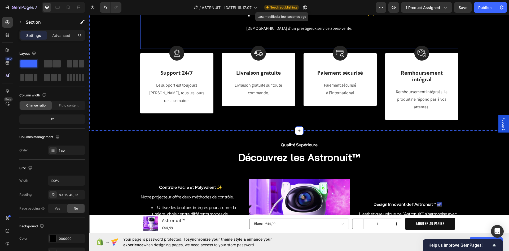
click at [362, 39] on div "Pourquoi choisir Astronuit ?✨ Heading Profitez d'un prestigieux service après-v…" at bounding box center [299, 26] width 318 height 46
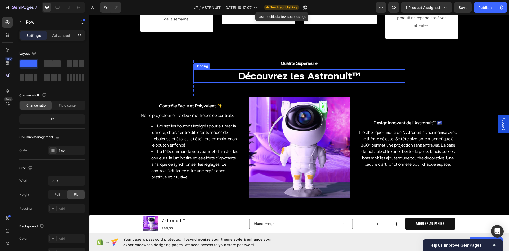
scroll to position [940, 0]
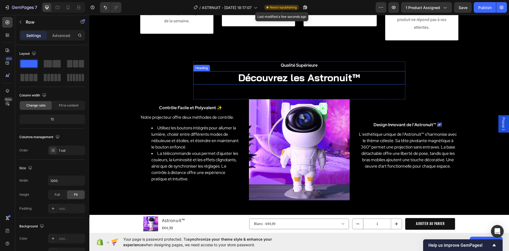
click at [290, 78] on h2 "Découvrez les Astronuit™" at bounding box center [299, 77] width 212 height 13
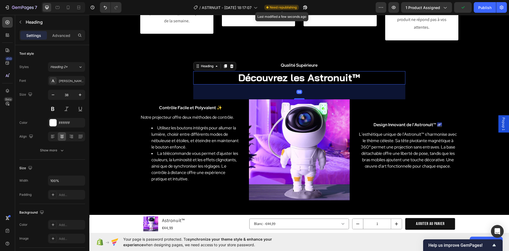
click at [358, 76] on h2 "Découvrez les Astronuit™" at bounding box center [299, 77] width 212 height 13
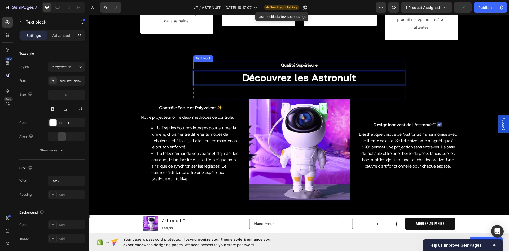
click at [369, 64] on p "Qualité Supérieure" at bounding box center [299, 65] width 203 height 6
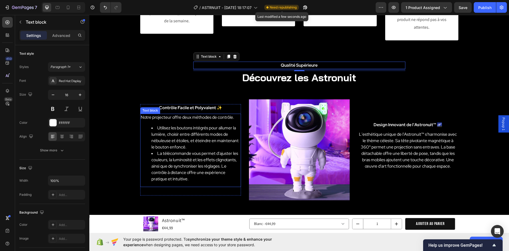
click at [149, 118] on p "Notre projecteur offre deux méthodes de contrôle." at bounding box center [191, 117] width 100 height 6
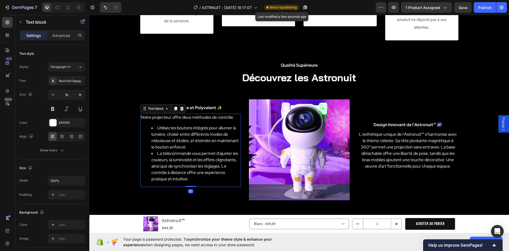
click at [149, 118] on p "Notre projecteur offre deux méthodes de contrôle." at bounding box center [191, 117] width 100 height 6
click at [144, 116] on p "Notre projecteur offre deux méthodes de contrôle." at bounding box center [191, 117] width 100 height 6
click at [214, 118] on p "Ce projecteur offre deux méthodes de contrôle." at bounding box center [191, 117] width 100 height 6
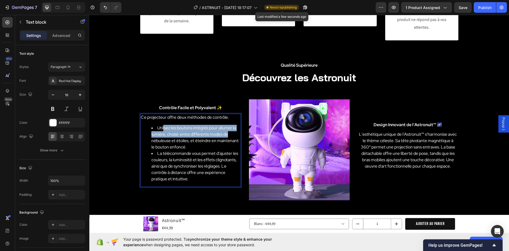
drag, startPoint x: 161, startPoint y: 129, endPoint x: 233, endPoint y: 137, distance: 72.4
click at [233, 137] on li "Utilisez les boutons intégrés pour allumer la lumière, choisir entre différents…" at bounding box center [196, 137] width 89 height 25
click at [182, 136] on li "Utilisez les boutons intégrés pour allumer la lumière, choisir entre différents…" at bounding box center [196, 137] width 89 height 25
drag, startPoint x: 172, startPoint y: 135, endPoint x: 222, endPoint y: 135, distance: 49.6
click at [222, 135] on li "Utilisez les boutons intégrés pour allumer la lumière, choisir entre différents…" at bounding box center [196, 137] width 89 height 25
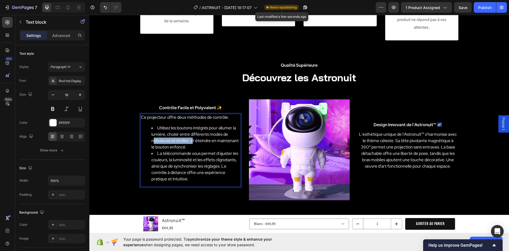
drag, startPoint x: 153, startPoint y: 141, endPoint x: 193, endPoint y: 141, distance: 40.3
click at [192, 141] on li "Utilisez les boutons intégrés pour allumer la lumière, choisir entre différents…" at bounding box center [196, 137] width 89 height 25
drag, startPoint x: 198, startPoint y: 141, endPoint x: 233, endPoint y: 141, distance: 35.0
click at [233, 141] on li "Utilisez les boutons intégrés pour allumer la lumière, choisir entre différents…" at bounding box center [196, 137] width 89 height 25
drag, startPoint x: 153, startPoint y: 148, endPoint x: 180, endPoint y: 148, distance: 26.8
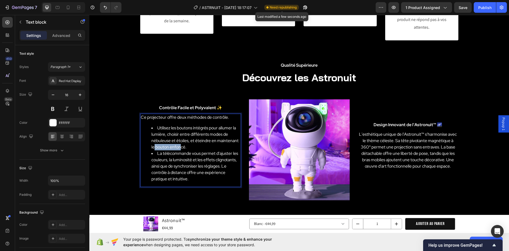
click at [180, 148] on li "Utilisez les boutons intégrés pour allumer la lumière, choisir entre différents…" at bounding box center [196, 137] width 89 height 25
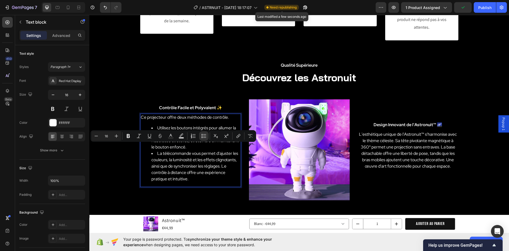
click at [174, 155] on li "La télécommande vous permet d'ajuster les couleurs, la luminosité et les effets…" at bounding box center [196, 166] width 89 height 32
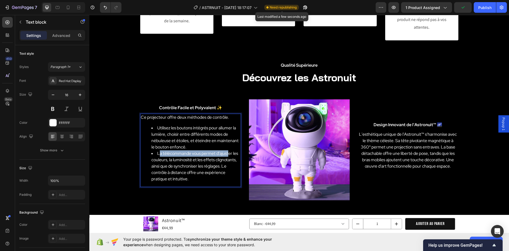
drag, startPoint x: 157, startPoint y: 154, endPoint x: 226, endPoint y: 155, distance: 68.5
click at [226, 155] on li "La télécommande vous permet d'ajuster les couleurs, la luminosité et les effets…" at bounding box center [196, 166] width 89 height 32
drag, startPoint x: 154, startPoint y: 160, endPoint x: 231, endPoint y: 159, distance: 77.2
click at [231, 159] on li "La télécommande vous permet d'ajuster les couleurs, la luminosité et les effets…" at bounding box center [196, 166] width 89 height 32
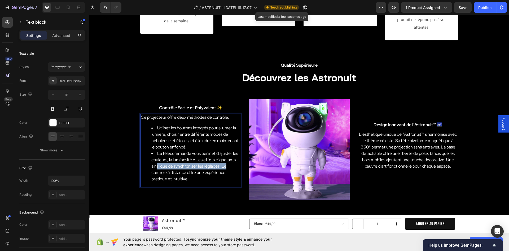
drag, startPoint x: 197, startPoint y: 166, endPoint x: 224, endPoint y: 167, distance: 27.1
click at [227, 167] on li "La télécommande vous permet d'ajuster les couleurs, la luminosité et les effets…" at bounding box center [196, 166] width 89 height 32
drag, startPoint x: 151, startPoint y: 172, endPoint x: 226, endPoint y: 173, distance: 74.8
click at [226, 173] on li "La télécommande vous permet d'ajuster les couleurs, la luminosité et les effets…" at bounding box center [196, 166] width 89 height 32
drag, startPoint x: 153, startPoint y: 177, endPoint x: 187, endPoint y: 178, distance: 34.8
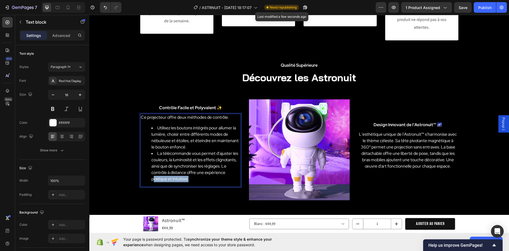
click at [187, 178] on li "La télécommande vous permet d'ajuster les couleurs, la luminosité et les effets…" at bounding box center [196, 166] width 89 height 32
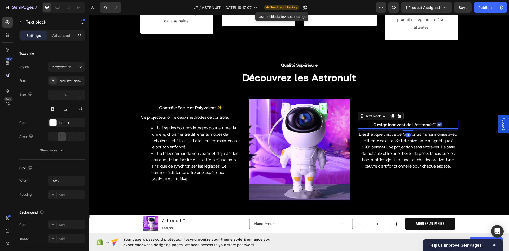
click at [427, 123] on strong "Design Innovant de l'Astronuit™ 🌌" at bounding box center [408, 125] width 69 height 6
click at [433, 124] on strong "Design Innovant de l'Astronuit™ 🌌" at bounding box center [408, 125] width 69 height 6
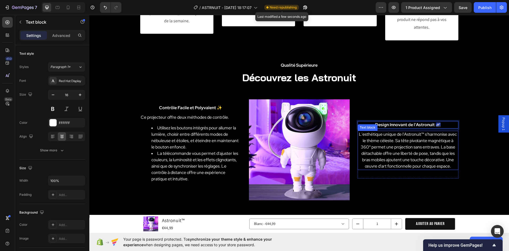
click at [410, 134] on p "L'esthétique unique de l'Astronuit™ s'harmonise avec le thème céleste. Sa tête …" at bounding box center [408, 150] width 100 height 38
click at [422, 134] on p "L'esthétique unique de l'Astronuit™ s'harmonise avec le thème céleste. Sa tête …" at bounding box center [408, 150] width 100 height 38
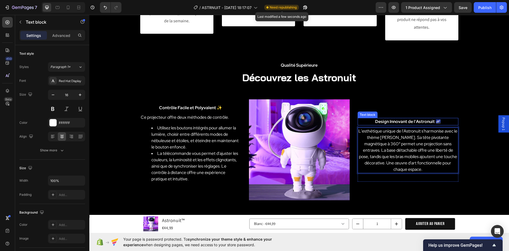
click at [415, 124] on strong "Design Innovant de l'Astronuit 🌌" at bounding box center [408, 122] width 66 height 6
click at [395, 124] on strong "Design Innovant de l'Astronuit 🌌" at bounding box center [408, 122] width 66 height 6
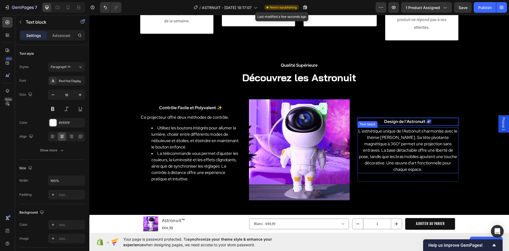
click at [393, 136] on p "L'esthétique unique de l'Astronuit s'harmonise avec le thème céleste. Sa tête p…" at bounding box center [408, 150] width 100 height 45
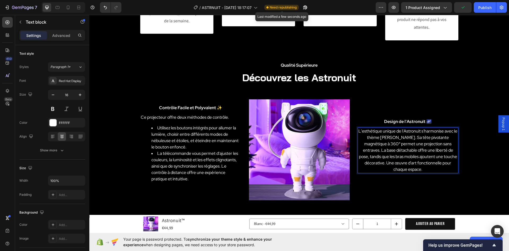
click at [388, 134] on p "L'esthétique unique de l'Astronuit s'harmonise avec le thème céleste. Sa tête p…" at bounding box center [408, 150] width 100 height 45
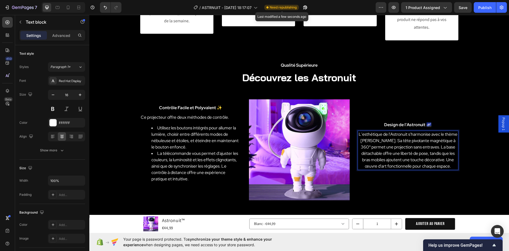
click at [371, 148] on p "L'esthétique de l'Astronuit s'harmonise avec le thème céleste. Sa tête pivotant…" at bounding box center [408, 150] width 100 height 38
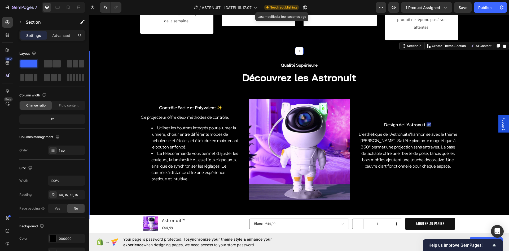
click at [473, 148] on div "Qualité Supérieure Text block Découvrez les Astronuit Heading Row Contrôle Faci…" at bounding box center [299, 131] width 412 height 139
click at [299, 126] on img at bounding box center [299, 149] width 101 height 101
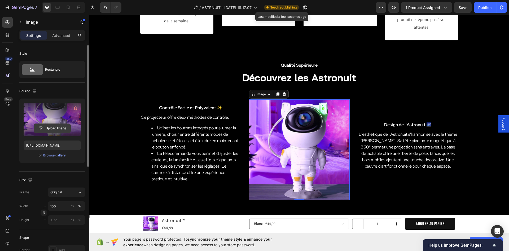
click at [47, 127] on input "file" at bounding box center [52, 128] width 37 height 9
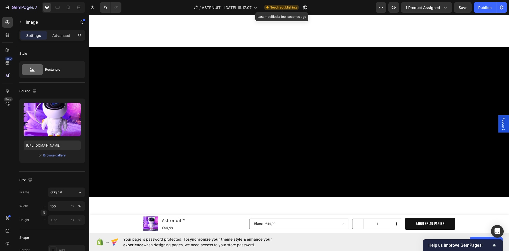
scroll to position [1338, 0]
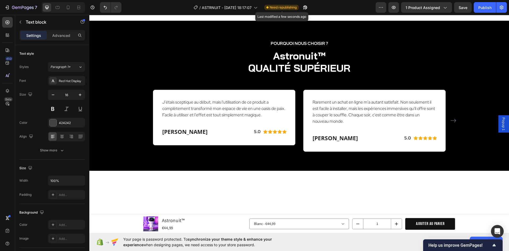
drag, startPoint x: 268, startPoint y: 96, endPoint x: 247, endPoint y: 97, distance: 20.7
drag, startPoint x: 162, startPoint y: 103, endPoint x: 194, endPoint y: 104, distance: 31.3
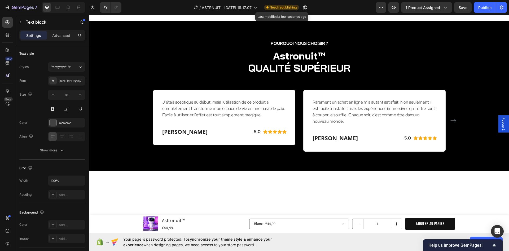
drag, startPoint x: 171, startPoint y: 115, endPoint x: 274, endPoint y: 115, distance: 103.7
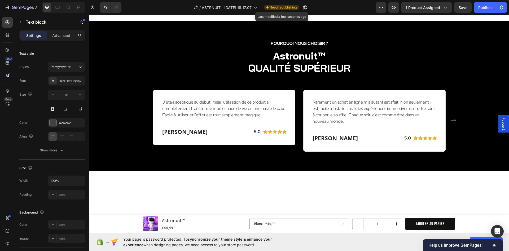
drag, startPoint x: 180, startPoint y: 121, endPoint x: 157, endPoint y: 121, distance: 22.8
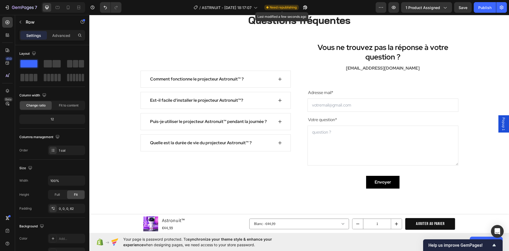
scroll to position [1524, 0]
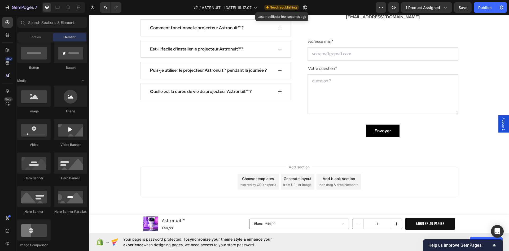
scroll to position [1470, 0]
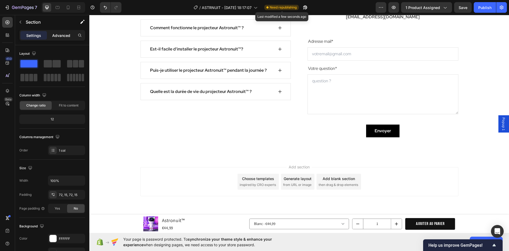
click at [58, 36] on p "Advanced" at bounding box center [61, 36] width 18 height 6
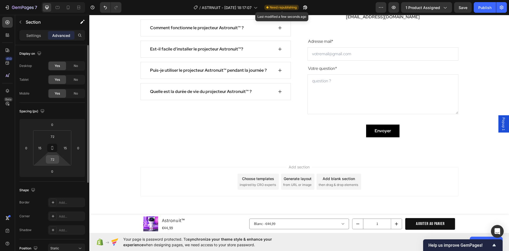
click at [54, 158] on input "72" at bounding box center [52, 159] width 11 height 8
type input "0"
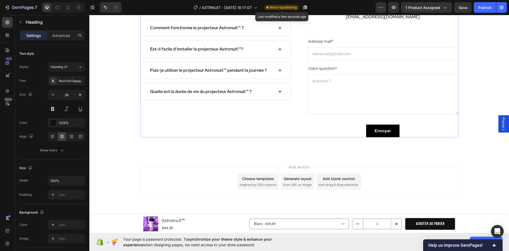
click at [333, 11] on p "Vous ne trouvez pas la réponse à votre question ?" at bounding box center [383, 0] width 150 height 19
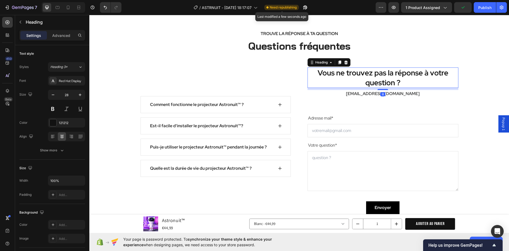
scroll to position [1524, 0]
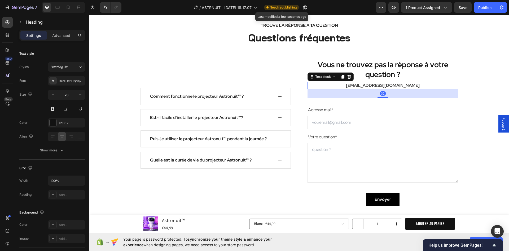
click at [376, 86] on strong "[EMAIL_ADDRESS][DOMAIN_NAME]" at bounding box center [383, 86] width 74 height 6
click at [247, 96] on div "Comment fonctionne le projecteur Astronuit™ ?" at bounding box center [211, 96] width 124 height 8
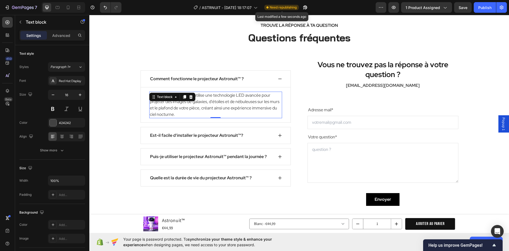
click at [196, 98] on p "Le projecteur Astronuit utilise une technologie LED avancée pour projeter des i…" at bounding box center [216, 104] width 132 height 25
click at [235, 79] on strong "Comment fonctionne le projecteur Astronuit™ ?" at bounding box center [197, 79] width 94 height 6
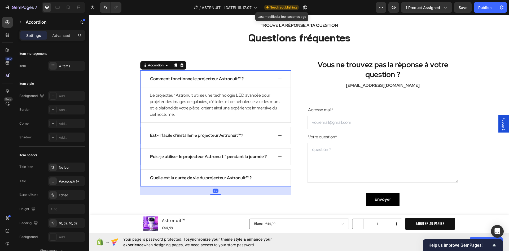
click at [239, 78] on strong "Comment fonctionne le projecteur Astronuit™ ?" at bounding box center [197, 79] width 94 height 6
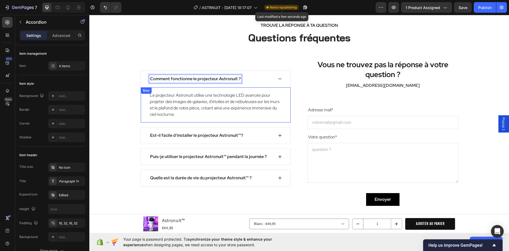
click at [250, 103] on p "Le projecteur Astronuit utilise une technologie LED avancée pour projeter des i…" at bounding box center [216, 104] width 132 height 25
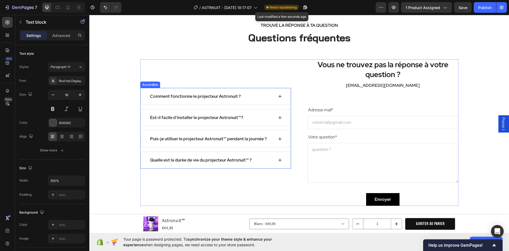
click at [187, 94] on strong "Comment fonctionne le projecteur Astronuit ?" at bounding box center [195, 96] width 91 height 6
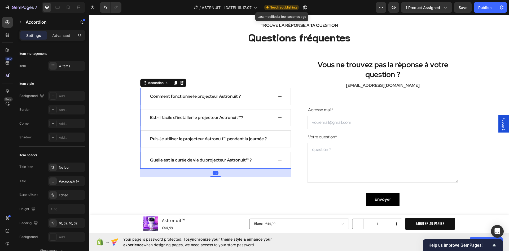
click at [279, 97] on icon at bounding box center [280, 96] width 4 height 4
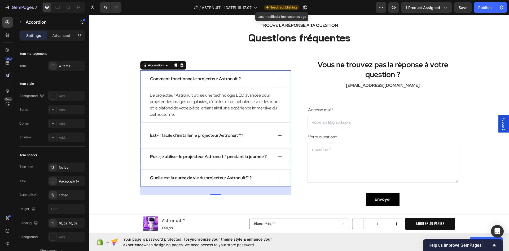
click at [278, 134] on icon at bounding box center [280, 135] width 4 height 4
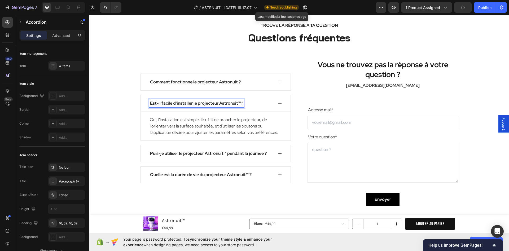
click at [238, 103] on p "Est-il facile d'installer le projecteur Astronuit ™ ?" at bounding box center [196, 103] width 93 height 6
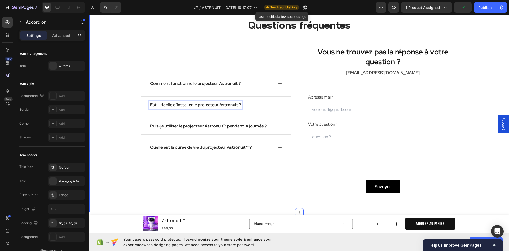
scroll to position [1538, 0]
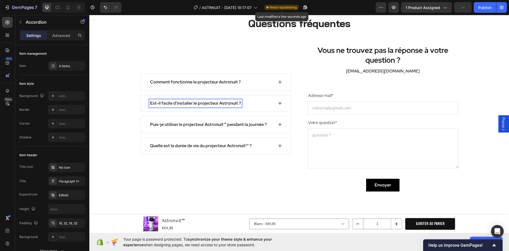
click at [279, 100] on div "Est-il facile d'installer le projecteur Astronuit ?" at bounding box center [216, 103] width 150 height 17
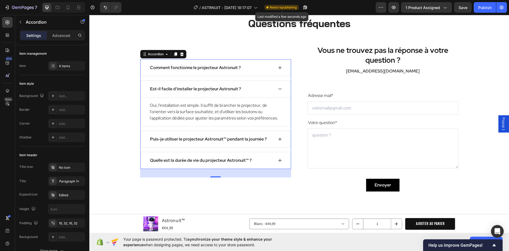
click at [279, 139] on icon at bounding box center [280, 139] width 4 height 4
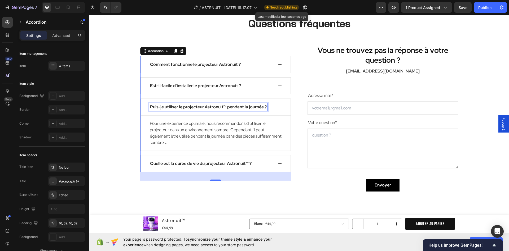
click at [225, 106] on strong "Puis-je utiliser le projecteur Astronuit™ pendant la journée ?" at bounding box center [208, 107] width 117 height 6
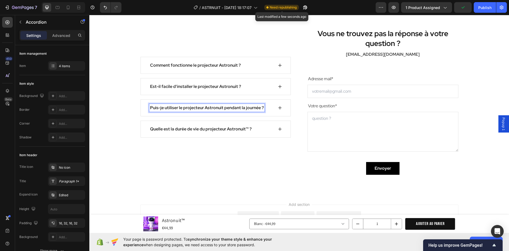
scroll to position [1555, 0]
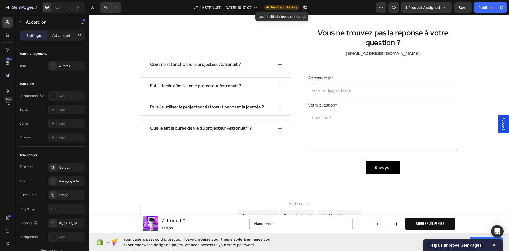
click at [274, 106] on div "Puis-je utiliser le projecteur Astronuit pendant la journée ?" at bounding box center [216, 106] width 150 height 17
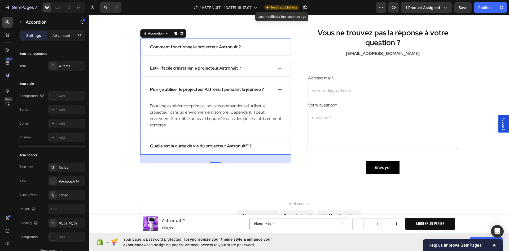
click at [244, 145] on strong "Quelle est la durée de vie du projecteur Astronuit™ ?" at bounding box center [201, 146] width 102 height 6
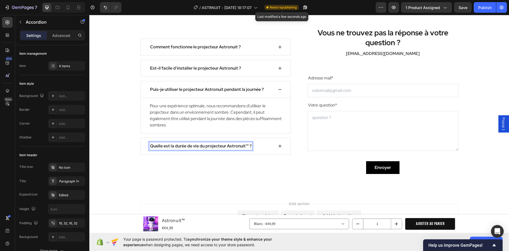
click at [248, 145] on strong "Quelle est la durée de vie du projecteur Astronuit™ ?" at bounding box center [201, 146] width 102 height 6
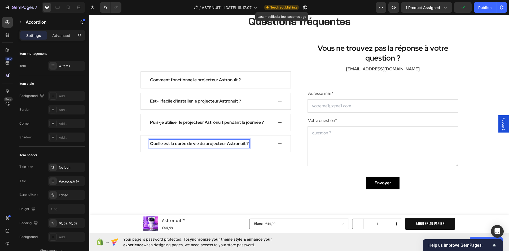
scroll to position [1538, 0]
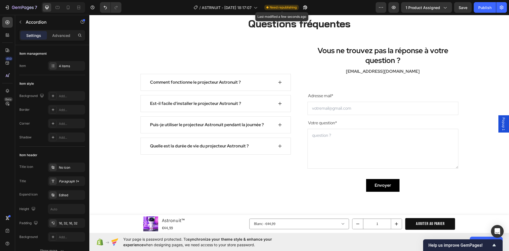
click at [281, 144] on div "Quelle est la durée de vie du projecteur Astronuit ?" at bounding box center [216, 145] width 150 height 17
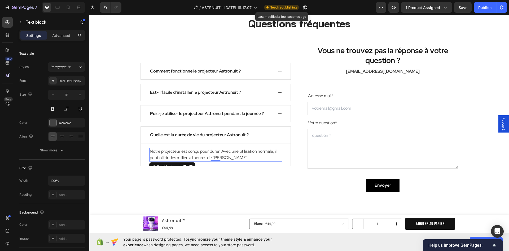
click at [154, 149] on p "Notre projecteur est conçu pour durer. Avec une utilisation normale, il peut of…" at bounding box center [216, 154] width 132 height 13
click at [156, 152] on p "Notre projecteur est conçu pour durer. Avec une utilisation normale, il peut of…" at bounding box center [216, 154] width 132 height 13
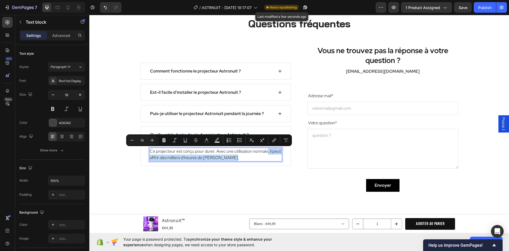
drag, startPoint x: 267, startPoint y: 152, endPoint x: 237, endPoint y: 158, distance: 31.1
click at [237, 158] on p "Ce projecteur est conçu pour durer. Avec une utilisation normale, il peut offri…" at bounding box center [216, 154] width 132 height 13
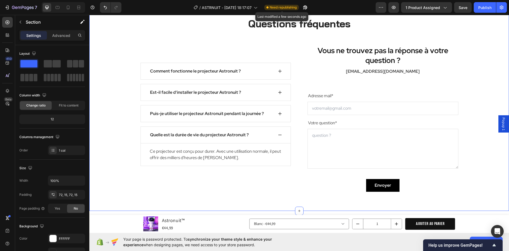
click at [115, 153] on div "Trouve la réponse à ta question Text block Questions fréquentes Heading Row Com…" at bounding box center [299, 100] width 412 height 184
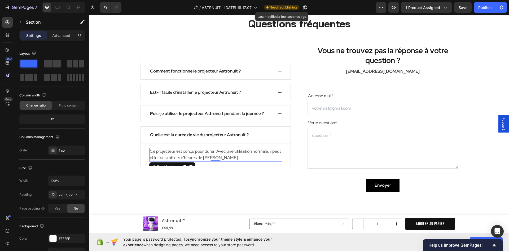
click at [225, 153] on p "Ce projecteur est conçu pour durer. Avec une utilisation normale, il peut offri…" at bounding box center [216, 154] width 132 height 13
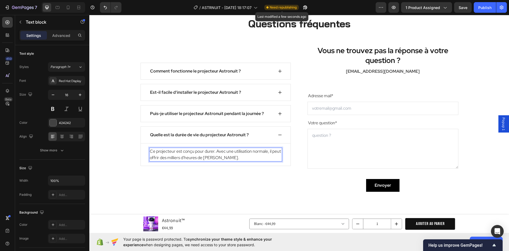
click at [176, 158] on p "Ce projecteur est conçu pour durer. Avec une utilisation normale, il peut offri…" at bounding box center [216, 154] width 132 height 13
drag, startPoint x: 187, startPoint y: 158, endPoint x: 172, endPoint y: 158, distance: 15.4
click at [172, 158] on p "Ce projecteur est conçu pour durer. Avec une utilisation normale, il peut offri…" at bounding box center [216, 154] width 132 height 13
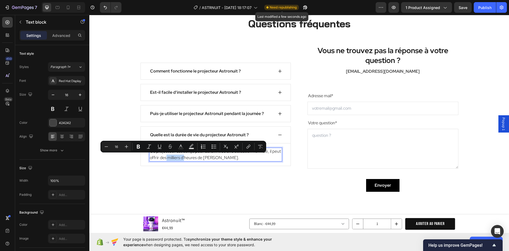
drag, startPoint x: 193, startPoint y: 158, endPoint x: 174, endPoint y: 159, distance: 18.6
click at [174, 159] on p "Ce projecteur est conçu pour durer. Avec une utilisation normale, il peut offri…" at bounding box center [216, 154] width 132 height 13
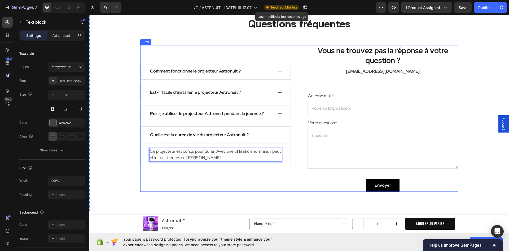
click at [208, 173] on div "Comment fonctionne le projecteur Astronuit ? Est-il facile d'installer le proje…" at bounding box center [215, 118] width 151 height 146
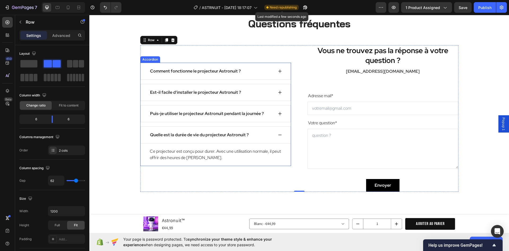
click at [278, 135] on icon at bounding box center [279, 135] width 3 height 1
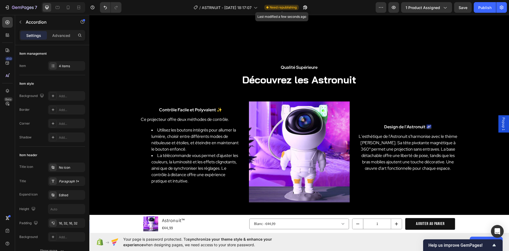
scroll to position [929, 0]
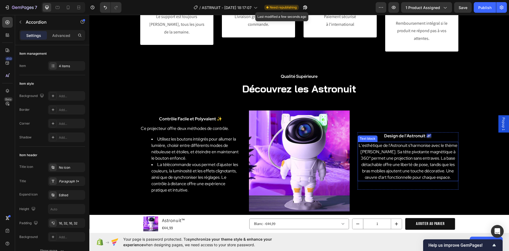
click at [432, 161] on p "L'esthétique de l'Astronuit s'harmonise avec le thème céleste. Sa tête pivotant…" at bounding box center [408, 161] width 100 height 38
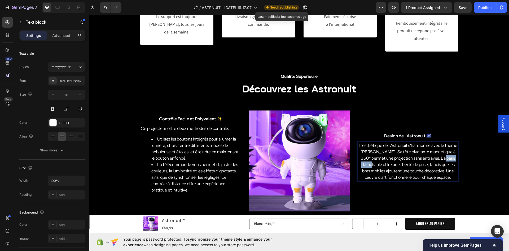
click at [432, 161] on p "L'esthétique de l'Astronuit s'harmonise avec le thème céleste. Sa tête pivotant…" at bounding box center [408, 161] width 100 height 38
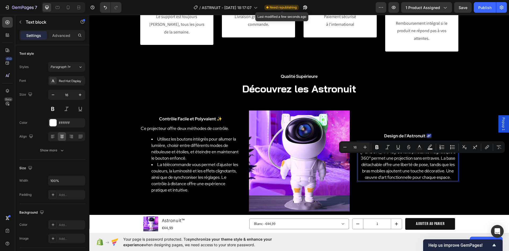
click at [415, 167] on p "L'esthétique de l'Astronuit s'harmonise avec le thème céleste. Sa tête pivotant…" at bounding box center [408, 161] width 100 height 38
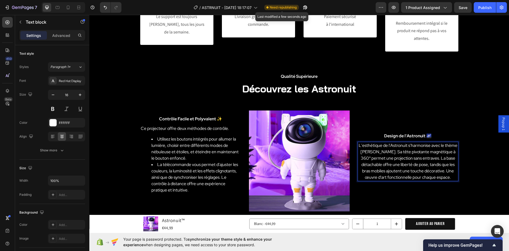
click at [443, 167] on p "L'esthétique de l'Astronuit s'harmonise avec le thème céleste. Sa tête pivotant…" at bounding box center [408, 161] width 100 height 38
drag, startPoint x: 365, startPoint y: 171, endPoint x: 398, endPoint y: 172, distance: 33.2
click at [397, 172] on p "L'esthétique de l'Astronuit s'harmonise avec le thème céleste. Sa tête pivotant…" at bounding box center [408, 161] width 100 height 38
click at [407, 172] on p "L'esthétique de l'Astronuit s'harmonise avec le thème céleste. Sa tête pivotant…" at bounding box center [408, 161] width 100 height 38
click at [447, 165] on p "L'esthétique de l'Astronuit s'harmonise avec le thème céleste. Sa tête pivotant…" at bounding box center [408, 161] width 100 height 38
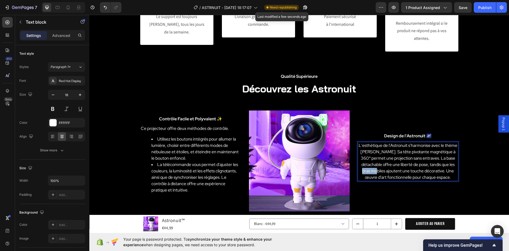
click at [447, 165] on p "L'esthétique de l'Astronuit s'harmonise avec le thème céleste. Sa tête pivotant…" at bounding box center [408, 161] width 100 height 38
click at [371, 170] on p "L'esthétique de l'Astronuit s'harmonise avec le thème céleste. Sa tête pivotant…" at bounding box center [408, 161] width 100 height 38
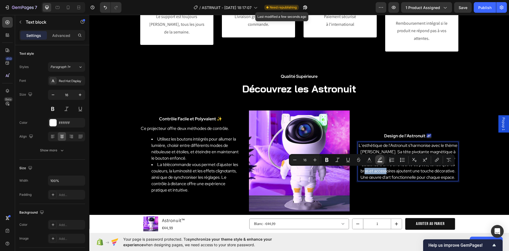
copy p "accessoires"
click at [400, 178] on p "L'esthétique de l'Astronuit s'harmonise avec le thème céleste. Sa tête pivotant…" at bounding box center [408, 161] width 100 height 38
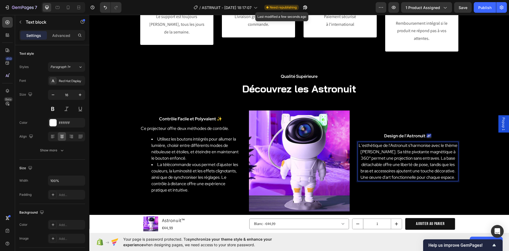
click at [367, 170] on p "L'esthétique de l'Astronuit s'harmonise avec le thème céleste. Sa tête pivotant…" at bounding box center [408, 161] width 100 height 38
click at [375, 177] on p "L'esthétique de l'Astronuit s'harmonise avec le thème céleste. Sa tête pivotant…" at bounding box center [408, 161] width 100 height 38
click at [164, 144] on li "Utilisez les boutons intégrés pour allumer la lumière, choisir entre différents…" at bounding box center [196, 148] width 89 height 25
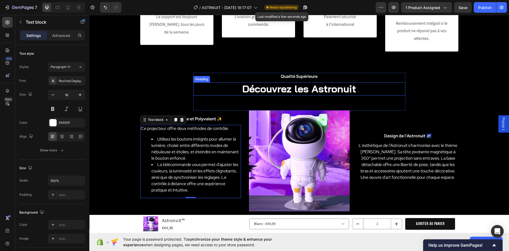
click at [285, 87] on h2 "Découvrez les Astronuit" at bounding box center [299, 88] width 212 height 13
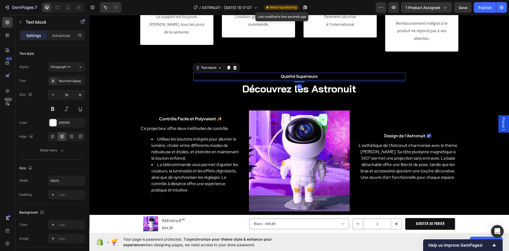
click at [285, 75] on strong "Qualité Supérieure" at bounding box center [299, 76] width 37 height 6
click at [235, 67] on icon at bounding box center [235, 68] width 4 height 4
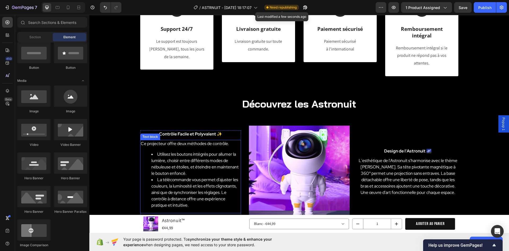
scroll to position [902, 0]
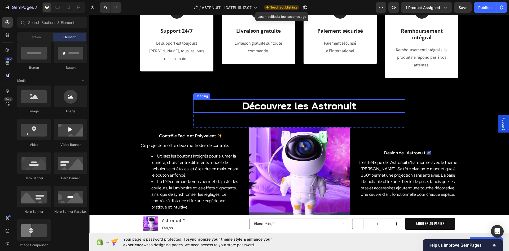
click at [300, 107] on h2 "Découvrez les Astronuit" at bounding box center [299, 105] width 212 height 13
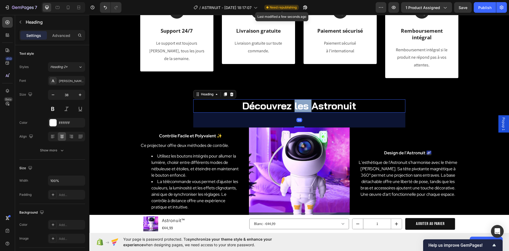
click at [300, 107] on h2 "Découvrez les Astronuit" at bounding box center [299, 105] width 212 height 13
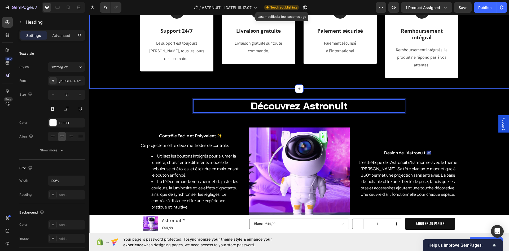
click at [163, 92] on div "Découvrez Astronuit Heading 56 Row Contrôle Facile et Polyvalent ✨ Text block C…" at bounding box center [299, 168] width 420 height 159
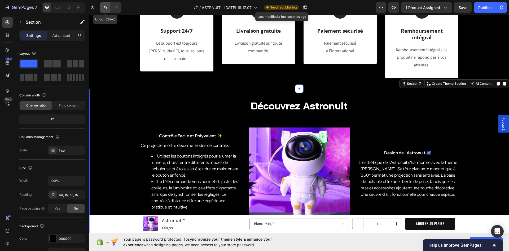
click at [103, 8] on icon "Undo/Redo" at bounding box center [105, 7] width 5 height 5
click at [187, 95] on div "Découvrez les Astronuit Heading Row Contrôle Facile et Polyvalent ✨ Text block …" at bounding box center [299, 168] width 420 height 159
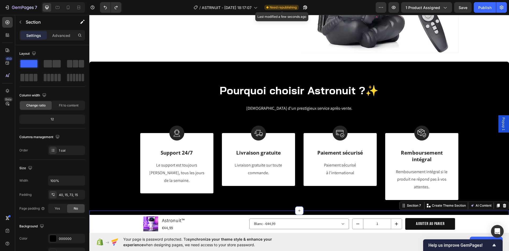
scroll to position [769, 0]
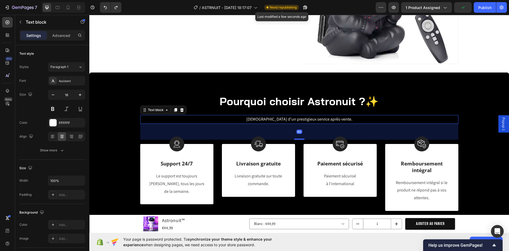
click at [286, 119] on p "Profitez d'un prestigieux service après-vente." at bounding box center [299, 119] width 317 height 8
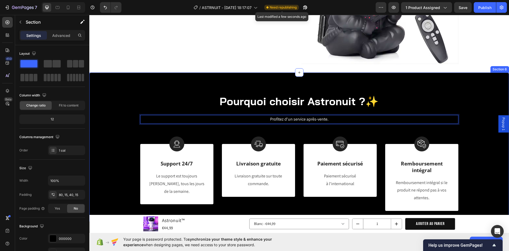
click at [207, 85] on div "Pourquoi choisir Astronuit ?✨ Heading Profitez d'un service après-vente. Text b…" at bounding box center [299, 146] width 420 height 149
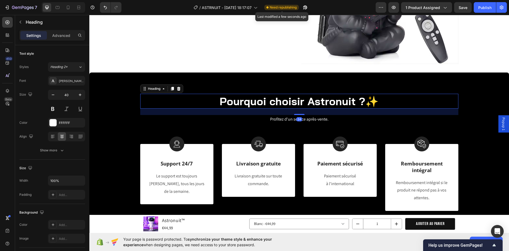
click at [243, 103] on h2 "Pourquoi choisir Astronuit ?✨" at bounding box center [299, 101] width 318 height 15
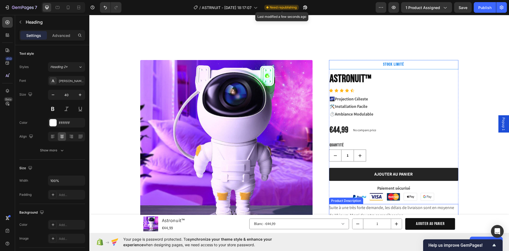
scroll to position [0, 0]
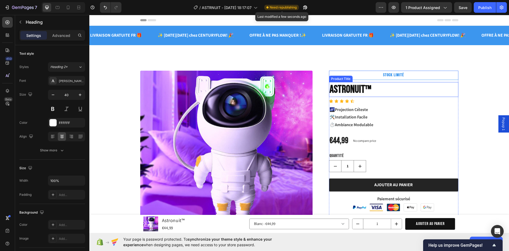
click at [372, 86] on h1 "Astronuit™" at bounding box center [393, 89] width 129 height 15
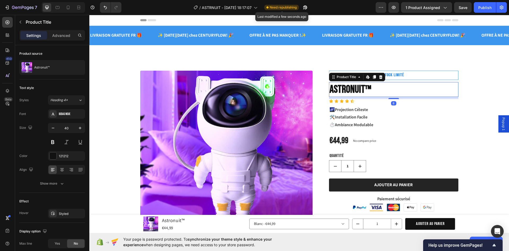
click at [373, 89] on h1 "Astronuit™" at bounding box center [393, 89] width 129 height 15
click at [370, 89] on h1 "Astronuit™" at bounding box center [393, 89] width 129 height 15
click at [365, 88] on h1 "Astronuit™" at bounding box center [393, 89] width 129 height 15
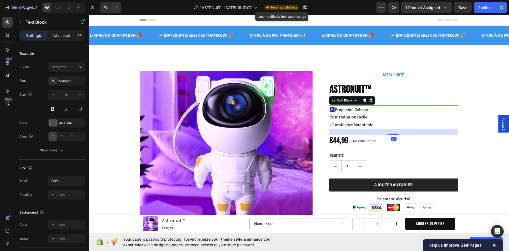
click at [358, 111] on strong "Projection Céleste" at bounding box center [351, 110] width 33 height 6
click at [291, 34] on strong "OFFRE À NE PAS MANQUER !✨" at bounding box center [278, 35] width 57 height 6
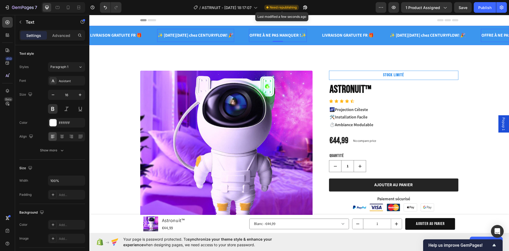
click at [183, 37] on strong "✨ Black Friday chez CENTURYFLOW! 🎉" at bounding box center [196, 35] width 76 height 6
click at [137, 26] on div "LIVRAISON GRATUITE FR 🎁 Text ✨ Black Friday chez CENTURYFLOW! 🎉 Text 0 OFFRE À …" at bounding box center [299, 35] width 420 height 19
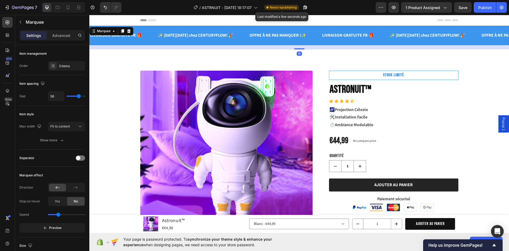
click at [148, 29] on div "LIVRAISON GRATUITE FR 🎁 Text" at bounding box center [124, 35] width 68 height 13
click at [148, 35] on div "LIVRAISON GRATUITE FR 🎁 Text" at bounding box center [124, 35] width 68 height 13
click at [165, 34] on strong "✨ Black Friday chez CENTURYFLOW! 🎉" at bounding box center [196, 35] width 76 height 6
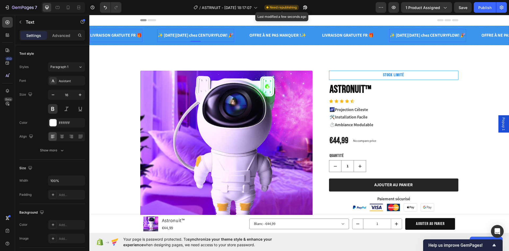
click at [114, 34] on p "LIVRAISON GRATUITE FR 🎁" at bounding box center [116, 36] width 52 height 8
click at [204, 35] on strong "✨ Black Friday chez CENTURYFLOW! 🎉" at bounding box center [196, 35] width 76 height 6
click at [266, 34] on strong "OFFRE À NE PAS MANQUER !✨" at bounding box center [278, 35] width 57 height 6
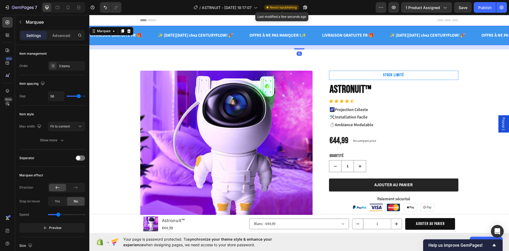
click at [310, 34] on div "OFFRE À NE PAS MANQUER !✨ Text" at bounding box center [285, 35] width 73 height 13
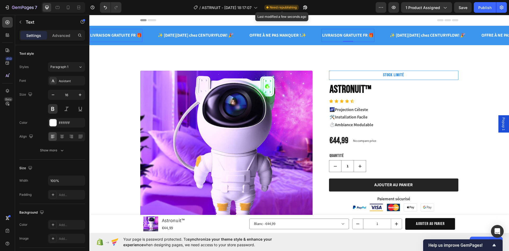
click at [341, 35] on p "LIVRAISON GRATUITE FR 🎁" at bounding box center [348, 36] width 52 height 8
click at [323, 36] on p "LIVRAISON GRATUITE FR 🎁" at bounding box center [348, 36] width 52 height 8
click at [355, 38] on p "LIVRAISON GRATUITE FR 🎁" at bounding box center [348, 36] width 52 height 8
click at [390, 37] on strong "✨ Black Friday chez CENTURYFLOW! 🎉" at bounding box center [428, 35] width 76 height 6
click at [422, 36] on strong "✨ Black Friday chez CENTURYFLOW! 🎉" at bounding box center [428, 35] width 76 height 6
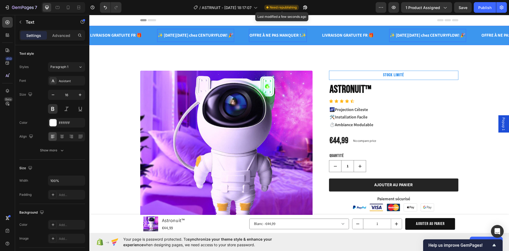
click at [210, 30] on div "✨ Black Friday chez CENTURYFLOW! 🎉 Text 0" at bounding box center [195, 35] width 77 height 13
click at [144, 27] on div "LIVRAISON GRATUITE FR 🎁 Text ✨ Black Friday chez CENTURYFLOW! 🎉 Text 0 OFFRE À …" at bounding box center [299, 35] width 420 height 19
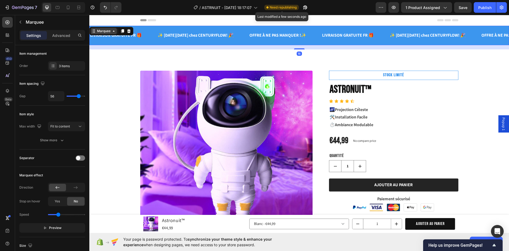
click at [107, 31] on div "Marquee" at bounding box center [104, 31] width 16 height 5
click at [109, 32] on div "Marquee" at bounding box center [104, 31] width 16 height 5
click at [152, 38] on div "LIVRAISON GRATUITE FR 🎁 Text" at bounding box center [124, 35] width 68 height 13
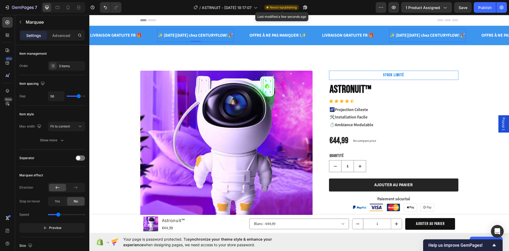
click at [175, 37] on strong "✨ Black Friday chez CENTURYFLOW! 🎉" at bounding box center [196, 35] width 76 height 6
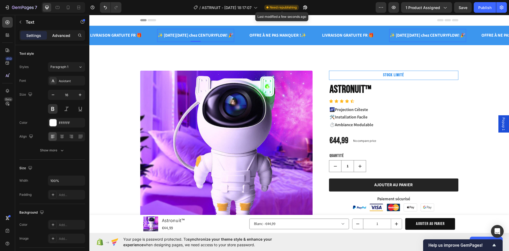
click at [68, 35] on p "Advanced" at bounding box center [61, 36] width 18 height 6
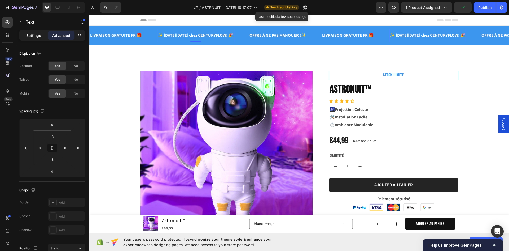
click at [37, 34] on p "Settings" at bounding box center [33, 36] width 15 height 6
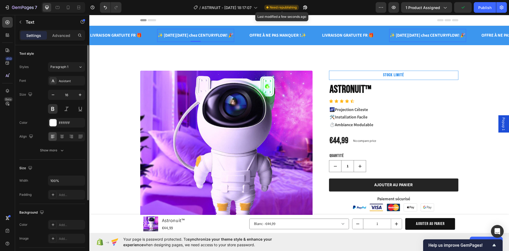
click at [220, 34] on strong "✨ Black Friday chez CENTURYFLOW! 🎉" at bounding box center [196, 35] width 76 height 6
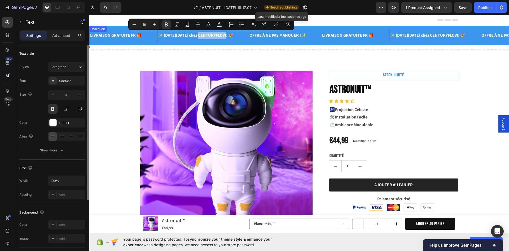
click at [242, 34] on div "✨ Black Friday chez CENTURYFLOW! 🎉 Text 0" at bounding box center [203, 35] width 92 height 13
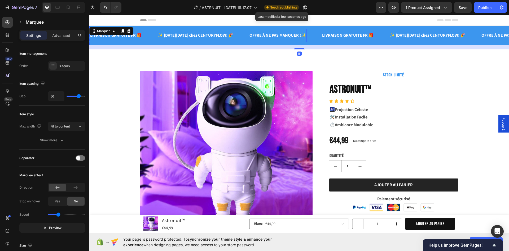
click at [239, 33] on div "✨ Black Friday chez CENTURYFLOW! 🎉 Text" at bounding box center [203, 35] width 92 height 13
click at [218, 33] on strong "✨ Black Friday chez CENTURYFLOW! 🎉" at bounding box center [196, 35] width 76 height 6
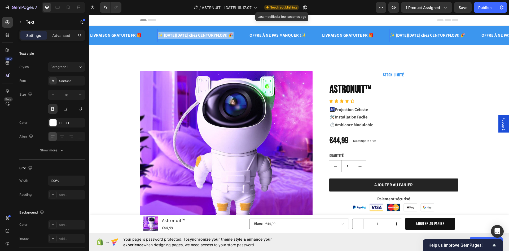
click at [218, 33] on strong "✨ Black Friday chez CENTURYFLOW! 🎉" at bounding box center [196, 35] width 76 height 6
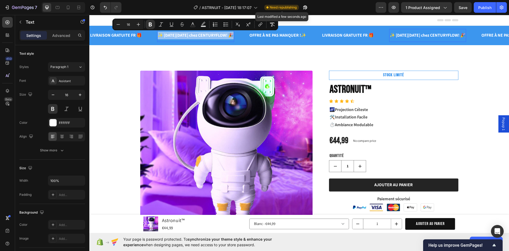
click at [230, 37] on strong "✨ Black Friday chez CENTURYFLOW! 🎉" at bounding box center [196, 35] width 76 height 6
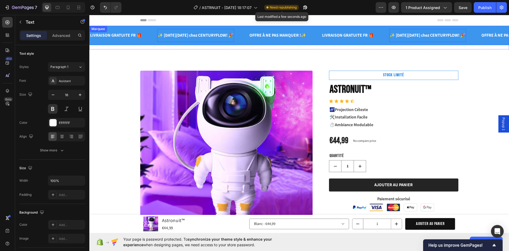
click at [260, 35] on strong "OFFRE À NE PAS MANQUER !✨" at bounding box center [278, 35] width 57 height 6
click at [337, 39] on p "LIVRAISON GRATUITE FR 🎁" at bounding box center [348, 36] width 52 height 8
click at [348, 41] on div at bounding box center [348, 41] width 11 height 2
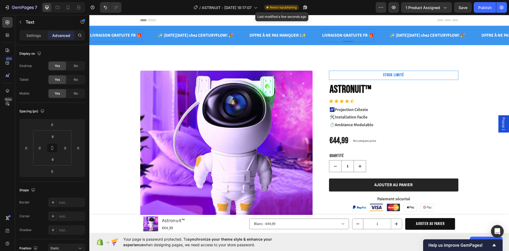
click at [384, 40] on div "LIVRAISON GRATUITE FR 🎁 Text 0" at bounding box center [356, 35] width 68 height 13
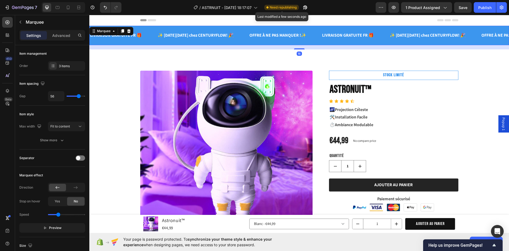
click at [384, 40] on div "LIVRAISON GRATUITE FR 🎁 Text" at bounding box center [356, 35] width 68 height 13
click at [364, 38] on p "LIVRAISON GRATUITE FR 🎁" at bounding box center [348, 36] width 52 height 8
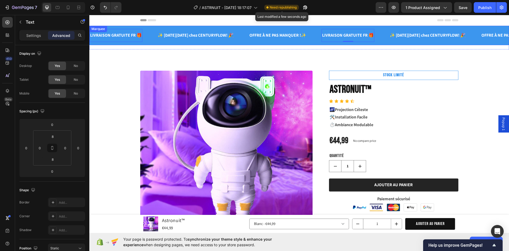
click at [376, 37] on div "LIVRAISON GRATUITE FR 🎁 Text 0" at bounding box center [356, 35] width 68 height 13
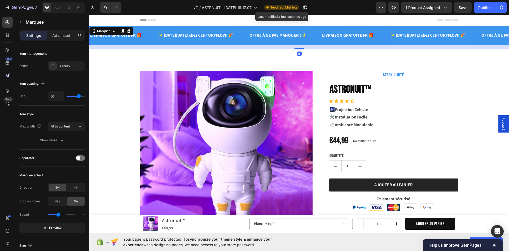
click at [418, 38] on strong "✨ Black Friday chez CENTURYFLOW! 🎉" at bounding box center [428, 35] width 76 height 6
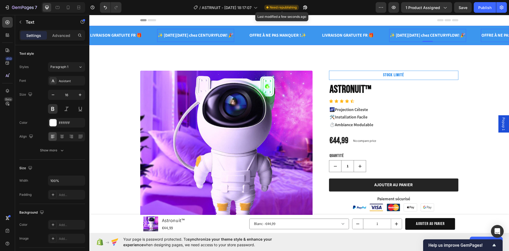
click at [495, 34] on strong "OFFRE À NE PAS MANQUER !✨" at bounding box center [510, 35] width 57 height 6
click at [494, 34] on strong "OFFRE À NE PAS MANQUER !✨" at bounding box center [510, 35] width 57 height 6
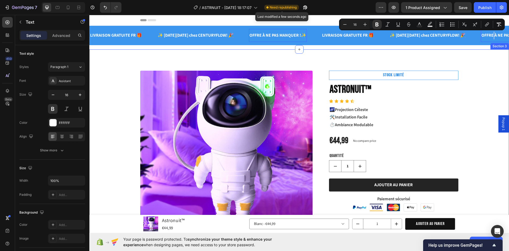
click at [478, 67] on div "Product Images STOCK LIMITÉ Text Block Astronuit™ Product Title Icon Icon Icon …" at bounding box center [299, 200] width 420 height 302
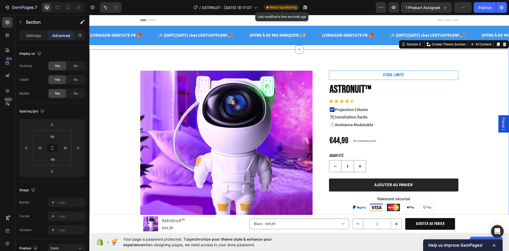
click at [486, 243] on span "Help us improve GemPages!" at bounding box center [460, 245] width 63 height 5
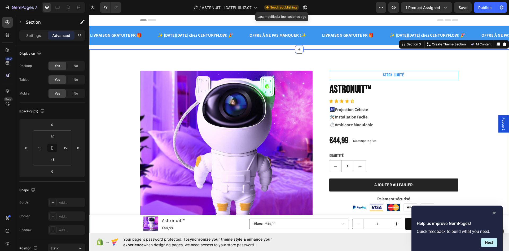
click at [494, 213] on icon "Hide survey" at bounding box center [494, 213] width 3 height 2
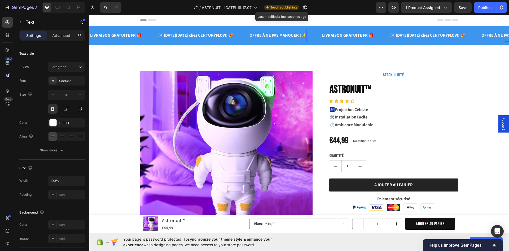
click at [486, 31] on div "OFFRE À NE PAS MANQUER !✨ Text 0" at bounding box center [510, 35] width 58 height 13
click at [461, 28] on div "LIVRAISON GRATUITE FR 🎁 Text ✨ Black Friday chez CENTURYFLOW! 🎉 Text OFFRE À NE…" at bounding box center [299, 35] width 420 height 19
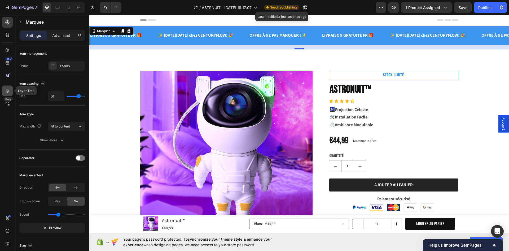
click at [8, 93] on icon at bounding box center [7, 90] width 5 height 5
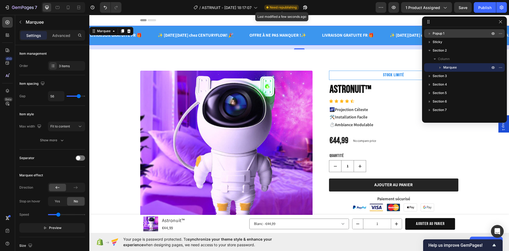
click at [438, 32] on span "Popup 1" at bounding box center [439, 33] width 12 height 5
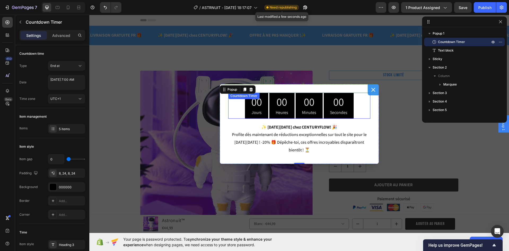
click at [360, 106] on div "00 Jours 00 Heures 00 Minutes 00 Secondes" at bounding box center [299, 106] width 137 height 26
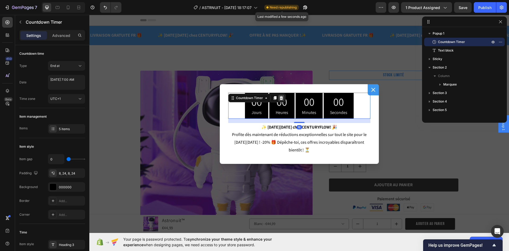
click at [281, 97] on icon "Dialog body" at bounding box center [281, 98] width 4 height 4
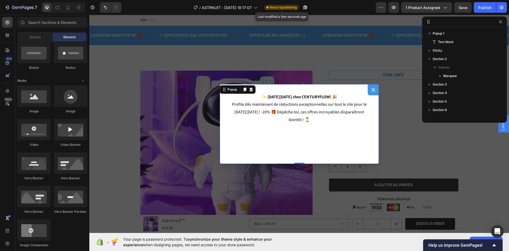
click at [323, 149] on div "✨ Black Friday chez CENTURYFLOW! 🎉 Profite dès maintenant de réductions excepti…" at bounding box center [299, 124] width 159 height 80
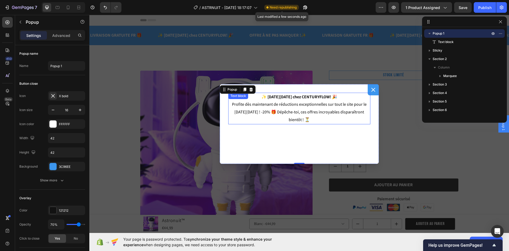
click at [322, 111] on p "✨ Black Friday chez CENTURYFLOW! 🎉 Profite dès maintenant de réductions excepti…" at bounding box center [299, 108] width 141 height 31
click at [243, 132] on div "✨ Black Friday chez CENTURYFLOW! 🎉 Profite dès maintenant de réductions excepti…" at bounding box center [299, 124] width 159 height 80
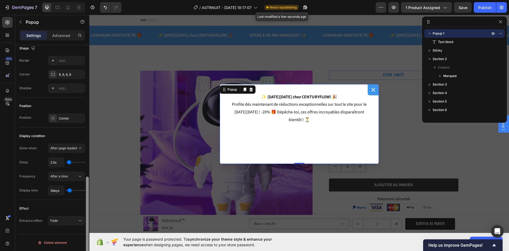
scroll to position [218, 0]
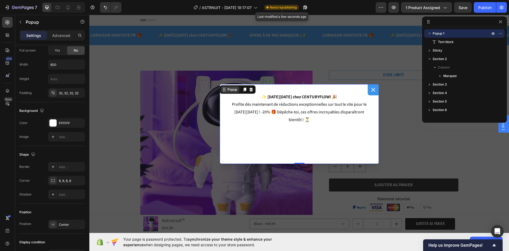
click at [230, 92] on div "Popup" at bounding box center [230, 89] width 18 height 6
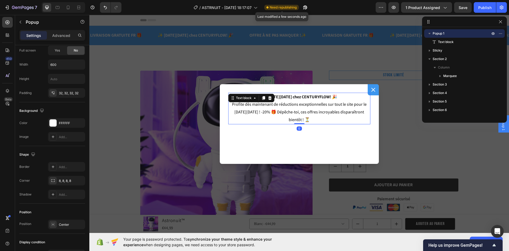
click at [229, 109] on p "✨ Black Friday chez CENTURYFLOW! 🎉 Profite dès maintenant de réductions excepti…" at bounding box center [299, 108] width 141 height 31
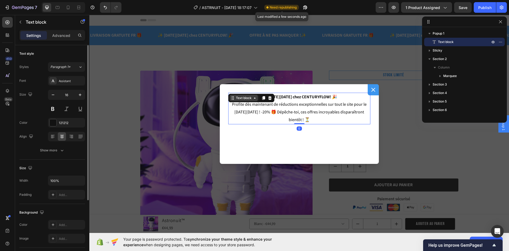
click at [235, 96] on div "Text block" at bounding box center [244, 98] width 18 height 5
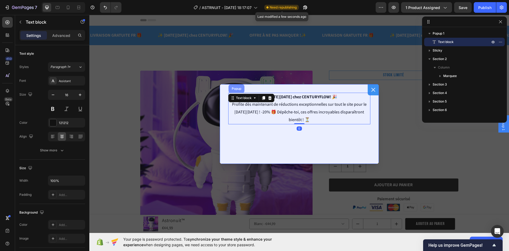
click at [239, 91] on div "Popup" at bounding box center [237, 88] width 16 height 8
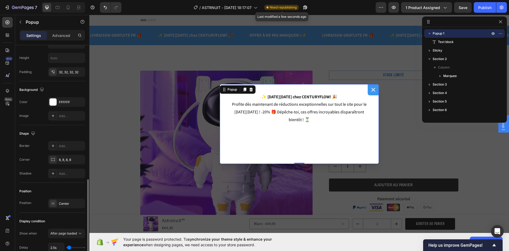
scroll to position [265, 0]
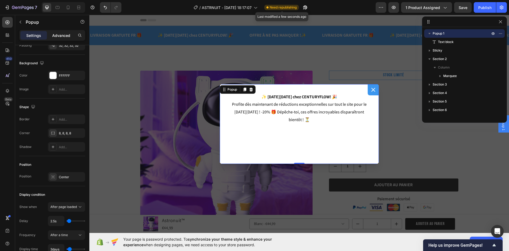
click at [59, 34] on p "Advanced" at bounding box center [61, 36] width 18 height 6
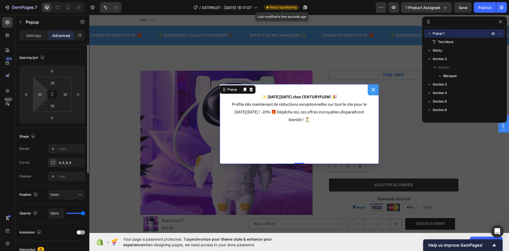
scroll to position [27, 0]
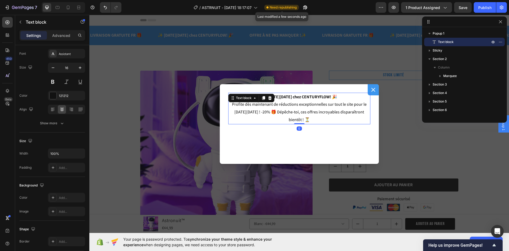
click at [267, 111] on p "✨ Black Friday chez CENTURYFLOW! 🎉 Profite dès maintenant de réductions excepti…" at bounding box center [299, 108] width 141 height 31
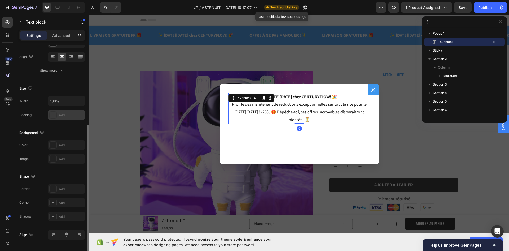
scroll to position [94, 0]
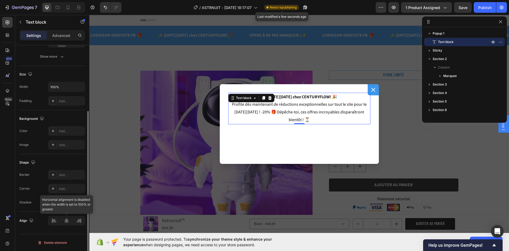
click at [67, 221] on div at bounding box center [66, 221] width 37 height 10
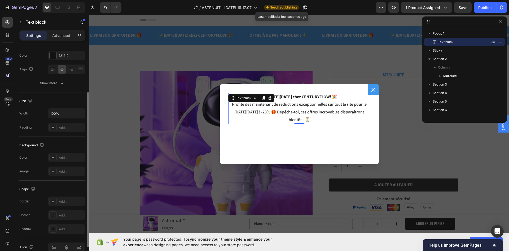
scroll to position [41, 0]
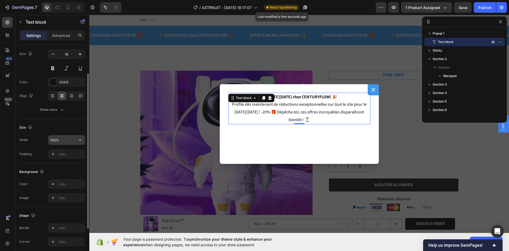
click at [53, 141] on input "100%" at bounding box center [66, 140] width 37 height 10
click at [77, 140] on button "button" at bounding box center [80, 140] width 10 height 10
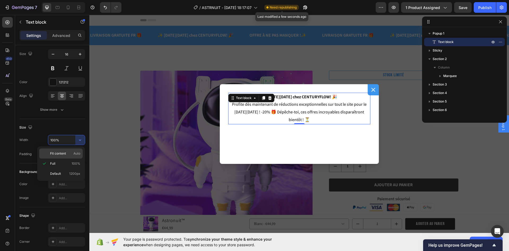
click at [67, 154] on p "Fit content Auto" at bounding box center [65, 153] width 30 height 5
type input "Auto"
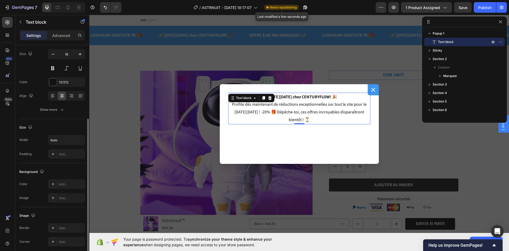
scroll to position [94, 0]
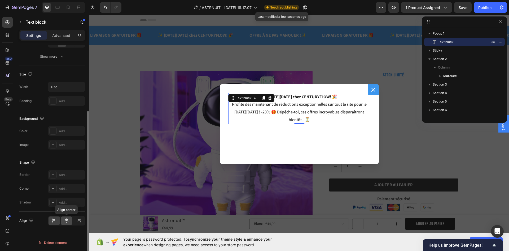
click at [67, 219] on icon at bounding box center [66, 220] width 5 height 5
click at [227, 133] on div "✨ Black Friday chez CENTURYFLOW! 🎉 Profite dès maintenant de réductions excepti…" at bounding box center [299, 124] width 159 height 80
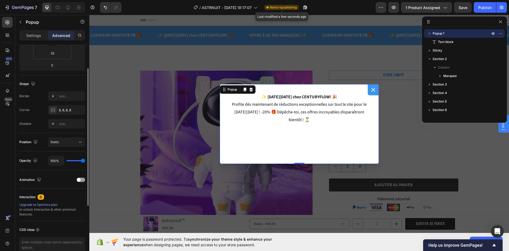
scroll to position [133, 0]
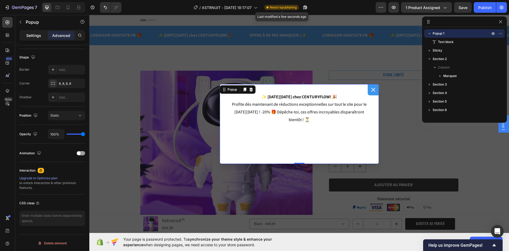
click at [33, 36] on p "Settings" at bounding box center [33, 36] width 15 height 6
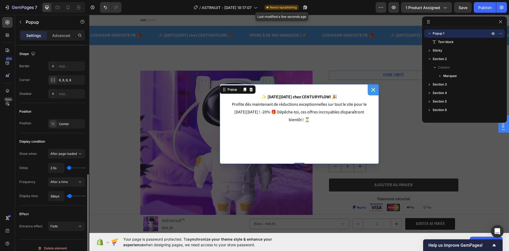
scroll to position [324, 0]
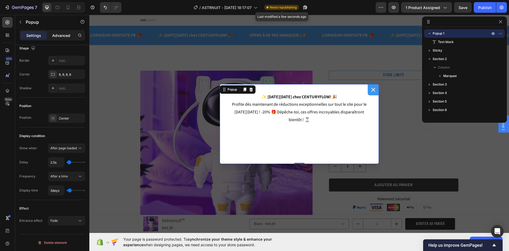
click at [60, 33] on p "Advanced" at bounding box center [61, 36] width 18 height 6
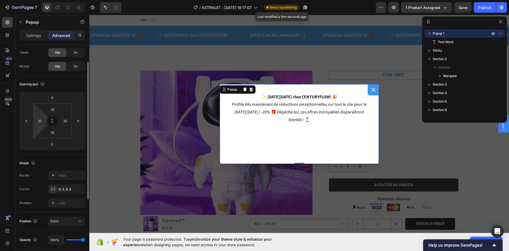
scroll to position [0, 0]
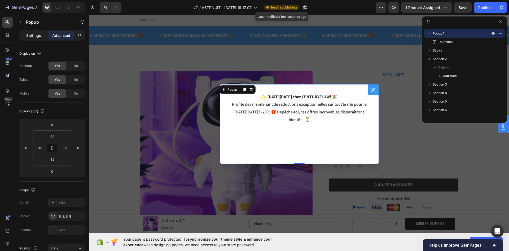
click at [35, 37] on p "Settings" at bounding box center [33, 36] width 15 height 6
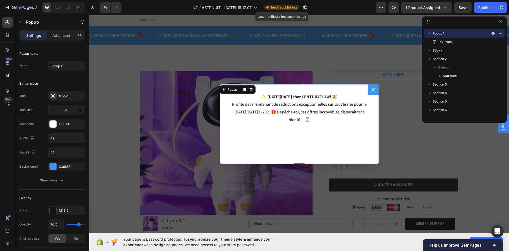
click at [261, 138] on div "✨ Black Friday chez CENTURYFLOW! 🎉 Profite dès maintenant de réductions excepti…" at bounding box center [299, 124] width 159 height 80
click at [319, 104] on p "✨ Black Friday chez CENTURYFLOW! 🎉 Profite dès maintenant de réductions excepti…" at bounding box center [299, 108] width 141 height 31
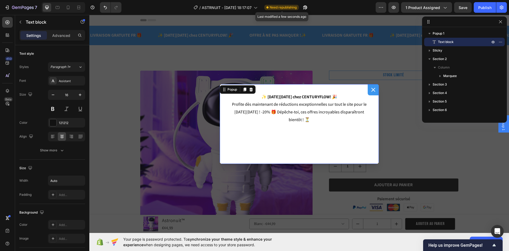
click at [358, 88] on div "✨ Black Friday chez CENTURYFLOW! 🎉 Profite dès maintenant de réductions excepti…" at bounding box center [299, 124] width 159 height 80
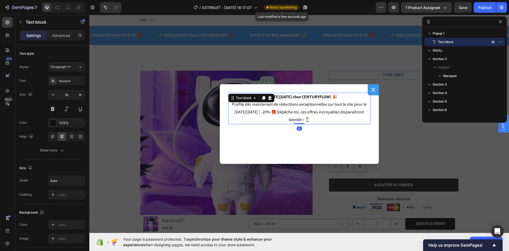
click at [335, 106] on p "✨ Black Friday chez CENTURYFLOW! 🎉 Profite dès maintenant de réductions excepti…" at bounding box center [299, 108] width 141 height 31
click at [342, 143] on div "✨ Black Friday chez CENTURYFLOW! 🎉 Profite dès maintenant de réductions excepti…" at bounding box center [299, 124] width 159 height 80
click at [267, 115] on p "✨ Black Friday chez CENTURYFLOW! 🎉 Profite dès maintenant de réductions excepti…" at bounding box center [299, 108] width 141 height 31
click at [243, 98] on div "Text block" at bounding box center [244, 98] width 18 height 5
click at [240, 119] on p "✨ Black Friday chez CENTURYFLOW! 🎉 Profite dès maintenant de réductions excepti…" at bounding box center [299, 108] width 141 height 31
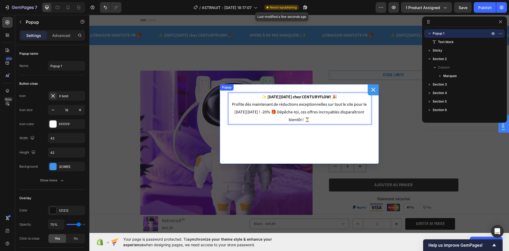
click at [234, 139] on div "✨ Black Friday chez CENTURYFLOW! 🎉 Profite dès maintenant de réductions excepti…" at bounding box center [299, 124] width 159 height 80
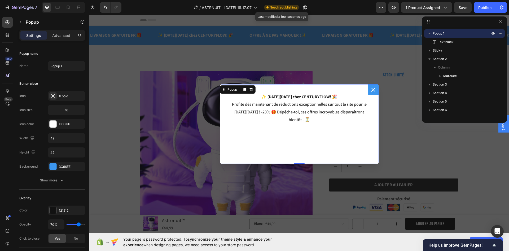
click at [280, 90] on div "✨ Black Friday chez CENTURYFLOW! 🎉 Profite dès maintenant de réductions excepti…" at bounding box center [299, 124] width 159 height 80
click at [56, 37] on p "Advanced" at bounding box center [61, 36] width 18 height 6
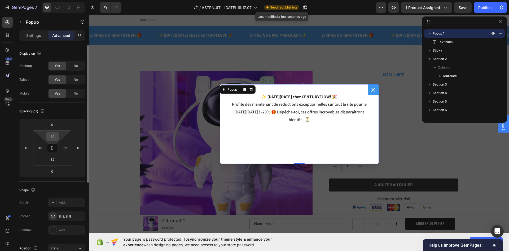
click at [56, 136] on input "32" at bounding box center [52, 136] width 11 height 8
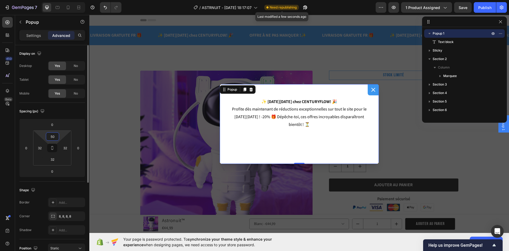
click at [56, 136] on input "50" at bounding box center [52, 136] width 11 height 8
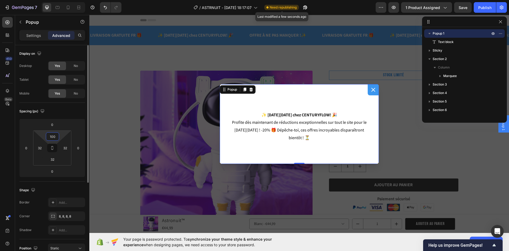
click at [55, 136] on input "100" at bounding box center [52, 136] width 11 height 8
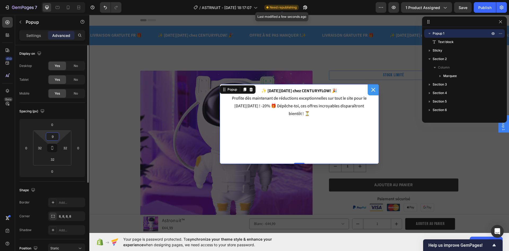
type input "90"
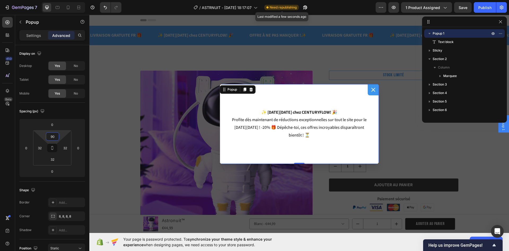
click at [422, 163] on div "Backdrop" at bounding box center [299, 124] width 420 height 218
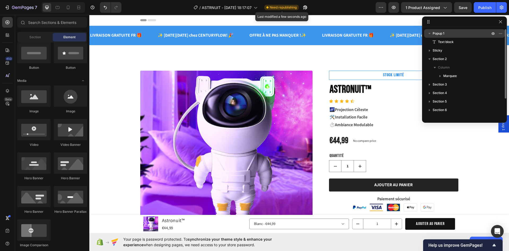
click at [440, 36] on div "Popup 1" at bounding box center [465, 33] width 76 height 8
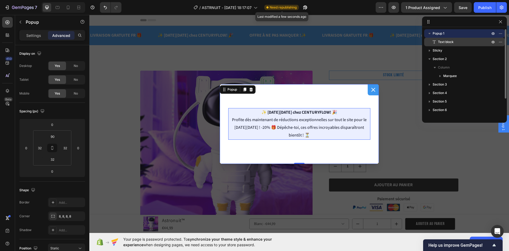
click at [444, 44] on span "Text block" at bounding box center [446, 41] width 16 height 5
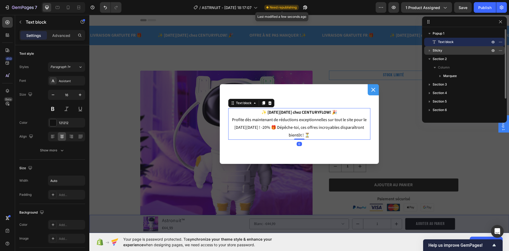
click at [444, 50] on p "Sticky" at bounding box center [462, 50] width 58 height 5
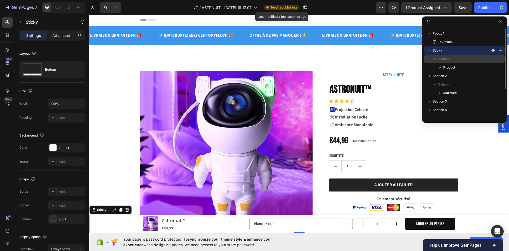
click at [447, 59] on span "Column" at bounding box center [444, 58] width 12 height 5
click at [436, 59] on icon "button" at bounding box center [434, 58] width 5 height 5
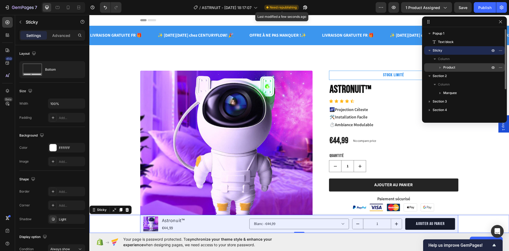
click at [448, 68] on span "Product" at bounding box center [450, 67] width 12 height 5
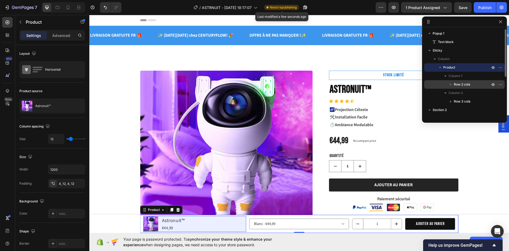
click at [456, 84] on span "Row 2 cols" at bounding box center [462, 84] width 16 height 5
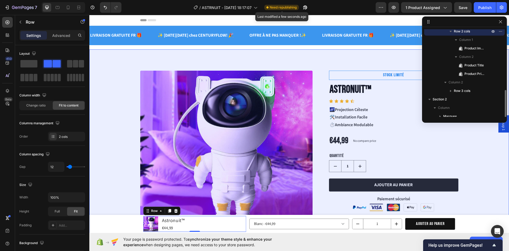
scroll to position [80, 0]
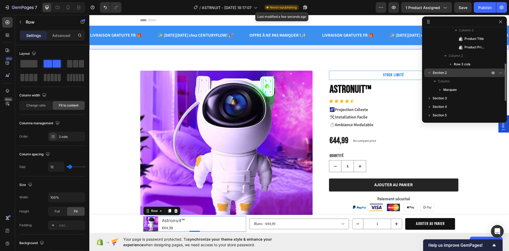
click at [448, 71] on p "Section 2" at bounding box center [462, 72] width 58 height 5
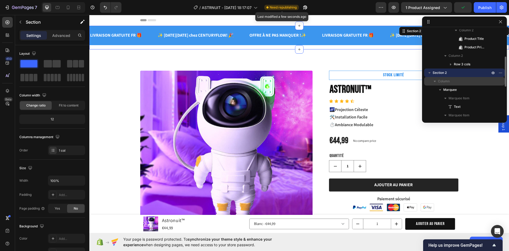
click at [440, 80] on span "Column" at bounding box center [444, 81] width 12 height 5
click at [441, 80] on span "Column" at bounding box center [444, 81] width 12 height 5
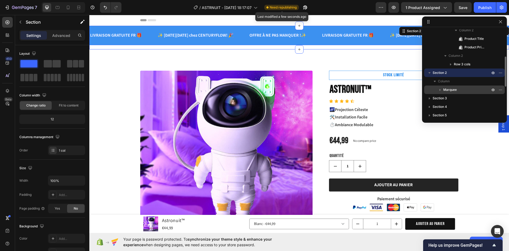
click at [449, 89] on span "Marquee" at bounding box center [451, 89] width 14 height 5
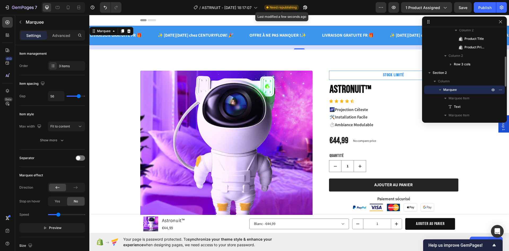
click at [442, 89] on icon "button" at bounding box center [440, 89] width 5 height 5
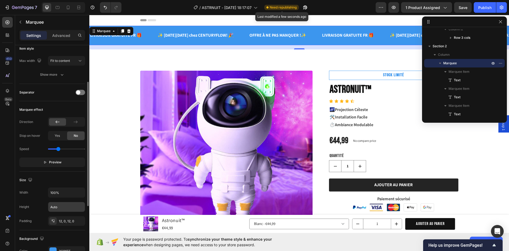
scroll to position [0, 0]
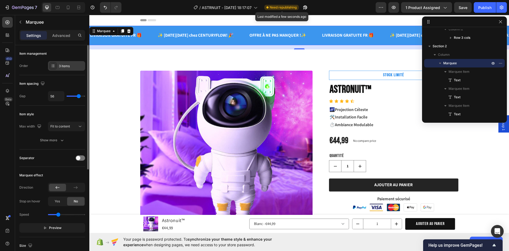
click at [60, 66] on div "3 items" at bounding box center [71, 66] width 25 height 5
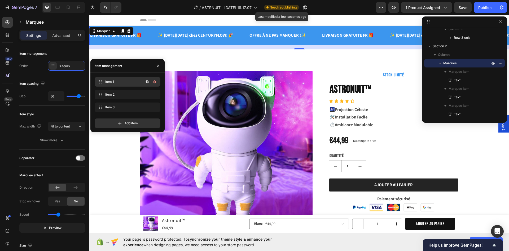
click at [137, 81] on div "Item 1 Item 1" at bounding box center [120, 81] width 47 height 7
click at [130, 92] on span "Item 2" at bounding box center [120, 94] width 30 height 5
click at [130, 105] on span "Item 3" at bounding box center [126, 107] width 42 height 5
click at [155, 94] on icon "button" at bounding box center [155, 94] width 4 height 4
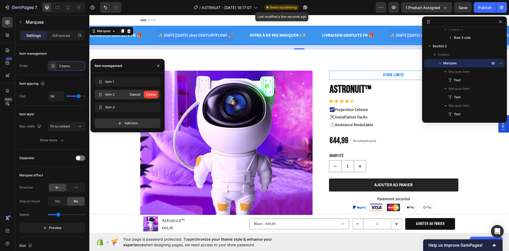
click at [152, 94] on div "Delete" at bounding box center [151, 94] width 10 height 5
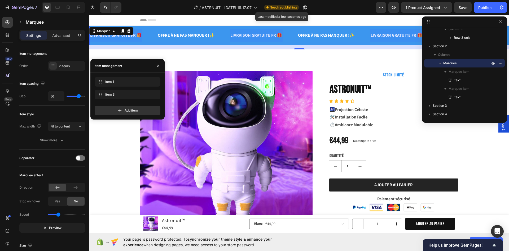
click at [200, 46] on div "16" at bounding box center [299, 47] width 420 height 4
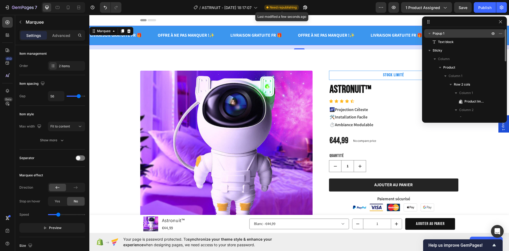
click at [458, 32] on p "Popup 1" at bounding box center [462, 33] width 58 height 5
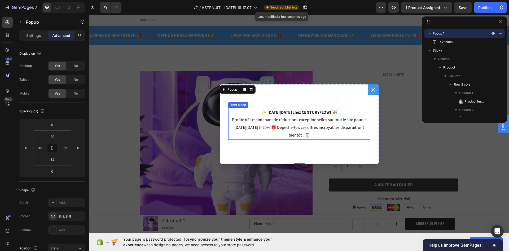
click at [313, 112] on strong "✨ Black Friday chez CENTURYFLOW! 🎉" at bounding box center [300, 112] width 76 height 6
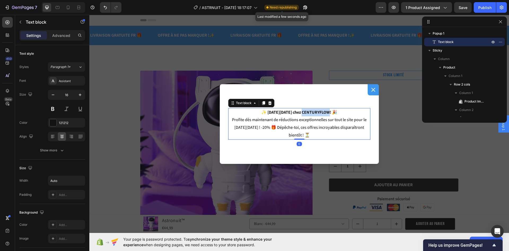
click at [313, 112] on strong "✨ Black Friday chez CENTURYFLOW! 🎉" at bounding box center [300, 112] width 76 height 6
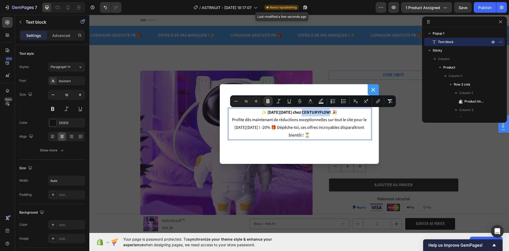
click at [325, 112] on strong "✨ Black Friday chez CENTURYFLOW! 🎉" at bounding box center [300, 112] width 76 height 6
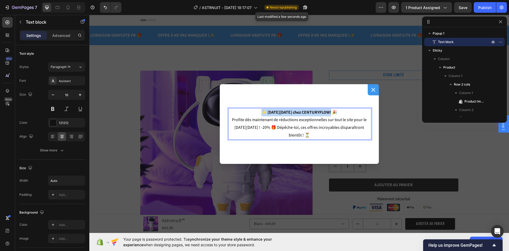
drag, startPoint x: 328, startPoint y: 111, endPoint x: 261, endPoint y: 111, distance: 67.9
click at [262, 111] on strong "✨ Black Friday chez CENTURYFLOW! 🎉" at bounding box center [300, 112] width 76 height 6
click at [300, 122] on p "CODE PROMO DISPONIBLE 🎉 Profite dès maintenant de réductions exceptionnelles su…" at bounding box center [299, 124] width 141 height 31
click at [321, 136] on p "CODE PROMO DISPONIBLE 🎉 Profite dès maintenant de réductions exceptionnelles su…" at bounding box center [299, 124] width 141 height 31
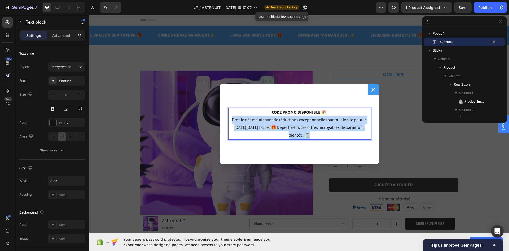
drag, startPoint x: 299, startPoint y: 133, endPoint x: 228, endPoint y: 122, distance: 71.7
click at [229, 122] on p "CODE PROMO DISPONIBLE 🎉 Profite dès maintenant de réductions exceptionnelles su…" at bounding box center [299, 124] width 141 height 31
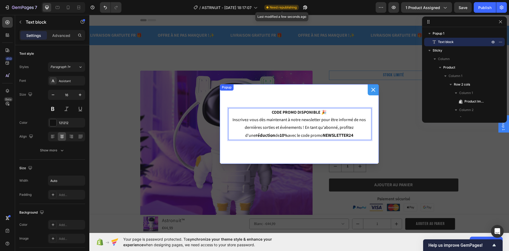
click at [337, 152] on div "CODE PROMO DISPONIBLE 🎉 Inscrivez-vous dès maintenant à notre newsletter pour ê…" at bounding box center [299, 124] width 159 height 80
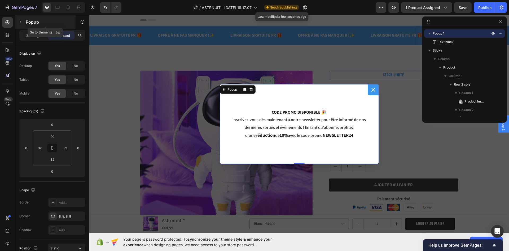
click at [28, 21] on p "Popup" at bounding box center [48, 22] width 45 height 6
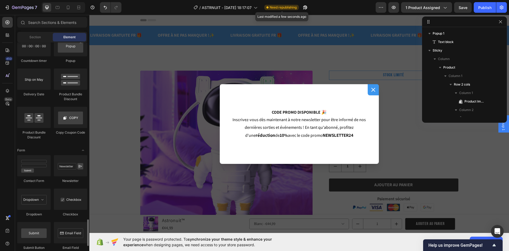
scroll to position [1194, 0]
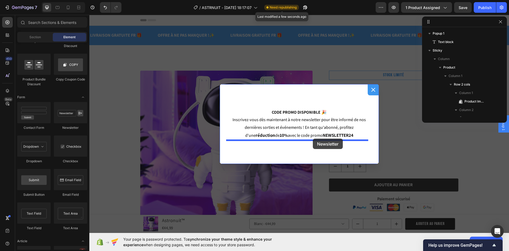
drag, startPoint x: 161, startPoint y: 128, endPoint x: 313, endPoint y: 139, distance: 152.1
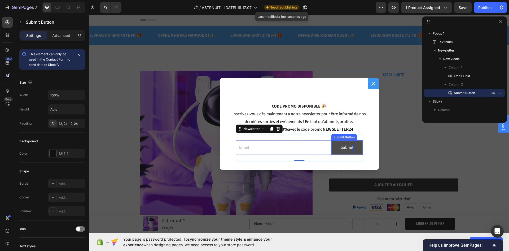
click at [341, 148] on div "Submit" at bounding box center [347, 148] width 13 height 8
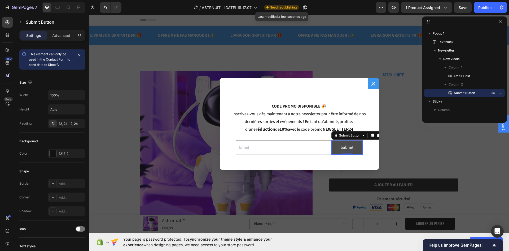
click at [344, 147] on div "Submit" at bounding box center [347, 148] width 13 height 8
click at [344, 147] on p "Submit" at bounding box center [347, 148] width 13 height 8
click at [358, 136] on div "Email Field ENVOYER Submit Button 0 Row Newsletter" at bounding box center [299, 147] width 127 height 27
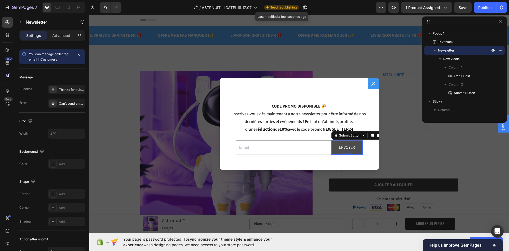
click at [349, 145] on p "ENVOYER" at bounding box center [347, 148] width 16 height 8
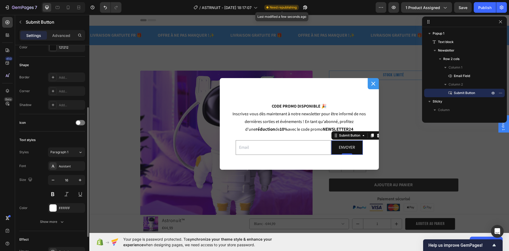
scroll to position [133, 0]
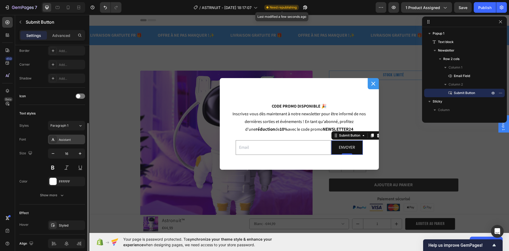
click at [70, 140] on div "Assistant" at bounding box center [71, 139] width 25 height 5
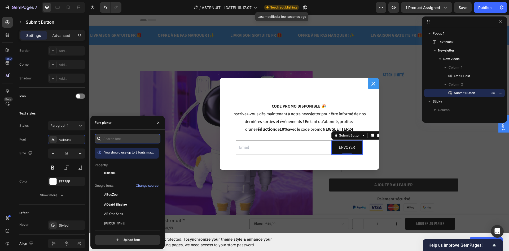
click at [110, 140] on input "text" at bounding box center [128, 139] width 66 height 10
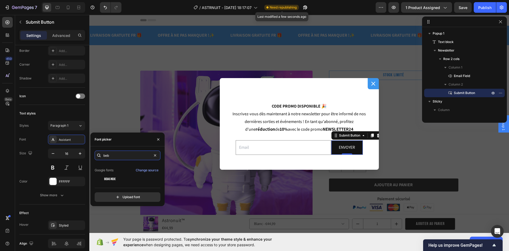
scroll to position [13, 0]
type input "beb"
click at [119, 179] on div "Bebas Neue" at bounding box center [131, 178] width 54 height 5
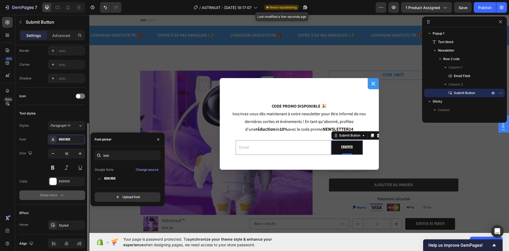
click at [49, 197] on div "Show more" at bounding box center [52, 194] width 25 height 5
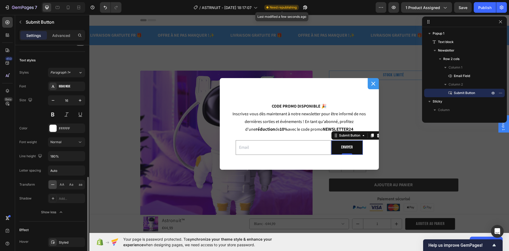
scroll to position [212, 0]
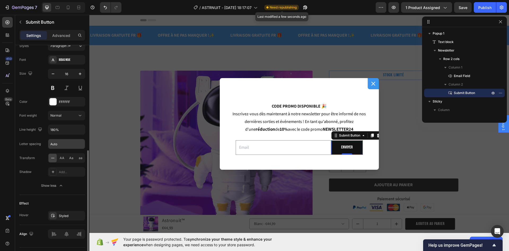
click at [60, 144] on input "Auto" at bounding box center [66, 144] width 37 height 10
type input "1"
click at [38, 134] on div "Line height 180%" at bounding box center [52, 129] width 66 height 10
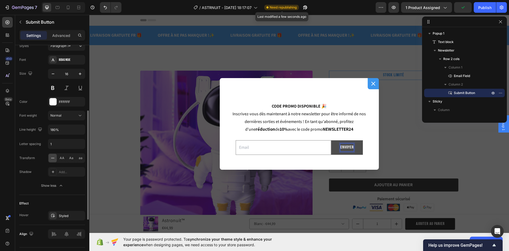
scroll to position [186, 0]
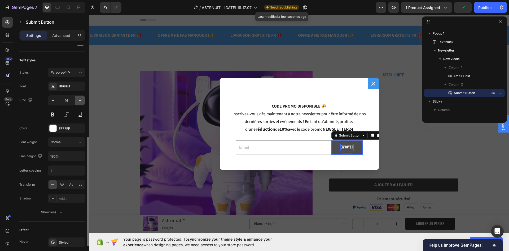
click at [83, 100] on icon "button" at bounding box center [79, 100] width 5 height 5
type input "17"
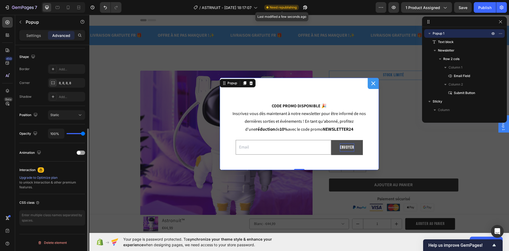
click at [367, 151] on div "CODE PROMO DISPONIBLE 🎉 Inscrivez-vous dès maintenant à notre newsletter pour ê…" at bounding box center [299, 124] width 159 height 92
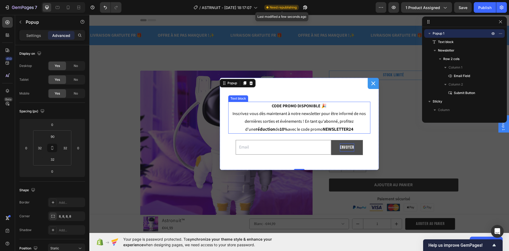
click at [338, 127] on p "CODE PROMO DISPONIBLE 🎉 Inscrivez-vous dès maintenant à notre newsletter pour ê…" at bounding box center [299, 117] width 141 height 31
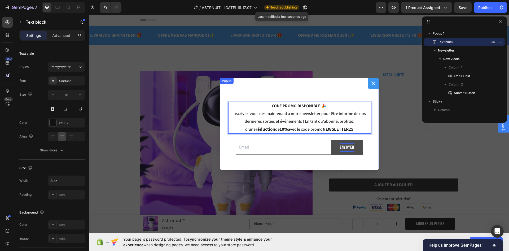
click at [341, 93] on div "CODE PROMO DISPONIBLE 🎉 Inscrivez-vous dès maintenant à notre newsletter pour ê…" at bounding box center [299, 124] width 159 height 92
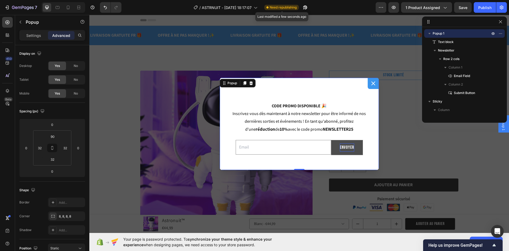
click at [300, 93] on div "CODE PROMO DISPONIBLE 🎉 Inscrivez-vous dès maintenant à notre newsletter pour ê…" at bounding box center [299, 124] width 159 height 92
click at [21, 22] on icon "button" at bounding box center [20, 22] width 4 height 4
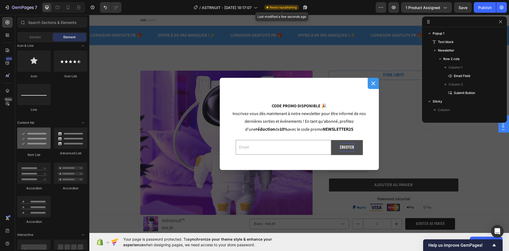
scroll to position [212, 0]
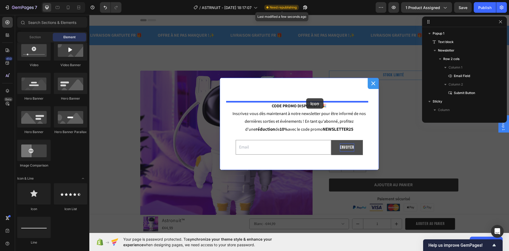
drag, startPoint x: 119, startPoint y: 214, endPoint x: 302, endPoint y: 100, distance: 215.8
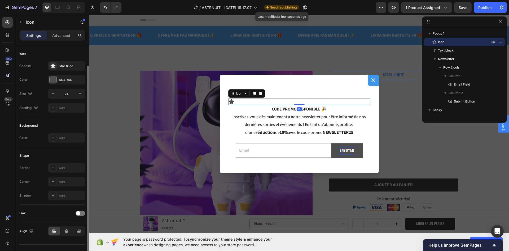
scroll to position [10, 0]
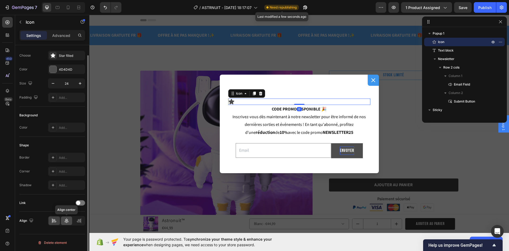
click at [68, 220] on icon at bounding box center [66, 220] width 5 height 5
click at [78, 85] on icon "button" at bounding box center [79, 83] width 5 height 5
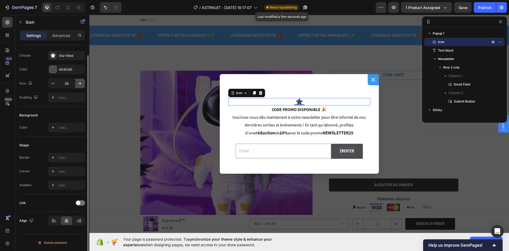
click at [78, 85] on icon "button" at bounding box center [79, 83] width 5 height 5
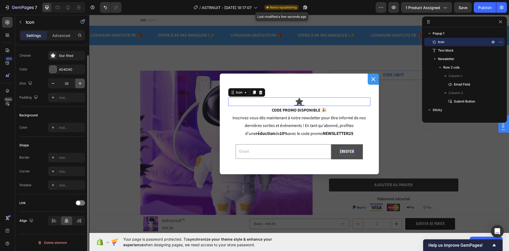
click at [78, 85] on icon "button" at bounding box center [79, 83] width 5 height 5
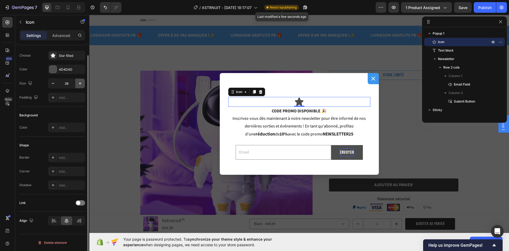
click at [78, 85] on icon "button" at bounding box center [79, 83] width 5 height 5
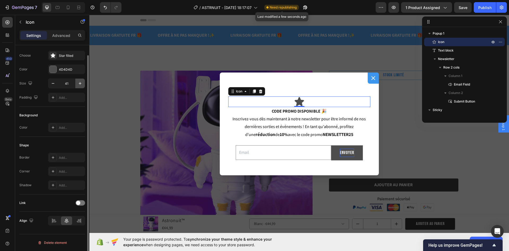
click at [78, 85] on icon "button" at bounding box center [79, 83] width 5 height 5
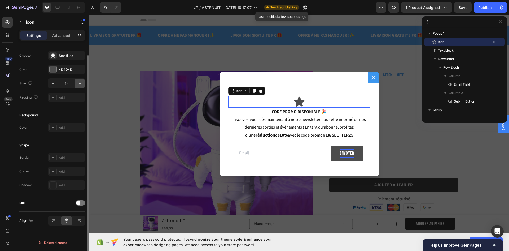
click at [78, 85] on icon "button" at bounding box center [79, 83] width 5 height 5
type input "46"
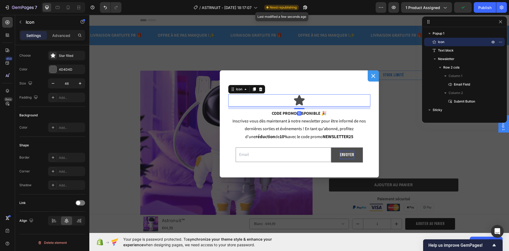
drag, startPoint x: 298, startPoint y: 106, endPoint x: 298, endPoint y: 109, distance: 2.7
click at [298, 109] on div "Icon 10 CODE PROMO DISPONIBLE 🎉 Inscrivez-vous dès maintenant à notre newslette…" at bounding box center [299, 123] width 159 height 107
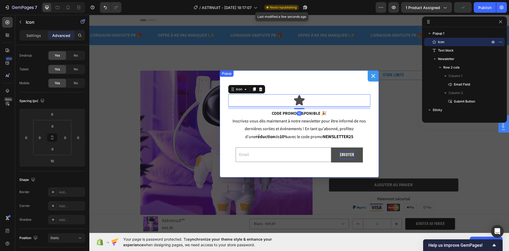
click at [307, 83] on div "Icon 10 CODE PROMO DISPONIBLE 🎉 Inscrivez-vous dès maintenant à notre newslette…" at bounding box center [299, 123] width 159 height 107
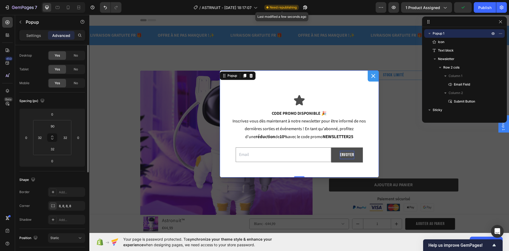
scroll to position [0, 0]
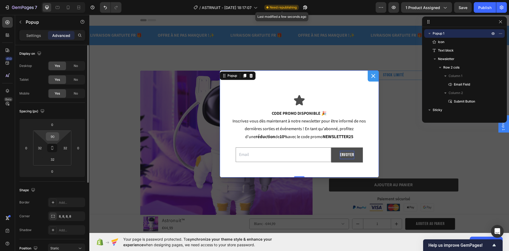
click at [54, 136] on input "90" at bounding box center [52, 136] width 11 height 8
type input "80"
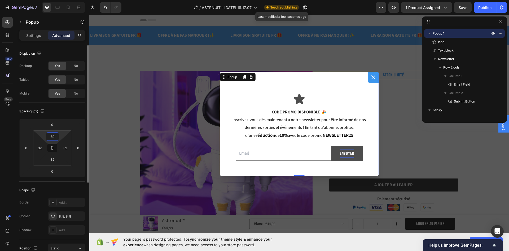
click at [52, 136] on input "80" at bounding box center [52, 136] width 11 height 8
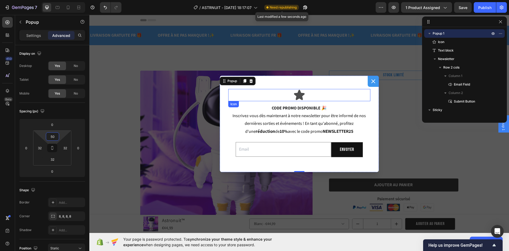
click at [302, 93] on icon "Dialog body" at bounding box center [299, 95] width 11 height 10
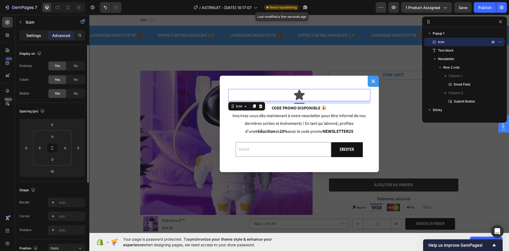
click at [34, 36] on p "Settings" at bounding box center [33, 36] width 15 height 6
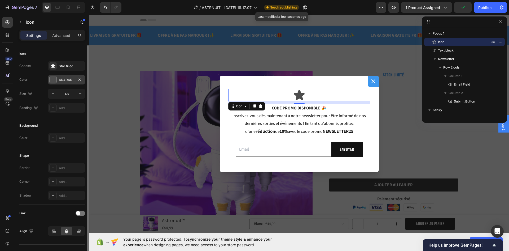
click at [52, 78] on div at bounding box center [53, 79] width 7 height 7
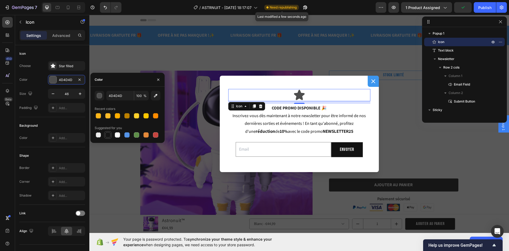
click at [109, 135] on div at bounding box center [107, 134] width 5 height 5
type input "151515"
click at [38, 76] on div "Color 151515" at bounding box center [52, 80] width 66 height 10
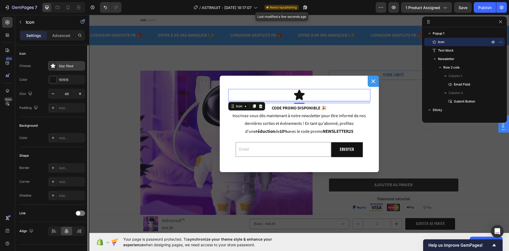
click at [50, 65] on icon at bounding box center [52, 65] width 5 height 5
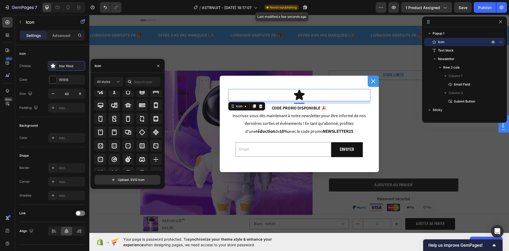
scroll to position [979, 0]
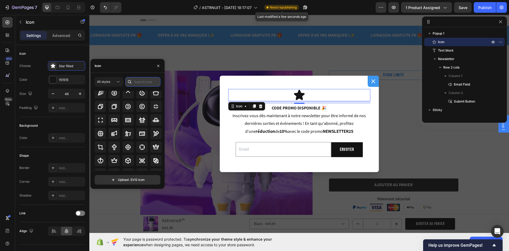
click at [143, 81] on input "text" at bounding box center [143, 82] width 35 height 10
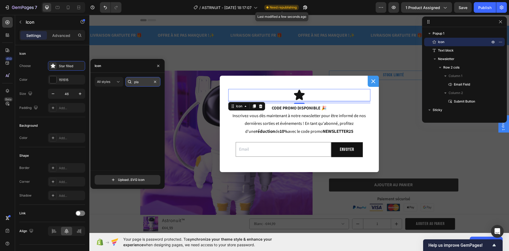
scroll to position [0, 0]
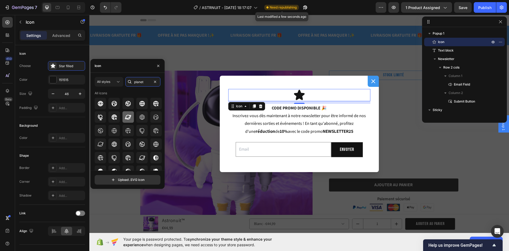
type input "planet"
click at [128, 115] on icon at bounding box center [128, 116] width 6 height 5
click at [80, 93] on icon "button" at bounding box center [79, 93] width 5 height 5
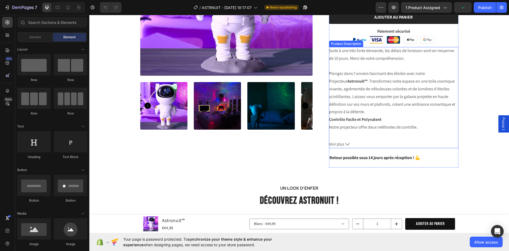
scroll to position [159, 0]
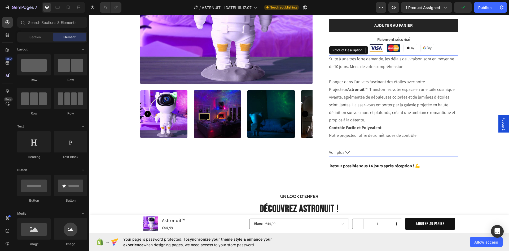
click at [396, 112] on p "Suite à une très forte demande, les délais de livraison sont en moyenne de 10 j…" at bounding box center [392, 89] width 126 height 67
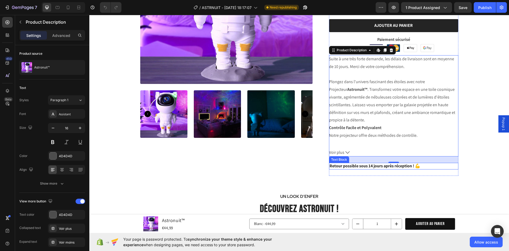
click at [391, 166] on div "24" at bounding box center [394, 167] width 6 height 4
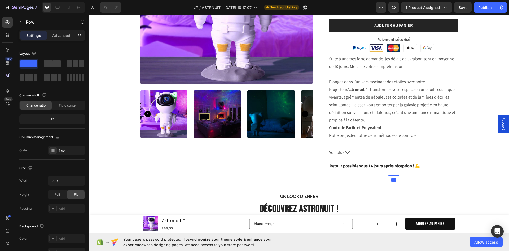
click at [365, 171] on div "STOCK LIMITÉ Text Block Astronuit™ Product Title Icon Icon Icon Icon Icon Icon …" at bounding box center [393, 43] width 129 height 264
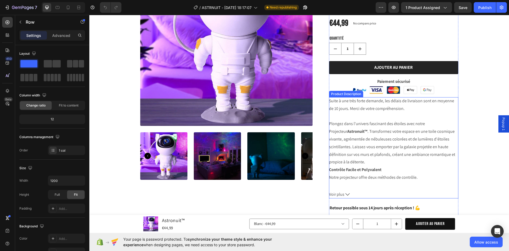
scroll to position [106, 0]
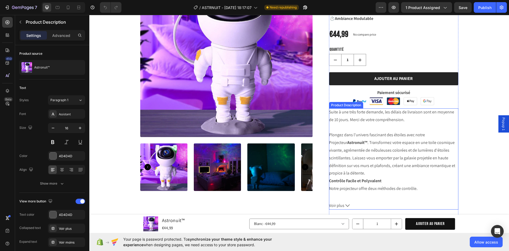
click at [380, 150] on p "Suite à une très forte demande, les délais de livraison sont en moyenne de 10 j…" at bounding box center [392, 142] width 126 height 67
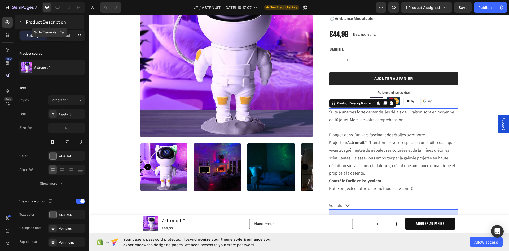
click at [22, 22] on icon "button" at bounding box center [20, 22] width 4 height 4
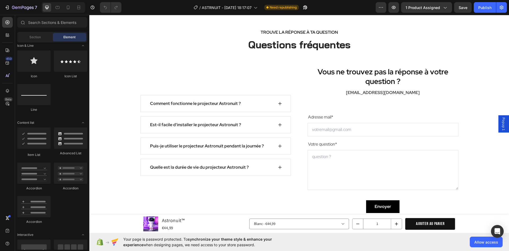
scroll to position [1258, 0]
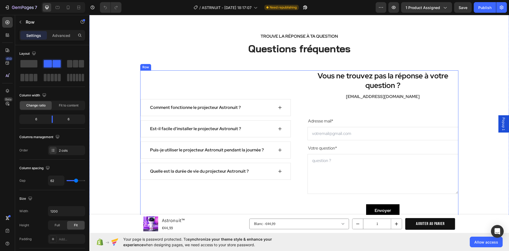
click at [295, 109] on div "Comment fonctionne le projecteur Astronuit ? Est-il facile d'installer le proje…" at bounding box center [299, 143] width 318 height 146
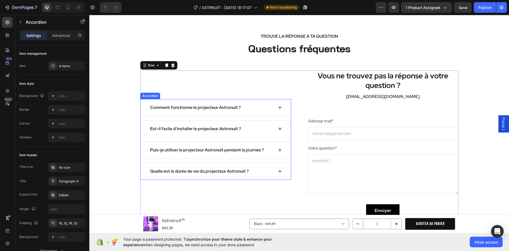
click at [271, 110] on div "Comment fonctionne le projecteur Astronuit ?" at bounding box center [211, 107] width 124 height 8
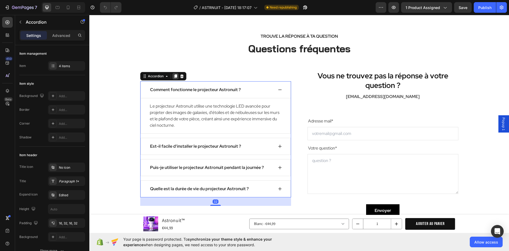
click at [174, 78] on icon at bounding box center [176, 76] width 4 height 4
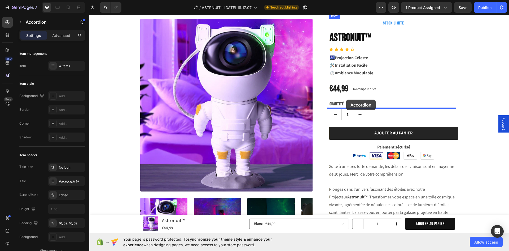
scroll to position [78, 0]
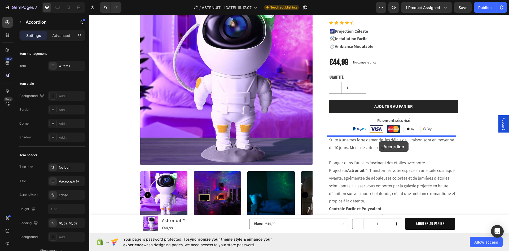
drag, startPoint x: 146, startPoint y: 44, endPoint x: 379, endPoint y: 141, distance: 252.4
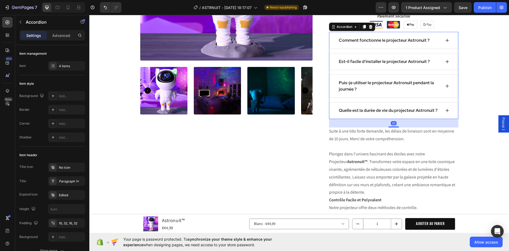
scroll to position [184, 0]
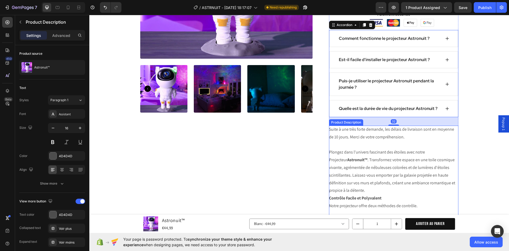
click at [416, 153] on p "Suite à une très forte demande, les délais de livraison sont en moyenne de 10 j…" at bounding box center [392, 159] width 126 height 67
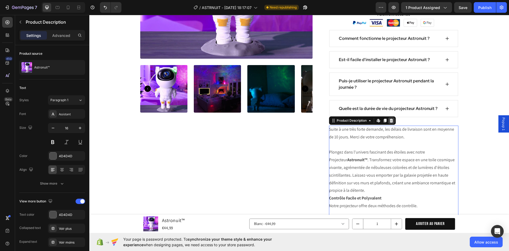
click at [390, 121] on icon at bounding box center [391, 121] width 3 height 4
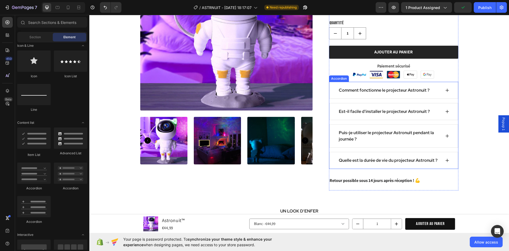
scroll to position [131, 0]
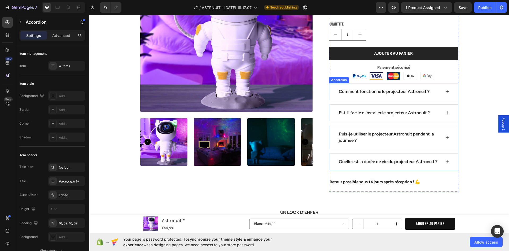
click at [385, 90] on strong "Comment fonctionne le projecteur Astronuit ?" at bounding box center [384, 92] width 91 height 6
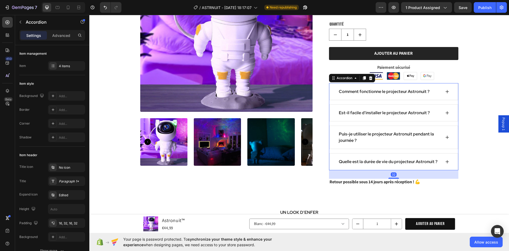
click at [449, 86] on div "Comment fonctionne le projecteur Astronuit ?" at bounding box center [394, 91] width 129 height 17
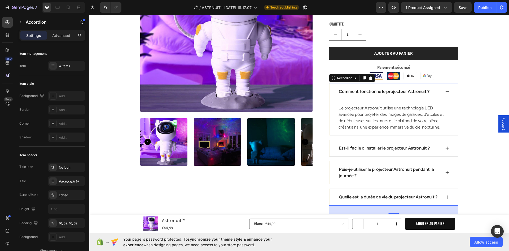
click at [449, 88] on div "Comment fonctionne le projecteur Astronuit ?" at bounding box center [394, 91] width 129 height 17
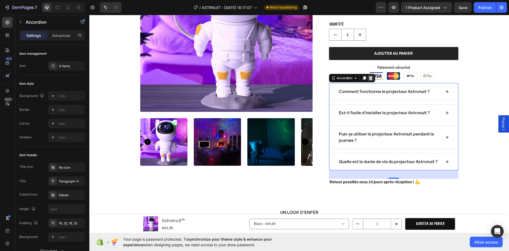
click at [370, 80] on icon at bounding box center [370, 78] width 3 height 4
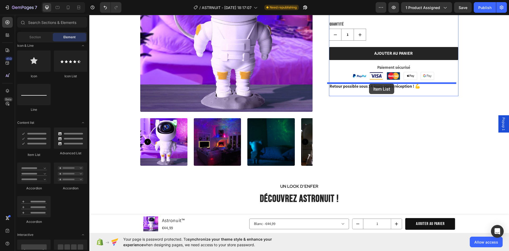
drag, startPoint x: 122, startPoint y: 156, endPoint x: 369, endPoint y: 84, distance: 258.3
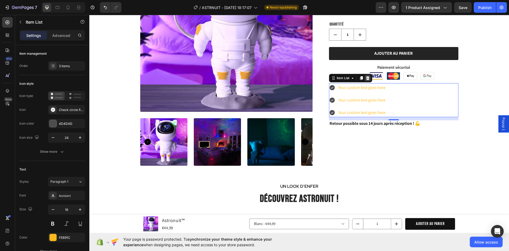
click at [367, 78] on icon at bounding box center [368, 78] width 4 height 4
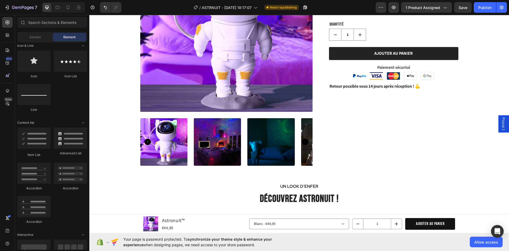
scroll to position [398, 0]
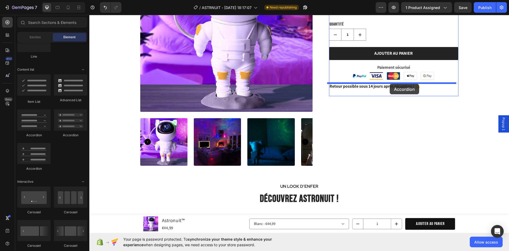
drag, startPoint x: 160, startPoint y: 135, endPoint x: 390, endPoint y: 84, distance: 235.7
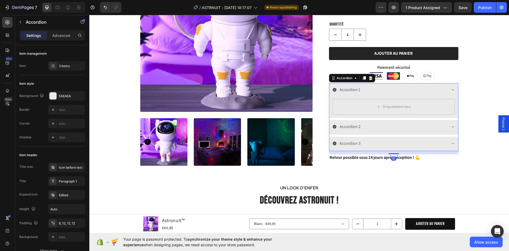
click at [453, 89] on icon at bounding box center [453, 90] width 4 height 4
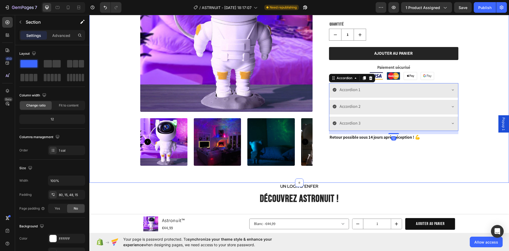
click at [482, 86] on div "Product Images STOCK LIMITÉ Text Block Astronuit™ Product Title Icon Icon Icon …" at bounding box center [299, 54] width 412 height 231
click at [412, 91] on div "Accordion 1" at bounding box center [390, 89] width 114 height 9
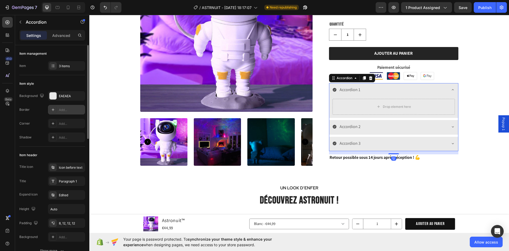
click at [56, 109] on div at bounding box center [52, 109] width 7 height 7
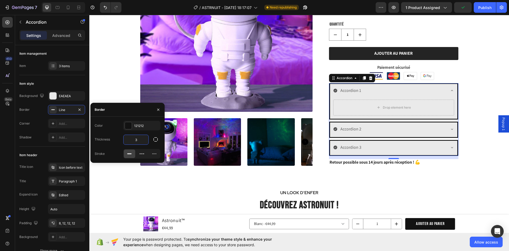
drag, startPoint x: 134, startPoint y: 137, endPoint x: 130, endPoint y: 137, distance: 4.5
click at [130, 137] on input "3" at bounding box center [136, 140] width 25 height 10
drag, startPoint x: 131, startPoint y: 139, endPoint x: 139, endPoint y: 141, distance: 8.5
click at [139, 141] on input "3" at bounding box center [136, 140] width 25 height 10
type input "2"
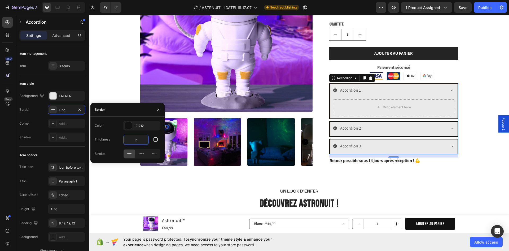
click at [352, 90] on div "Accordion 1" at bounding box center [351, 90] width 22 height 9
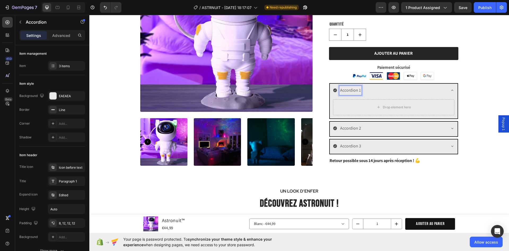
click at [333, 90] on icon at bounding box center [335, 90] width 4 height 4
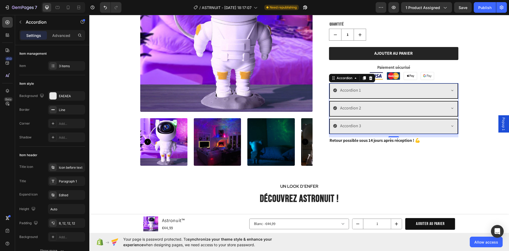
click at [334, 90] on icon at bounding box center [335, 90] width 4 height 4
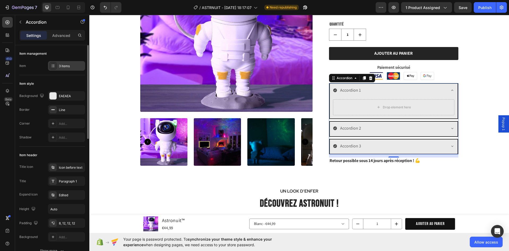
click at [57, 67] on div "3 items" at bounding box center [66, 66] width 37 height 10
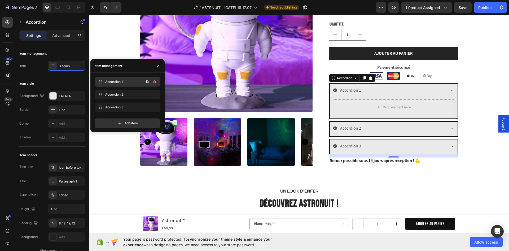
click at [114, 82] on span "Accordion 1" at bounding box center [120, 81] width 30 height 5
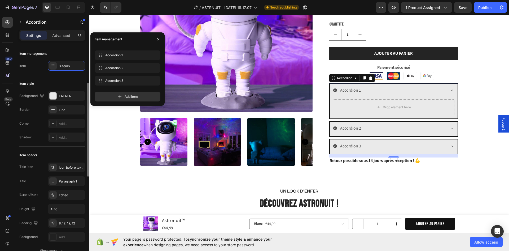
scroll to position [27, 0]
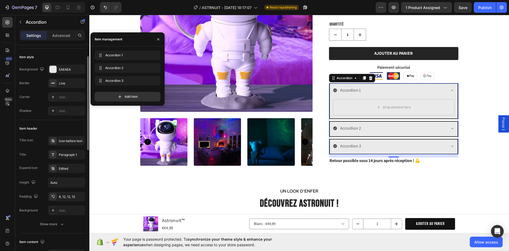
click at [41, 122] on div "Item header Title icon Icon before text Title Paragraph 1 Expand icon Edited He…" at bounding box center [52, 176] width 66 height 113
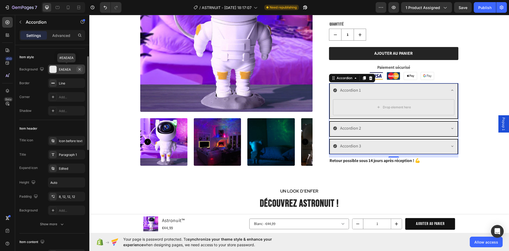
click at [81, 69] on icon "button" at bounding box center [79, 69] width 4 height 4
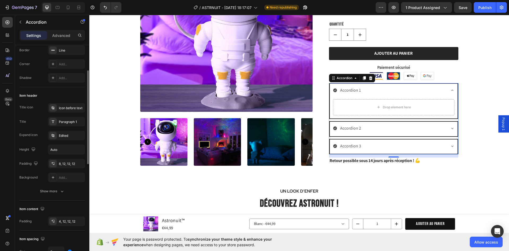
scroll to position [0, 0]
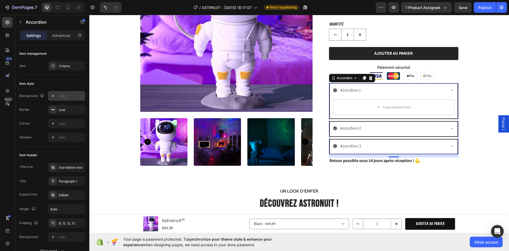
click at [360, 94] on div "Accordion 1" at bounding box center [351, 90] width 22 height 9
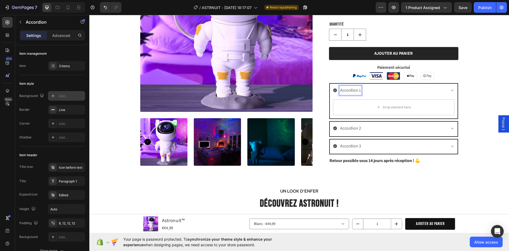
click at [382, 92] on div "Accordion 1" at bounding box center [389, 90] width 113 height 9
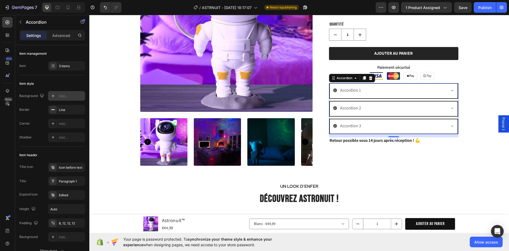
click at [382, 92] on div "Accordion 1" at bounding box center [389, 90] width 113 height 9
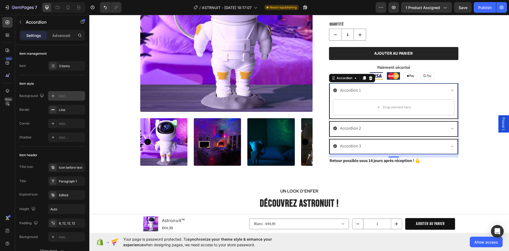
click at [382, 92] on div "Accordion 1" at bounding box center [389, 90] width 113 height 9
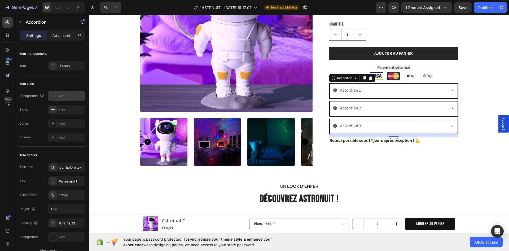
click at [336, 91] on div "Accordion 1" at bounding box center [389, 90] width 113 height 9
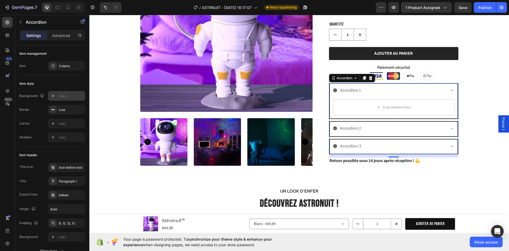
click at [335, 91] on icon at bounding box center [336, 90] width 4 height 4
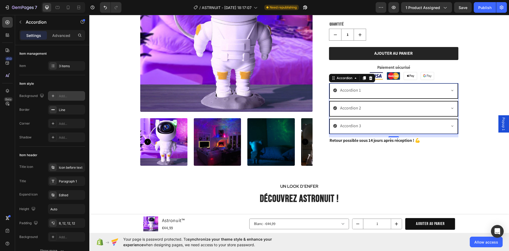
click at [400, 93] on div "Accordion 1" at bounding box center [389, 90] width 113 height 9
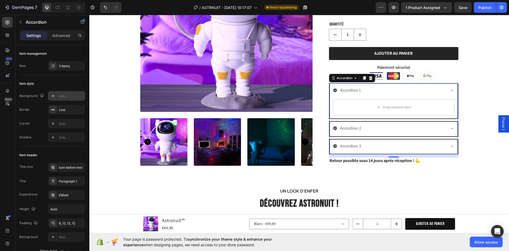
click at [400, 93] on div "Accordion 1" at bounding box center [389, 90] width 113 height 9
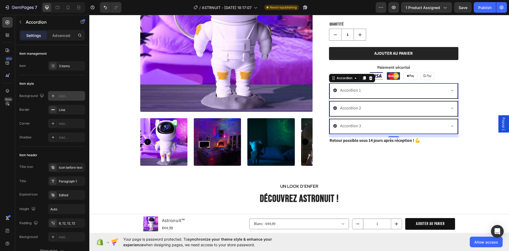
click at [333, 89] on icon at bounding box center [335, 90] width 4 height 4
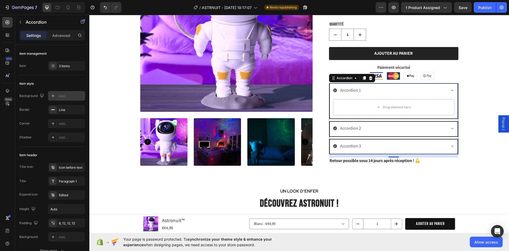
click at [333, 89] on icon at bounding box center [335, 90] width 4 height 4
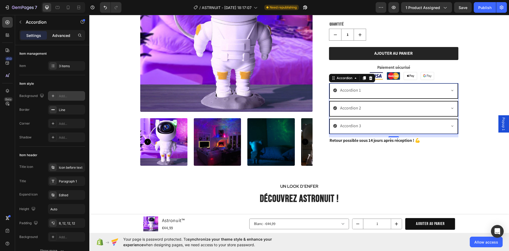
click at [59, 39] on div "Advanced" at bounding box center [61, 35] width 27 height 8
type input "100%"
type input "100"
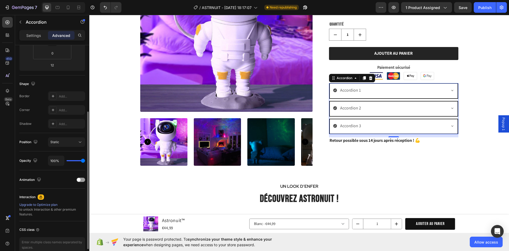
scroll to position [133, 0]
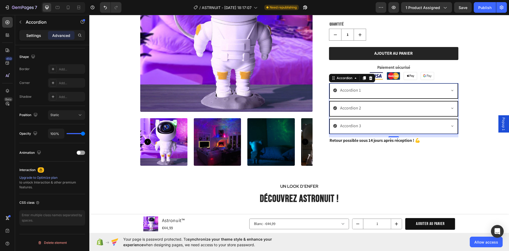
drag, startPoint x: 30, startPoint y: 32, endPoint x: 31, endPoint y: 56, distance: 24.5
click at [30, 32] on div "Settings" at bounding box center [33, 35] width 27 height 8
type input "8"
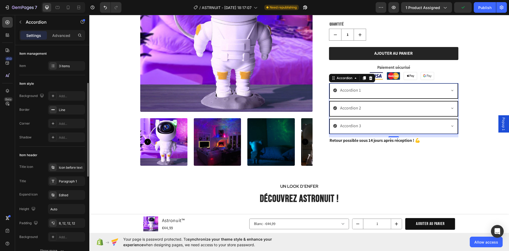
scroll to position [53, 0]
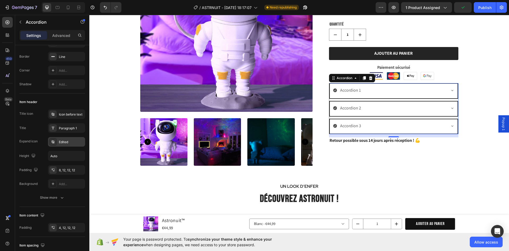
click at [51, 141] on icon at bounding box center [53, 142] width 4 height 4
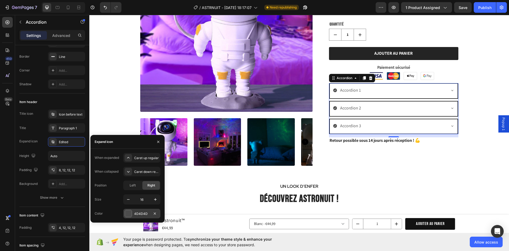
click at [129, 215] on div at bounding box center [128, 213] width 7 height 7
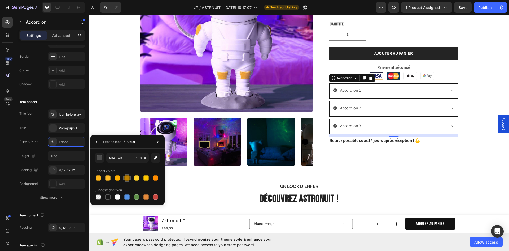
click at [126, 177] on div at bounding box center [126, 177] width 5 height 5
click at [126, 197] on div at bounding box center [126, 196] width 5 height 5
type input "5594E7"
click at [36, 131] on div "Title Paragraph 1" at bounding box center [52, 128] width 66 height 10
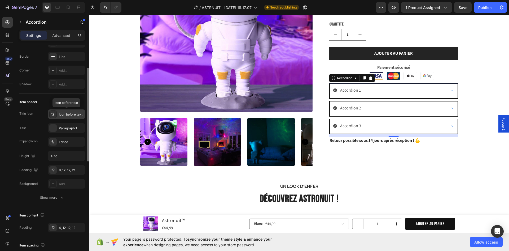
click at [51, 113] on icon at bounding box center [53, 114] width 4 height 4
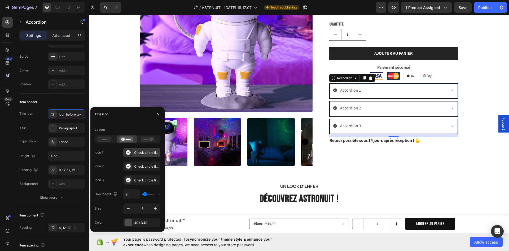
click at [129, 153] on icon at bounding box center [128, 152] width 5 height 5
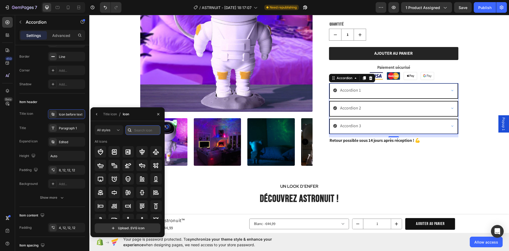
click at [140, 131] on input "text" at bounding box center [143, 130] width 35 height 10
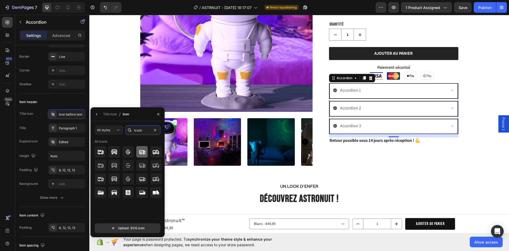
type input "truck"
click at [143, 151] on icon at bounding box center [142, 152] width 6 height 6
click at [99, 115] on button "button" at bounding box center [97, 114] width 8 height 8
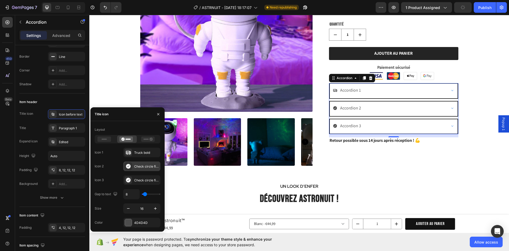
click at [130, 166] on icon at bounding box center [128, 166] width 5 height 5
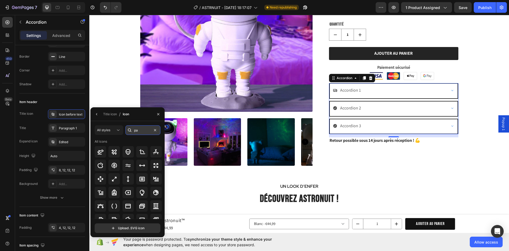
type input "p"
type input "sett"
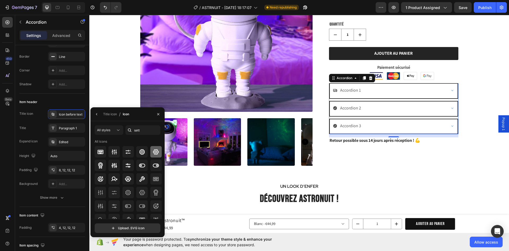
click at [154, 152] on icon at bounding box center [156, 151] width 6 height 5
click at [98, 116] on icon "button" at bounding box center [97, 114] width 4 height 4
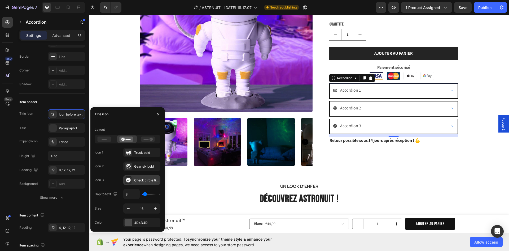
click at [127, 180] on icon at bounding box center [128, 180] width 5 height 5
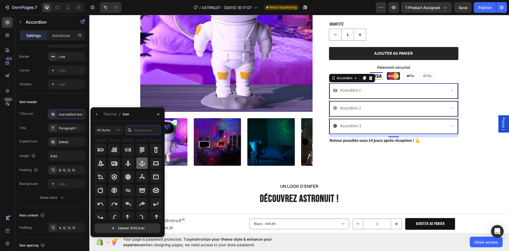
scroll to position [58, 0]
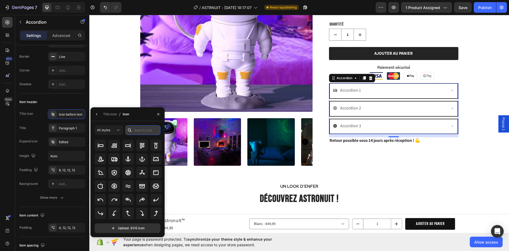
click at [141, 129] on input "text" at bounding box center [143, 130] width 35 height 10
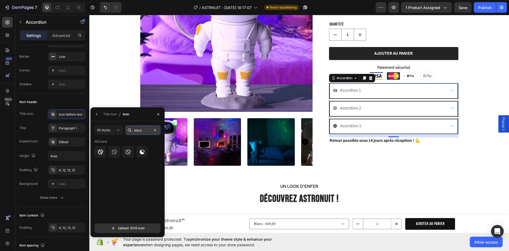
click at [140, 130] on input "stars" at bounding box center [143, 130] width 35 height 10
drag, startPoint x: 144, startPoint y: 130, endPoint x: 134, endPoint y: 129, distance: 9.9
click at [134, 129] on div "stars" at bounding box center [143, 130] width 35 height 10
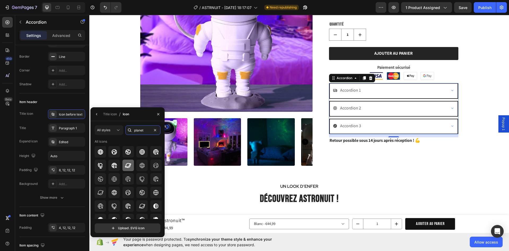
type input "planet"
click at [128, 163] on icon at bounding box center [128, 165] width 6 height 5
click at [97, 114] on icon "button" at bounding box center [97, 114] width 4 height 4
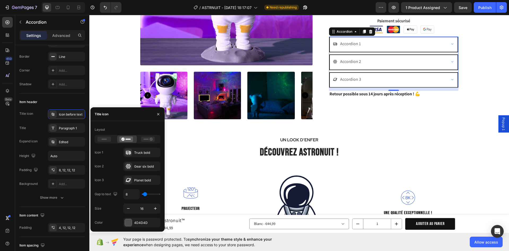
scroll to position [184, 0]
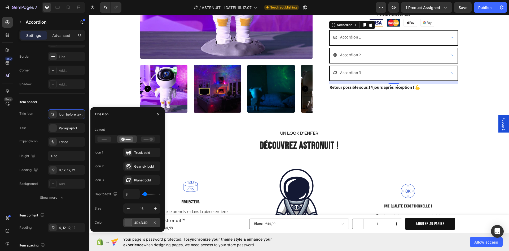
click at [128, 220] on div at bounding box center [128, 222] width 7 height 7
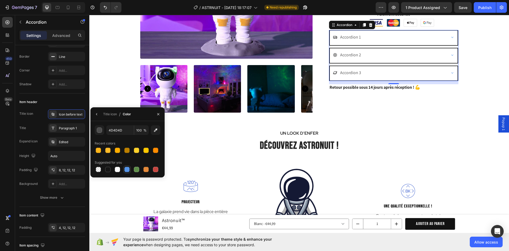
click at [126, 169] on div at bounding box center [126, 169] width 5 height 5
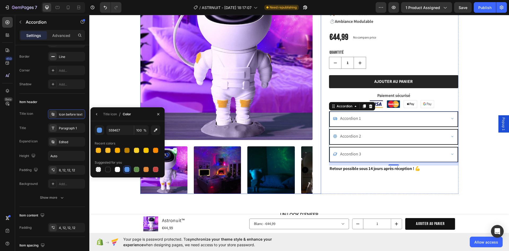
scroll to position [105, 0]
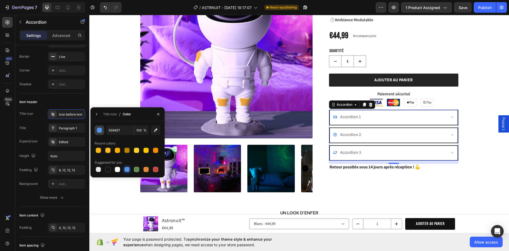
click at [97, 130] on div "button" at bounding box center [99, 130] width 5 height 5
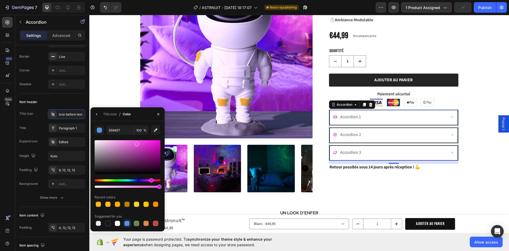
drag, startPoint x: 136, startPoint y: 181, endPoint x: 151, endPoint y: 180, distance: 15.4
click at [151, 180] on div "Hue" at bounding box center [151, 180] width 4 height 4
drag, startPoint x: 246, startPoint y: 159, endPoint x: 168, endPoint y: 154, distance: 78.5
click at [128, 223] on div at bounding box center [126, 222] width 5 height 5
type input "5594E7"
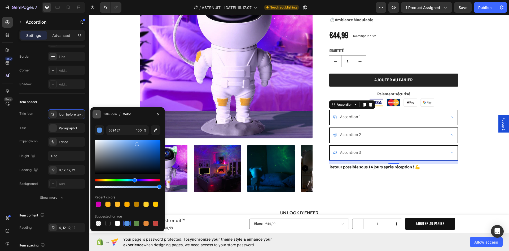
click at [97, 113] on icon "button" at bounding box center [97, 114] width 4 height 4
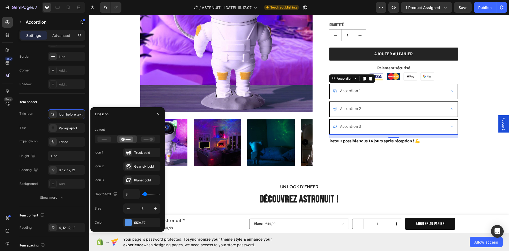
scroll to position [131, 0]
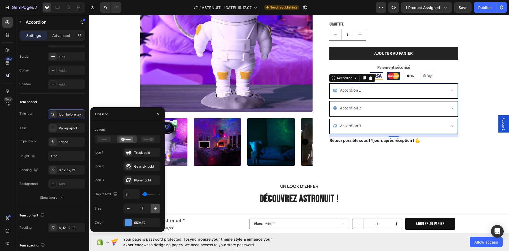
click at [158, 208] on button "button" at bounding box center [156, 209] width 10 height 10
type input "19"
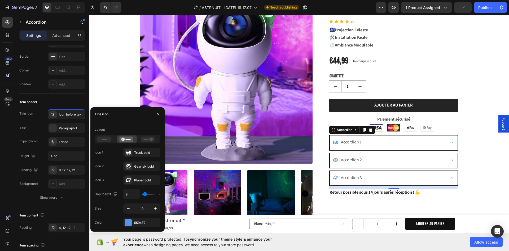
scroll to position [78, 0]
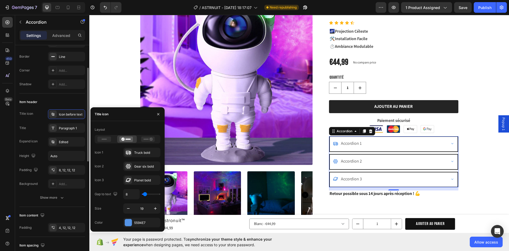
click at [39, 128] on div "Title Paragraph 1" at bounding box center [52, 128] width 66 height 10
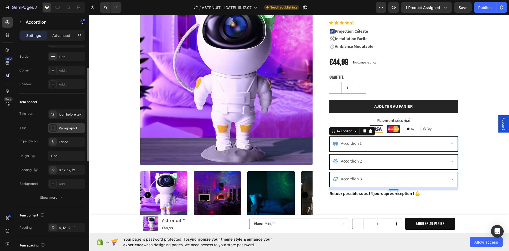
click at [53, 128] on icon at bounding box center [53, 128] width 4 height 4
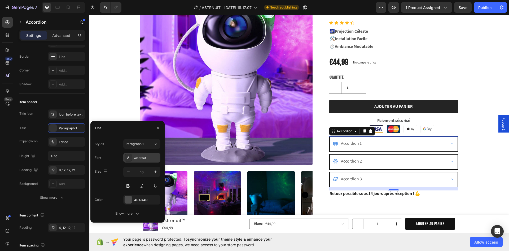
click at [144, 159] on div "Assistant" at bounding box center [146, 157] width 25 height 5
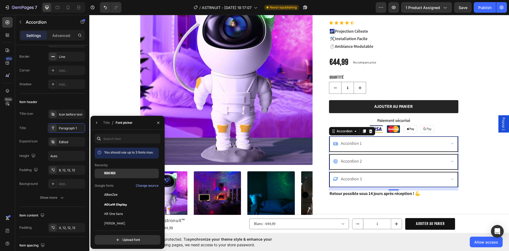
click at [119, 171] on div "Bebas Neue" at bounding box center [131, 173] width 54 height 5
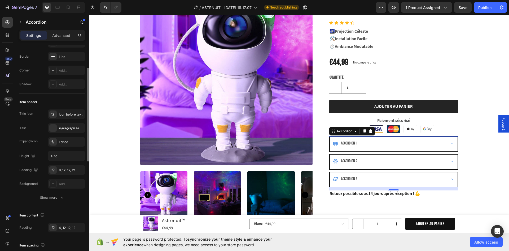
click at [36, 126] on div "Title Paragraph 1*" at bounding box center [52, 128] width 66 height 10
click at [60, 126] on div "Paragraph 1*" at bounding box center [71, 128] width 25 height 5
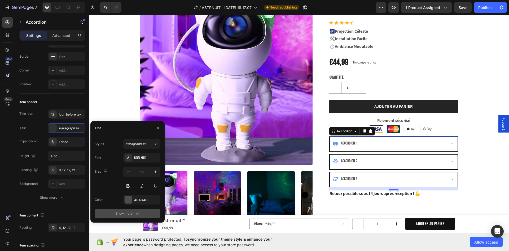
click at [130, 213] on div "Show more" at bounding box center [127, 213] width 25 height 5
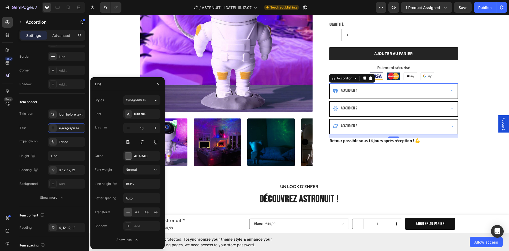
scroll to position [131, 0]
click at [135, 199] on input "Auto" at bounding box center [142, 198] width 37 height 10
type input "1"
click at [128, 139] on button at bounding box center [128, 142] width 10 height 10
click at [127, 142] on button at bounding box center [128, 142] width 10 height 10
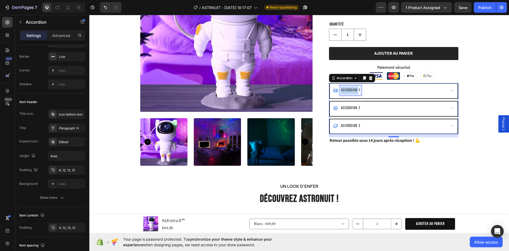
click at [353, 90] on p "Accordion 1" at bounding box center [350, 90] width 19 height 8
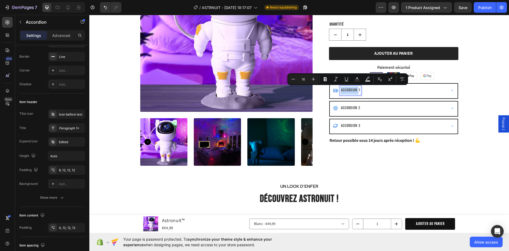
click at [357, 90] on p "Accordion 1" at bounding box center [350, 90] width 19 height 8
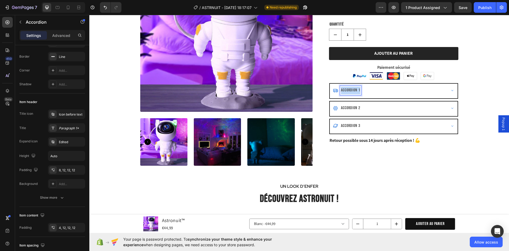
drag, startPoint x: 358, startPoint y: 90, endPoint x: 340, endPoint y: 90, distance: 18.6
click at [341, 90] on p "Accordion 1" at bounding box center [350, 90] width 19 height 8
click at [352, 109] on p "Accordion 2" at bounding box center [350, 108] width 19 height 8
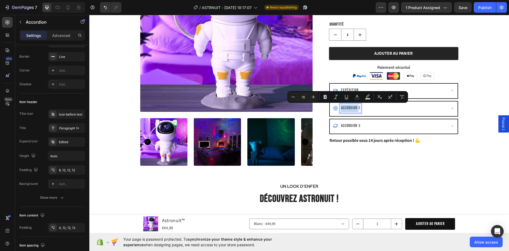
click at [352, 109] on p "Accordion 2" at bounding box center [350, 108] width 19 height 8
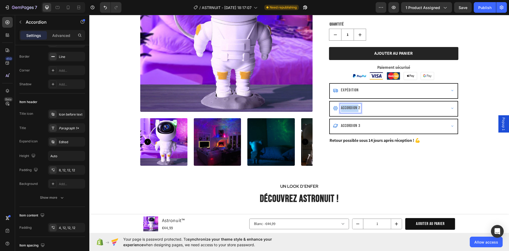
click at [352, 109] on p "Accordion 2" at bounding box center [350, 108] width 19 height 8
click at [353, 124] on p "Accordion 3" at bounding box center [350, 126] width 19 height 8
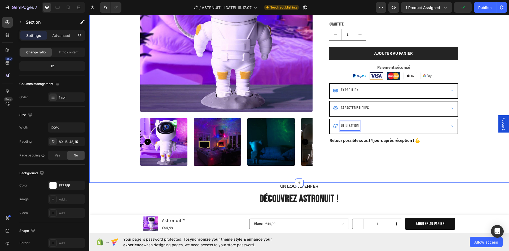
click at [470, 143] on div "Product Images STOCK LIMITÉ Text Block Astronuit™ Product Title Icon Icon Icon …" at bounding box center [299, 54] width 412 height 231
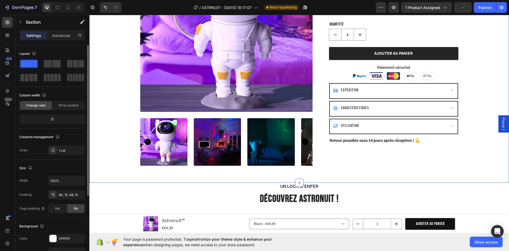
click at [482, 79] on div "Product Images STOCK LIMITÉ Text Block Astronuit™ Product Title Icon Icon Icon …" at bounding box center [299, 54] width 412 height 231
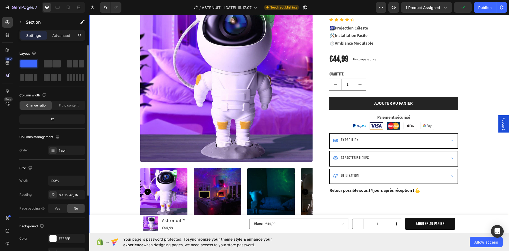
scroll to position [78, 0]
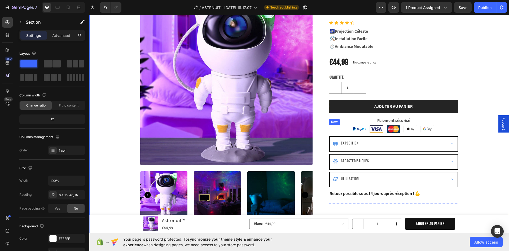
click at [452, 130] on div "Image Image Image Image Image Row" at bounding box center [393, 129] width 129 height 8
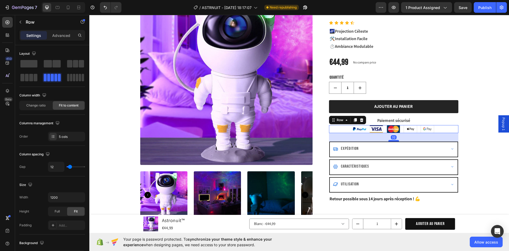
drag, startPoint x: 394, startPoint y: 135, endPoint x: 395, endPoint y: 141, distance: 5.9
click at [395, 141] on div at bounding box center [394, 141] width 11 height 2
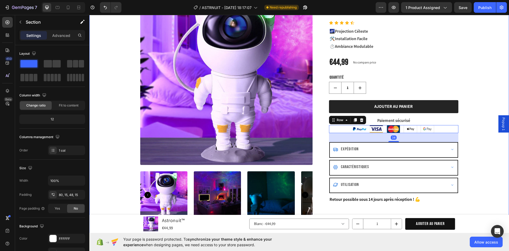
click at [478, 184] on div "Product Images STOCK LIMITÉ Text Block Astronuit™ Product Title Icon Icon Icon …" at bounding box center [299, 107] width 412 height 231
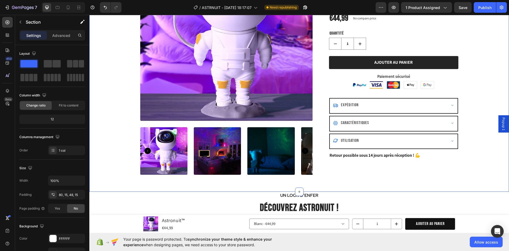
scroll to position [131, 0]
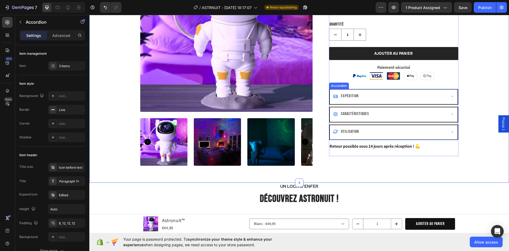
click at [446, 96] on div "Expédition" at bounding box center [394, 96] width 128 height 15
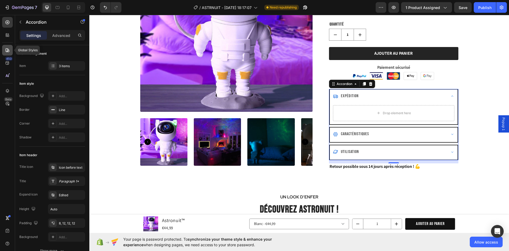
click at [5, 50] on icon at bounding box center [7, 49] width 5 height 5
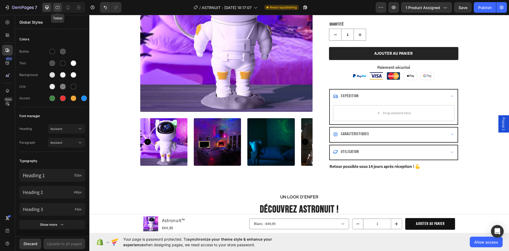
click at [57, 8] on icon at bounding box center [57, 7] width 5 height 5
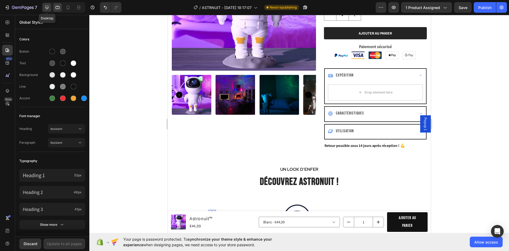
click at [47, 10] on icon at bounding box center [46, 7] width 5 height 5
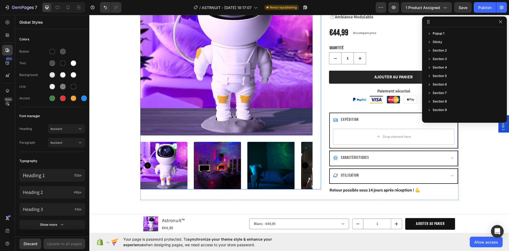
scroll to position [105, 0]
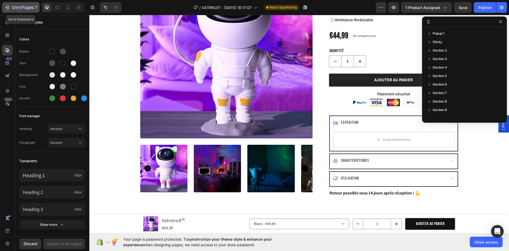
click at [22, 6] on icon "button" at bounding box center [23, 8] width 22 height 5
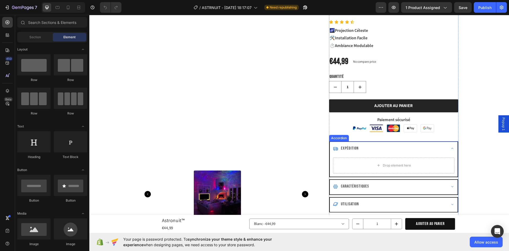
scroll to position [80, 0]
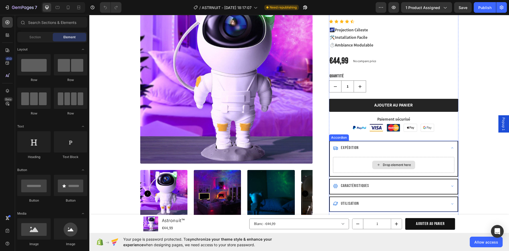
click at [373, 162] on div "Drop element here" at bounding box center [394, 165] width 43 height 8
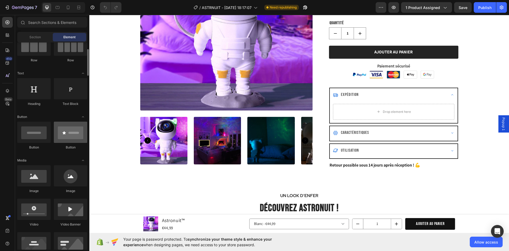
scroll to position [0, 0]
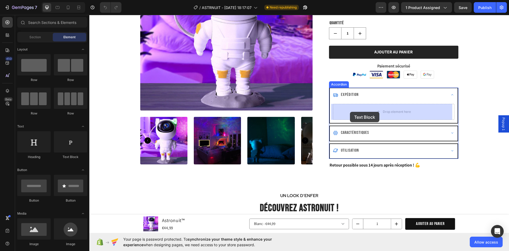
drag, startPoint x: 154, startPoint y: 157, endPoint x: 350, endPoint y: 112, distance: 201.3
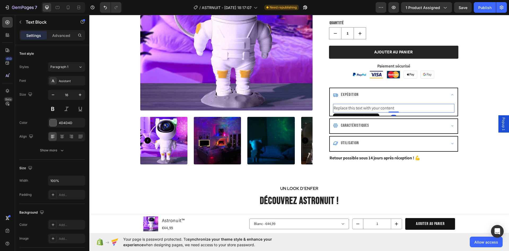
click at [357, 108] on div "Replace this text with your content" at bounding box center [394, 108] width 122 height 9
click at [357, 108] on p "Replace this text with your content" at bounding box center [394, 108] width 120 height 8
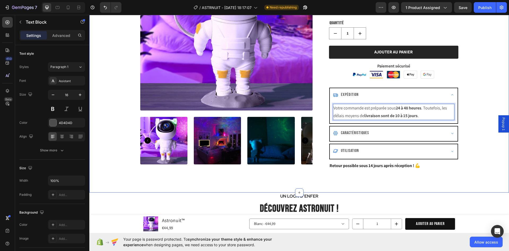
click at [473, 97] on div "Product Images STOCK LIMITÉ Text Block Astronuit™ Product Title Icon Icon Icon …" at bounding box center [299, 59] width 412 height 242
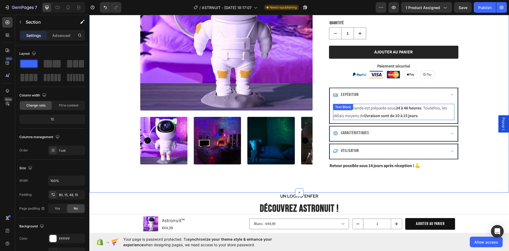
click at [402, 111] on p "Votre commande est préparée sous 24 à 48 heures . Toutefois, les délais moyens …" at bounding box center [394, 111] width 120 height 15
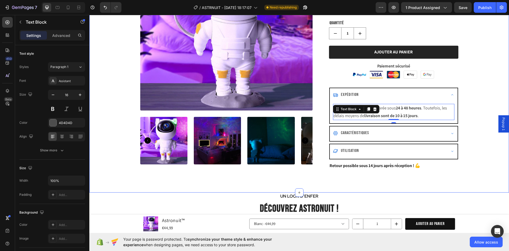
click at [472, 89] on div "Product Images STOCK LIMITÉ Text Block Astronuit™ Product Title Icon Icon Icon …" at bounding box center [299, 59] width 412 height 242
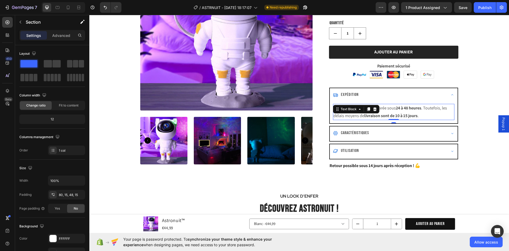
click at [399, 116] on strong "livraison sont de 10 à 15 jours" at bounding box center [391, 116] width 53 height 6
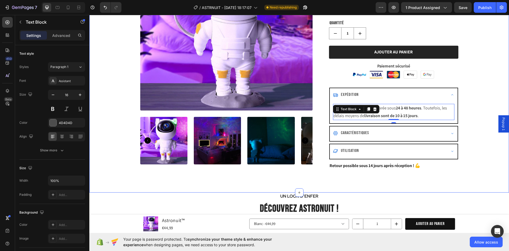
click at [466, 95] on div "Product Images STOCK LIMITÉ Text Block Astronuit™ Product Title Icon Icon Icon …" at bounding box center [299, 59] width 412 height 242
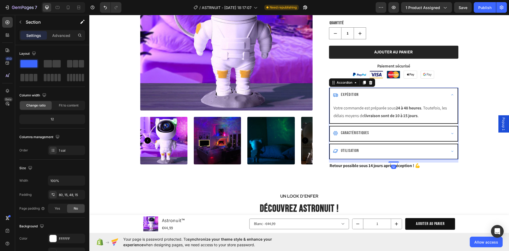
click at [452, 95] on icon at bounding box center [453, 94] width 2 height 1
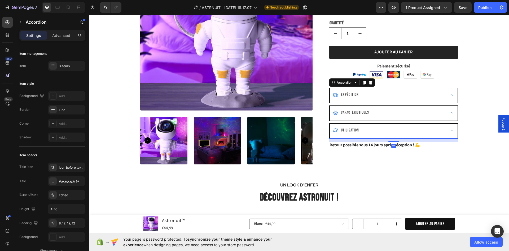
click at [451, 95] on icon at bounding box center [453, 95] width 4 height 4
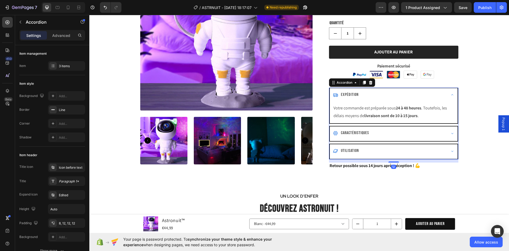
click at [452, 95] on icon at bounding box center [453, 94] width 2 height 1
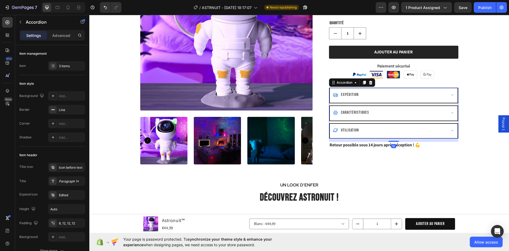
click at [416, 112] on div "Caractéristiques" at bounding box center [389, 112] width 113 height 9
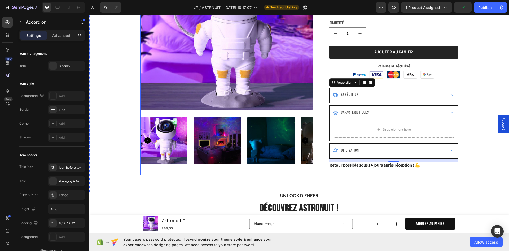
click at [365, 95] on div "Expédition" at bounding box center [389, 94] width 113 height 9
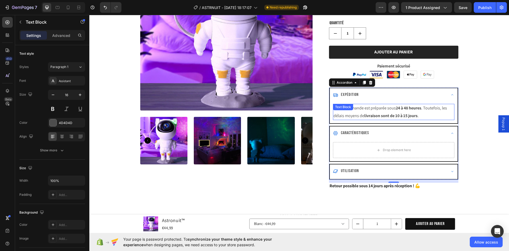
click at [449, 113] on p "Votre commande est préparée sous 24 à 48 heures . Toutefois, les délais moyens …" at bounding box center [394, 111] width 120 height 15
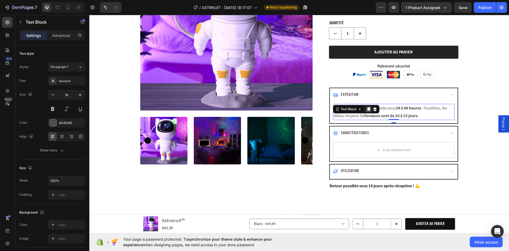
click at [367, 109] on icon at bounding box center [368, 109] width 3 height 4
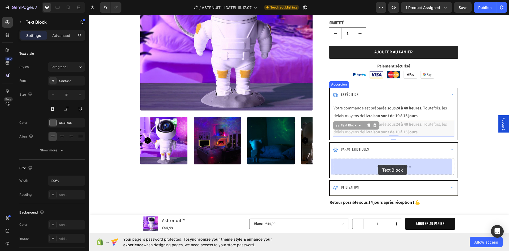
drag, startPoint x: 345, startPoint y: 124, endPoint x: 378, endPoint y: 164, distance: 50.9
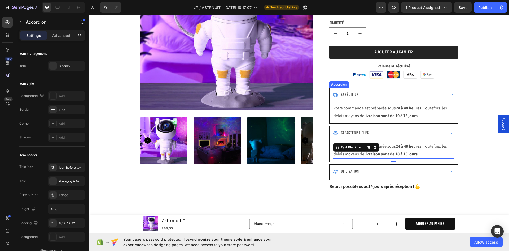
click at [432, 173] on div "Utilisation" at bounding box center [389, 171] width 113 height 9
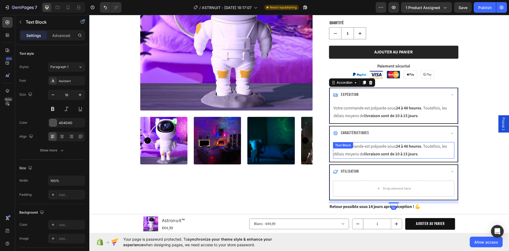
click at [373, 149] on div "Votre commande est préparée sous 24 à 48 heures . Toutefois, les délais moyens …" at bounding box center [394, 150] width 122 height 16
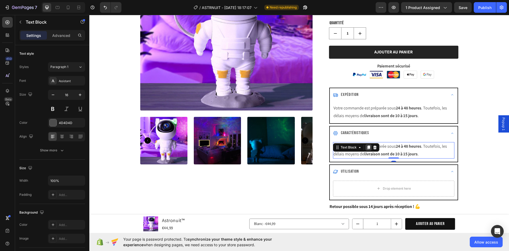
click at [367, 149] on icon at bounding box center [369, 147] width 4 height 4
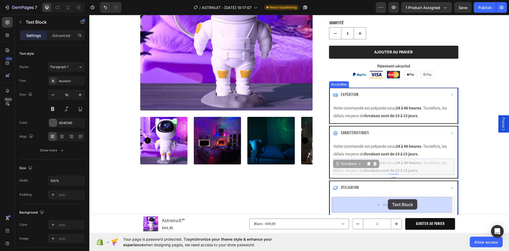
drag, startPoint x: 346, startPoint y: 164, endPoint x: 388, endPoint y: 199, distance: 54.6
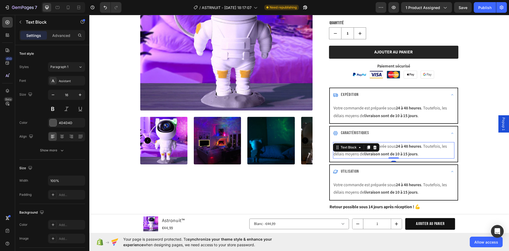
click at [406, 145] on strong "24 à 48 heures" at bounding box center [408, 146] width 25 height 6
click at [406, 149] on p "Votre commande est préparée sous 24 à 48 heures . Toutefois, les délais moyens …" at bounding box center [394, 149] width 120 height 15
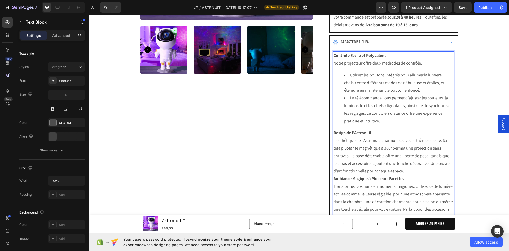
click at [461, 93] on div "Product Images STOCK LIMITÉ Text Block Astronuit™ Product Title Icon Icon Icon …" at bounding box center [299, 96] width 412 height 498
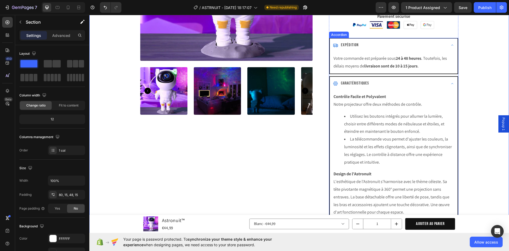
scroll to position [170, 0]
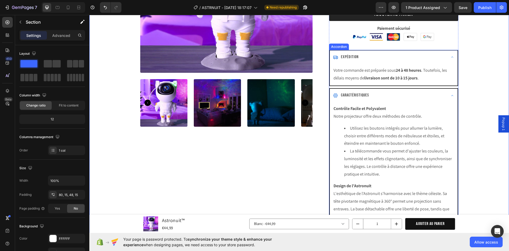
click at [445, 92] on div "Caractéristiques" at bounding box center [394, 96] width 128 height 15
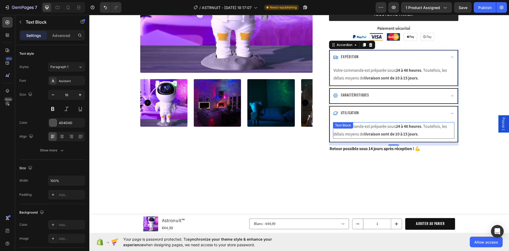
click at [391, 132] on strong "livraison sont de 10 à 15 jours" at bounding box center [391, 134] width 53 height 6
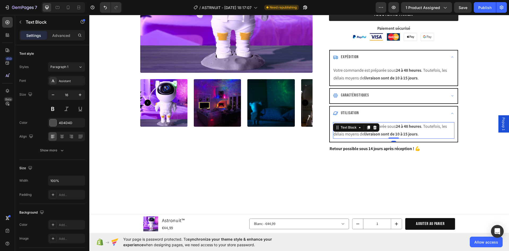
click at [391, 132] on strong "livraison sont de 10 à 15 jours" at bounding box center [391, 134] width 53 height 6
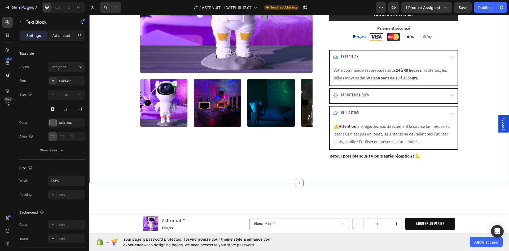
click at [480, 104] on div "Product Images STOCK LIMITÉ Text Block Astronuit™ Product Title Icon Icon Icon …" at bounding box center [299, 35] width 412 height 270
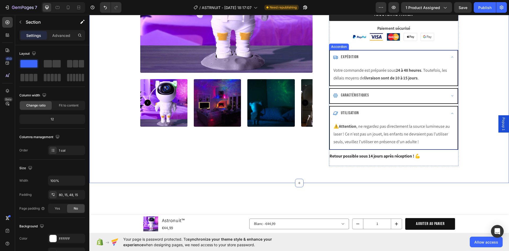
click at [408, 96] on div "Caractéristiques" at bounding box center [389, 95] width 113 height 9
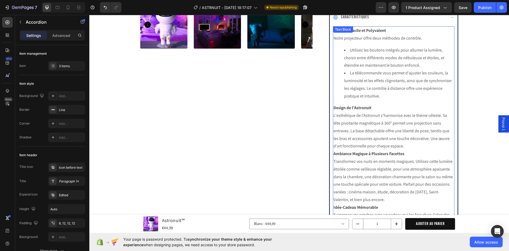
scroll to position [250, 0]
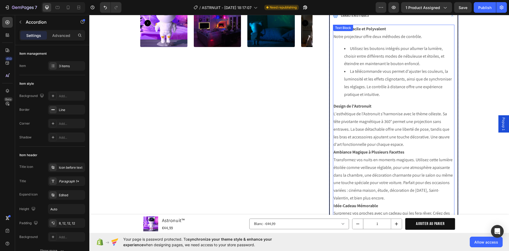
click at [400, 145] on p "L'esthétique de l'Astronuit s'harmonise avec le thème céleste. Sa tête pivotant…" at bounding box center [394, 129] width 120 height 38
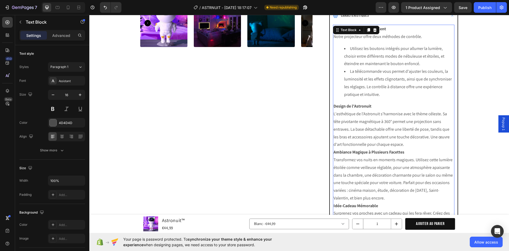
click at [397, 147] on p "L'esthétique de l'Astronuit s'harmonise avec le thème céleste. Sa tête pivotant…" at bounding box center [394, 129] width 120 height 38
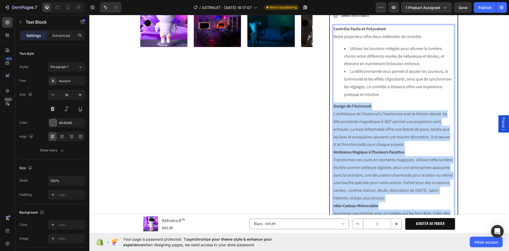
drag, startPoint x: 388, startPoint y: 197, endPoint x: 332, endPoint y: 107, distance: 105.5
click at [333, 107] on div "Contrôle Facile et Polyvalent Notre projecteur offre deux méthodes de contrôle.…" at bounding box center [394, 140] width 122 height 231
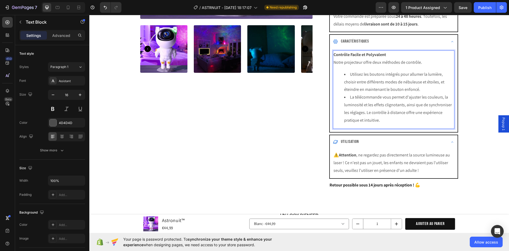
scroll to position [223, 0]
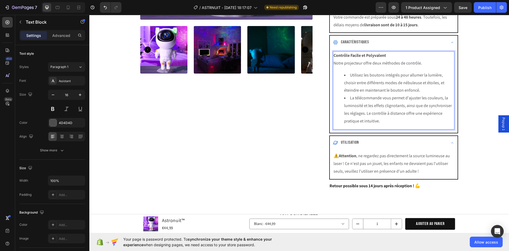
click at [337, 62] on p "Notre projecteur offre deux méthodes de contrôle." at bounding box center [394, 63] width 120 height 8
click at [358, 77] on li "Utilisez les boutons intégrés pour allumer la lumière, choisir entre différents…" at bounding box center [399, 82] width 110 height 23
drag, startPoint x: 362, startPoint y: 85, endPoint x: 438, endPoint y: 84, distance: 75.1
click at [438, 84] on li "Utilisez les boutons intégrés pour allumer la lumière, choisir entre différents…" at bounding box center [399, 82] width 110 height 23
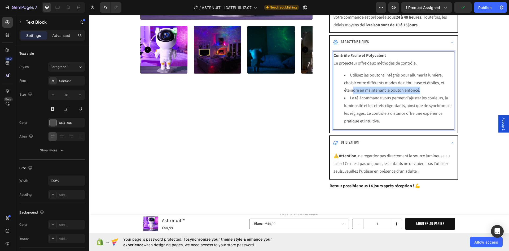
drag, startPoint x: 356, startPoint y: 92, endPoint x: 418, endPoint y: 93, distance: 61.6
click at [418, 93] on li "Utilisez les boutons intégrés pour allumer la lumière, choisir entre différents…" at bounding box center [399, 82] width 110 height 23
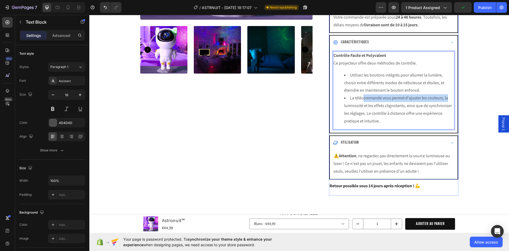
drag, startPoint x: 383, startPoint y: 98, endPoint x: 453, endPoint y: 97, distance: 69.3
click at [453, 97] on div "Contrôle Facile et Polyvalent Ce projecteur offre deux méthodes de contrôle. Ut…" at bounding box center [394, 91] width 128 height 83
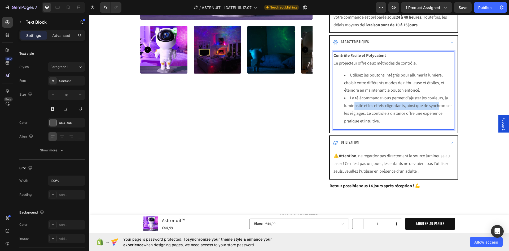
drag, startPoint x: 352, startPoint y: 106, endPoint x: 429, endPoint y: 110, distance: 77.3
click at [436, 107] on li "La télécommande vous permet d'ajuster les couleurs, la luminosité et les effets…" at bounding box center [399, 109] width 110 height 31
drag, startPoint x: 381, startPoint y: 112, endPoint x: 436, endPoint y: 116, distance: 54.5
click at [438, 114] on li "La télécommande vous permet d'ajuster les couleurs, la luminosité et les effets…" at bounding box center [399, 109] width 110 height 31
click at [361, 123] on li "La télécommande vous permet d'ajuster les couleurs, la luminosité et les effets…" at bounding box center [399, 109] width 110 height 31
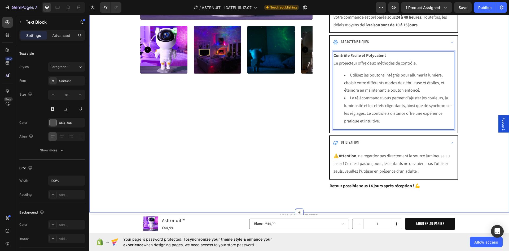
click at [467, 124] on div "Product Images STOCK LIMITÉ Text Block Astronuit™ Product Title Icon Icon Icon …" at bounding box center [299, 23] width 412 height 353
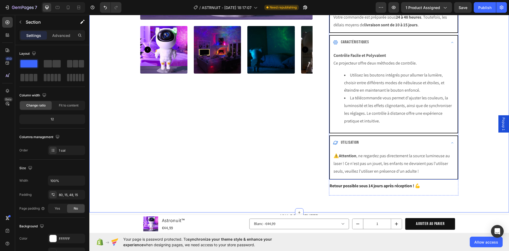
click at [446, 44] on div "Caractéristiques" at bounding box center [394, 43] width 128 height 15
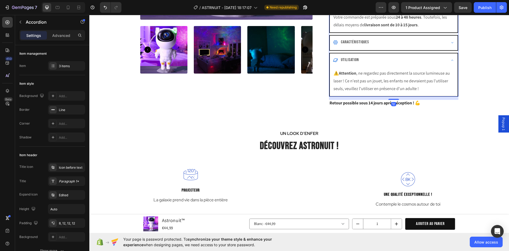
click at [447, 58] on div "Utilisation" at bounding box center [394, 60] width 128 height 15
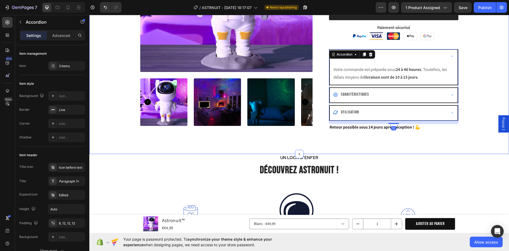
scroll to position [170, 0]
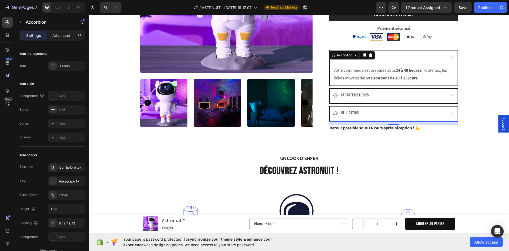
click at [445, 53] on div "Expédition" at bounding box center [394, 57] width 128 height 15
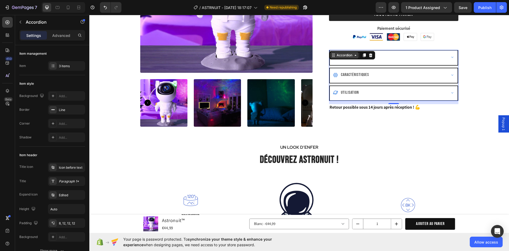
click at [341, 55] on div "Accordion" at bounding box center [345, 55] width 18 height 5
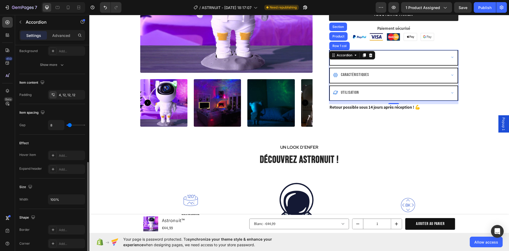
scroll to position [212, 0]
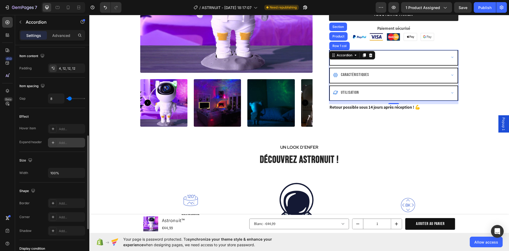
click at [51, 141] on icon at bounding box center [53, 142] width 4 height 4
click at [37, 141] on div "Expand header" at bounding box center [30, 142] width 23 height 5
click at [421, 58] on div "Expédition" at bounding box center [389, 57] width 113 height 9
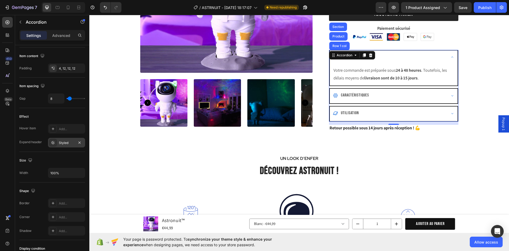
click at [421, 58] on div "Expédition" at bounding box center [389, 57] width 113 height 9
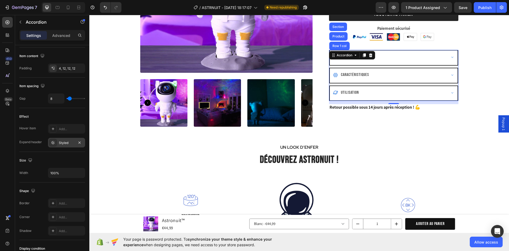
click at [417, 73] on div "Caractéristiques" at bounding box center [389, 74] width 113 height 9
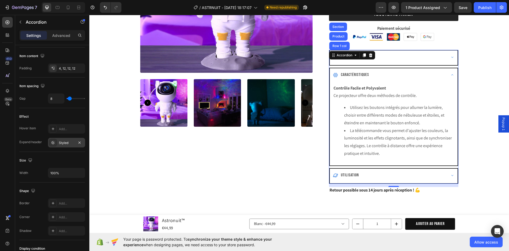
click at [419, 58] on div "Expédition" at bounding box center [389, 57] width 113 height 9
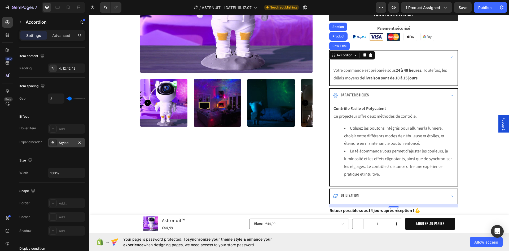
click at [419, 58] on div "Expédition" at bounding box center [389, 57] width 113 height 9
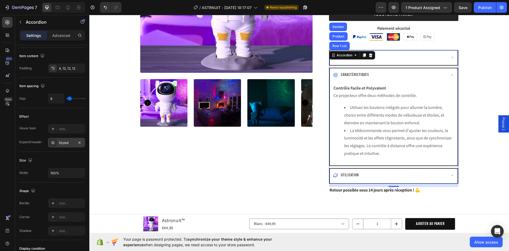
click at [411, 77] on div "Caractéristiques" at bounding box center [389, 74] width 113 height 9
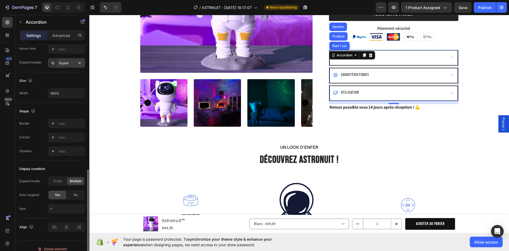
scroll to position [298, 0]
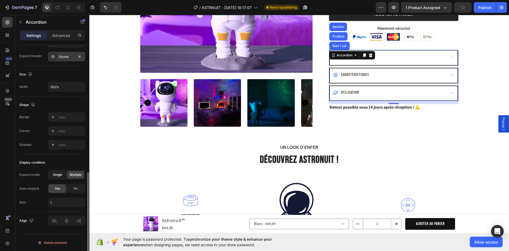
click at [57, 174] on span "Single" at bounding box center [57, 174] width 9 height 5
click at [424, 56] on div "Expédition" at bounding box center [389, 57] width 113 height 9
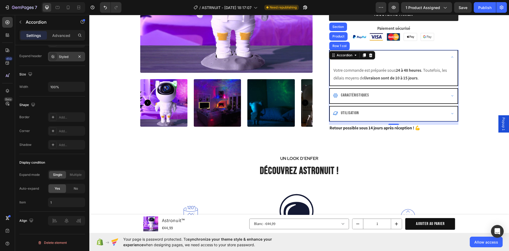
click at [406, 93] on div "Caractéristiques" at bounding box center [389, 95] width 113 height 9
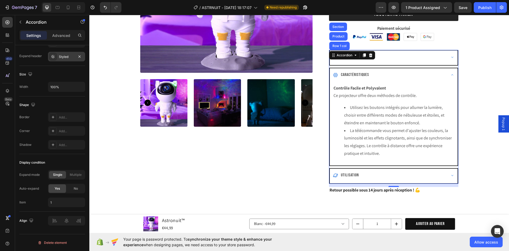
click at [406, 177] on div "Utilisation" at bounding box center [389, 175] width 113 height 9
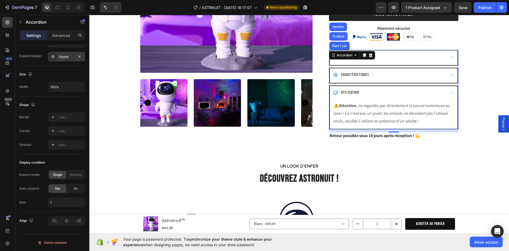
click at [413, 58] on div "Expédition" at bounding box center [389, 57] width 113 height 9
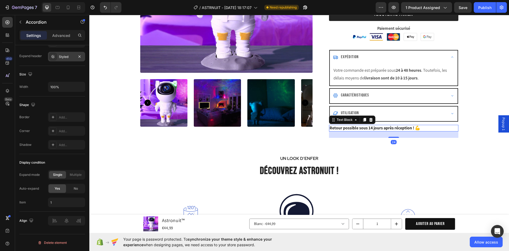
click at [437, 128] on p "Retour possible sous 14 jours après réception ! 💪" at bounding box center [394, 128] width 128 height 6
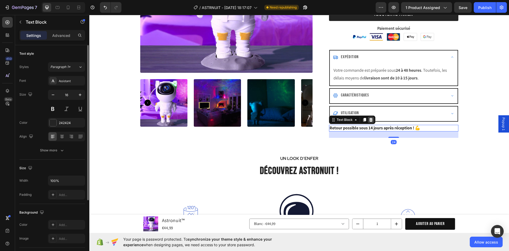
click at [371, 119] on div at bounding box center [371, 119] width 6 height 6
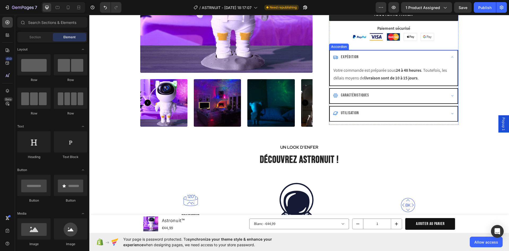
click at [416, 98] on div "Caractéristiques" at bounding box center [389, 95] width 113 height 9
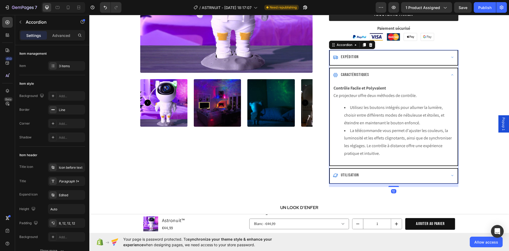
click at [390, 171] on div "Utilisation" at bounding box center [389, 175] width 113 height 9
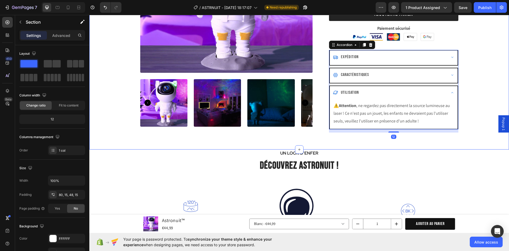
click at [476, 69] on div "Product Images STOCK LIMITÉ Text Block Astronuit™ Product Title Icon Icon Icon …" at bounding box center [299, 18] width 412 height 236
click at [416, 58] on div "Expédition" at bounding box center [389, 57] width 113 height 9
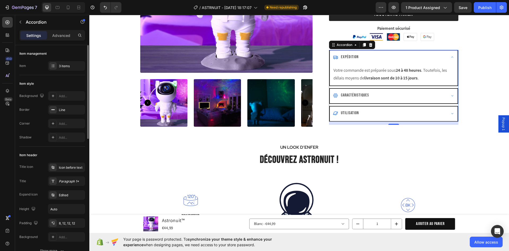
scroll to position [53, 0]
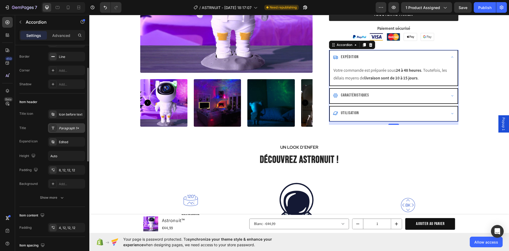
click at [53, 127] on icon at bounding box center [53, 128] width 3 height 2
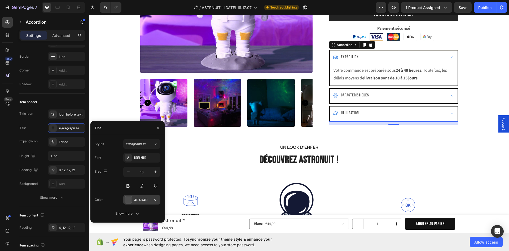
click at [131, 200] on div at bounding box center [128, 199] width 7 height 7
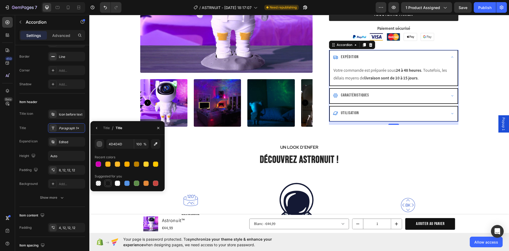
click at [109, 182] on div at bounding box center [107, 182] width 5 height 5
type input "151515"
click at [36, 120] on div "Title icon Icon before text Title Paragraph 1* Expand icon Edited Height Auto P…" at bounding box center [52, 148] width 66 height 79
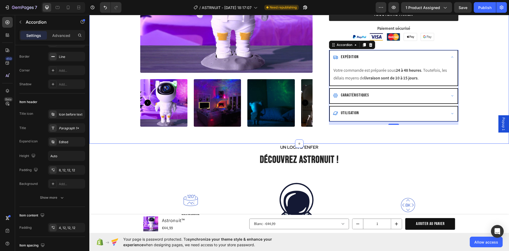
click at [478, 74] on div "Product Images STOCK LIMITÉ Text Block Astronuit™ Product Title Icon Icon Icon …" at bounding box center [299, 15] width 412 height 231
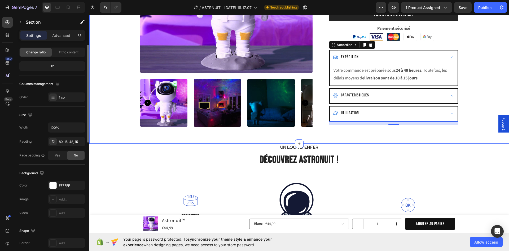
scroll to position [0, 0]
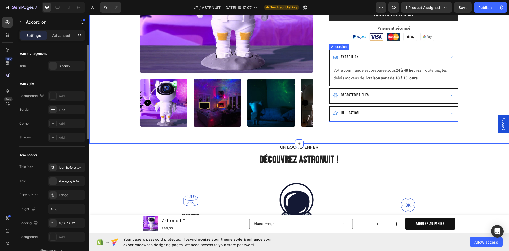
click at [439, 94] on div "Caractéristiques" at bounding box center [389, 95] width 113 height 9
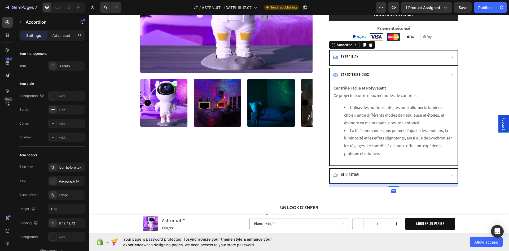
click at [443, 77] on div "Caractéristiques" at bounding box center [389, 74] width 113 height 9
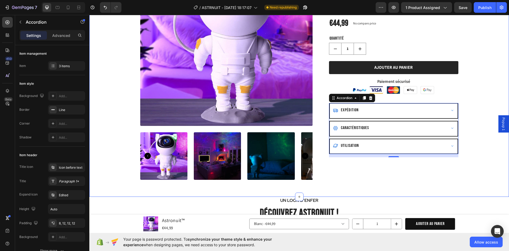
click at [493, 82] on div "Product Images STOCK LIMITÉ Text Block Astronuit™ Product Title Icon Icon Icon …" at bounding box center [299, 68] width 412 height 231
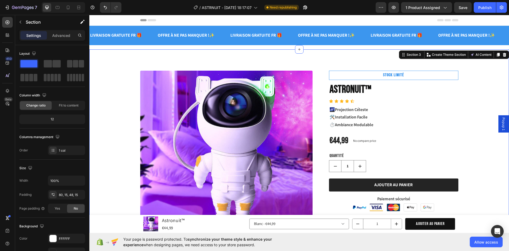
click at [482, 91] on div "Product Images STOCK LIMITÉ Text Block Astronuit™ Product Title Icon Icon Icon …" at bounding box center [299, 186] width 412 height 231
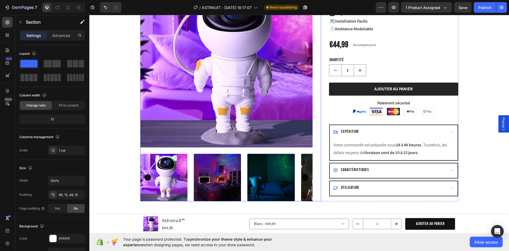
scroll to position [53, 0]
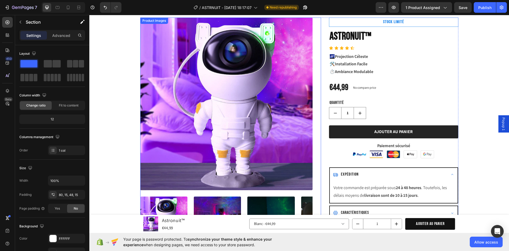
click at [215, 94] on img at bounding box center [226, 104] width 173 height 173
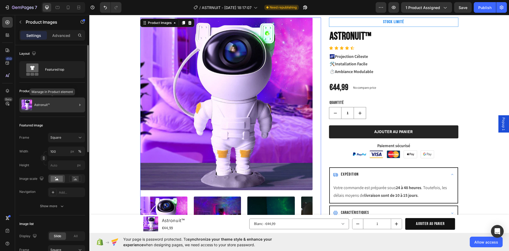
click at [38, 106] on p "Astronuit™" at bounding box center [41, 105] width 15 height 4
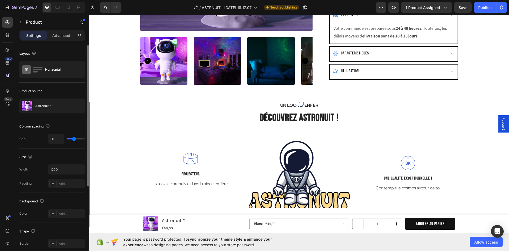
click at [412, 105] on div "UN LOOK D'ENFER Text [PERSON_NAME] DÉCOUVREZ ASTRONUIT ! Heading Row Image PROJ…" at bounding box center [299, 155] width 412 height 107
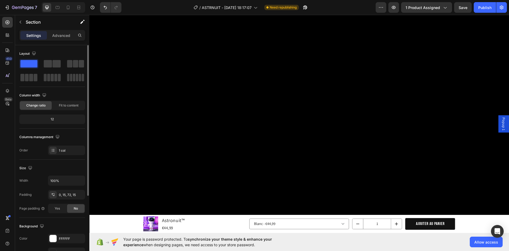
scroll to position [531, 0]
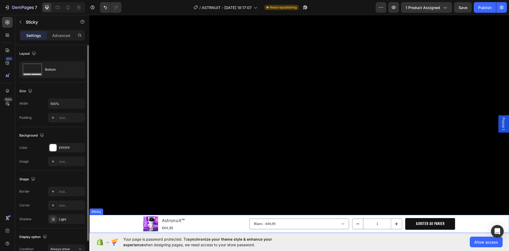
click at [473, 218] on div "Product Images Astronuit™ Product Title €44,99 Product Price Product Price Row …" at bounding box center [299, 224] width 420 height 18
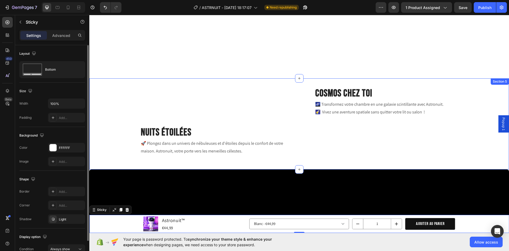
scroll to position [345, 0]
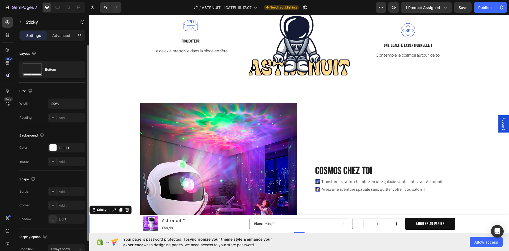
click at [499, 124] on div "Popup 1" at bounding box center [504, 123] width 11 height 17
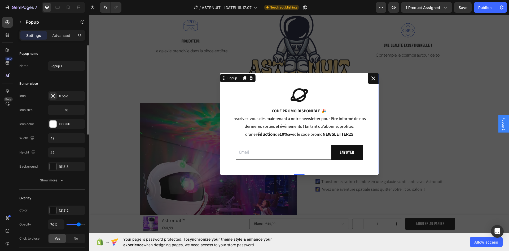
click at [371, 76] on icon "Dialog content" at bounding box center [373, 78] width 4 height 4
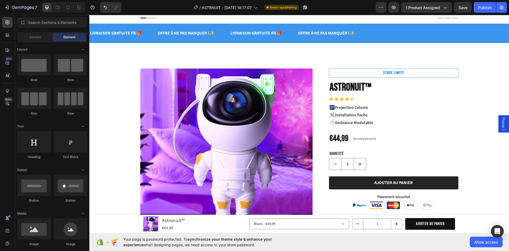
scroll to position [0, 0]
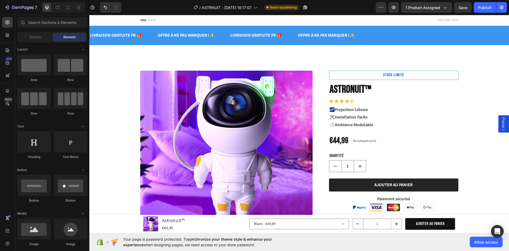
drag, startPoint x: 507, startPoint y: 36, endPoint x: 597, endPoint y: 30, distance: 90.1
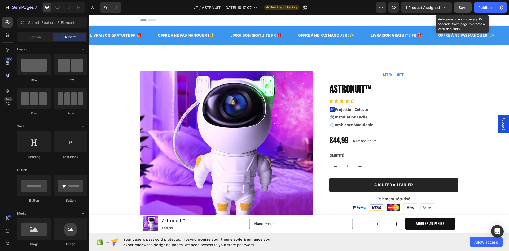
click at [465, 7] on span "Save" at bounding box center [463, 7] width 9 height 5
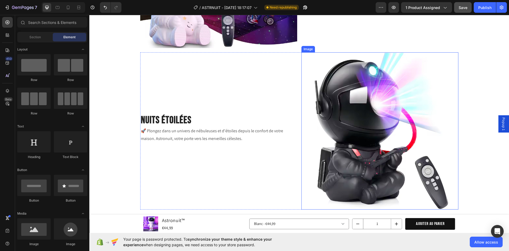
scroll to position [557, 0]
